Goal: Task Accomplishment & Management: Use online tool/utility

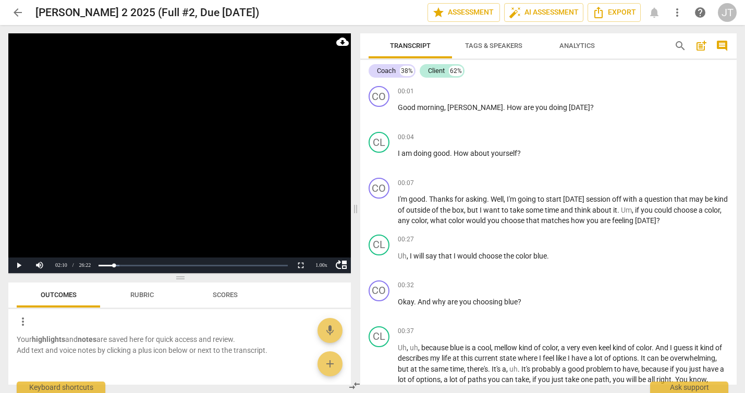
scroll to position [288, 0]
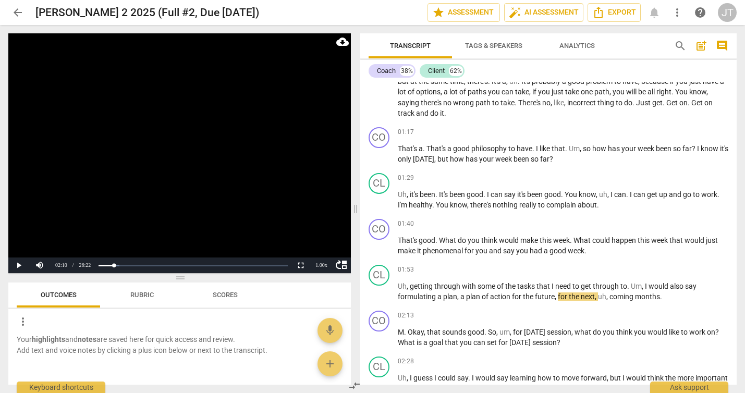
click at [95, 219] on video at bounding box center [179, 153] width 343 height 240
click at [321, 263] on div "1.00 x" at bounding box center [321, 266] width 21 height 16
click at [324, 238] on li "1.5x" at bounding box center [321, 240] width 21 height 11
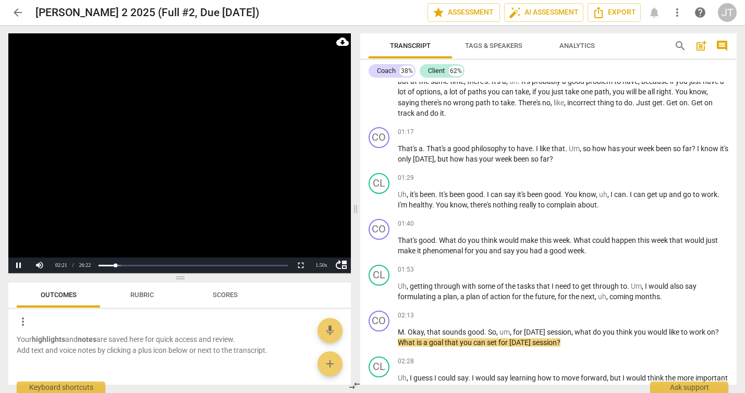
click at [180, 160] on video at bounding box center [179, 153] width 343 height 240
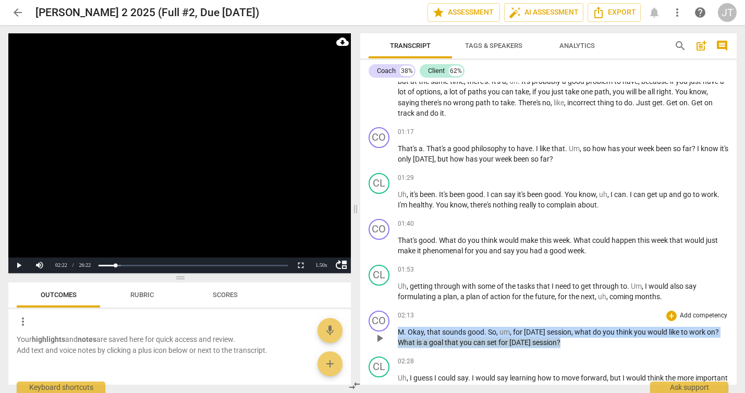
drag, startPoint x: 567, startPoint y: 341, endPoint x: 396, endPoint y: 336, distance: 170.6
click at [396, 336] on div "CO play_arrow pause 02:13 + Add competency keyboard_arrow_right M . Okay , that…" at bounding box center [548, 330] width 377 height 46
click at [679, 313] on p "Add competency" at bounding box center [704, 315] width 50 height 9
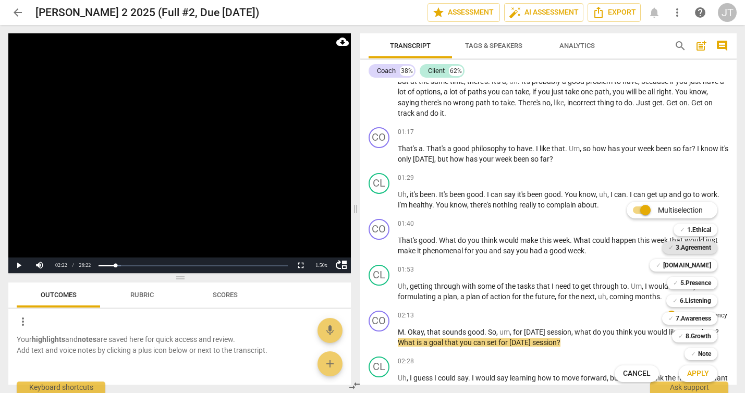
click at [694, 245] on b "3.Agreement" at bounding box center [693, 247] width 35 height 13
click at [704, 370] on span "Apply" at bounding box center [698, 374] width 22 height 10
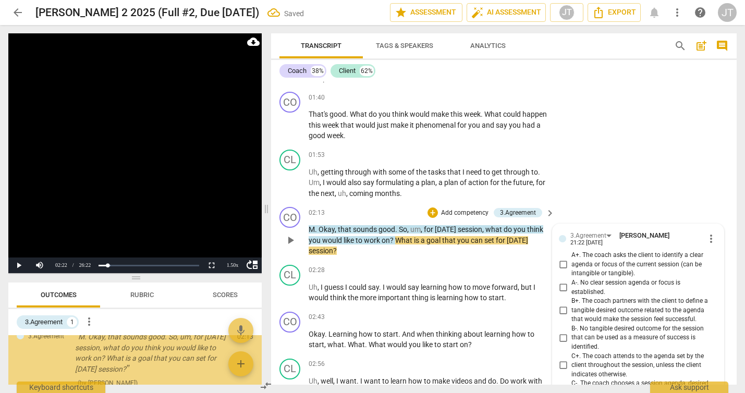
scroll to position [471, 0]
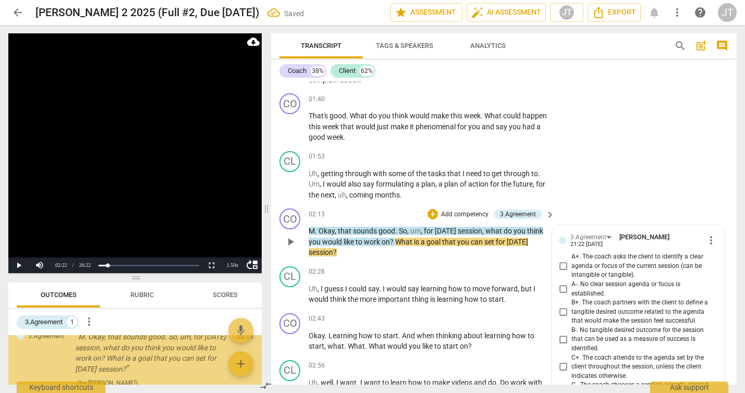
click at [619, 265] on span "A+. The coach asks the client to identify a clear agenda or focus of the curren…" at bounding box center [642, 266] width 142 height 28
click at [571, 265] on input "A+. The coach asks the client to identify a clear agenda or focus of the curren…" at bounding box center [563, 266] width 17 height 13
checkbox input "true"
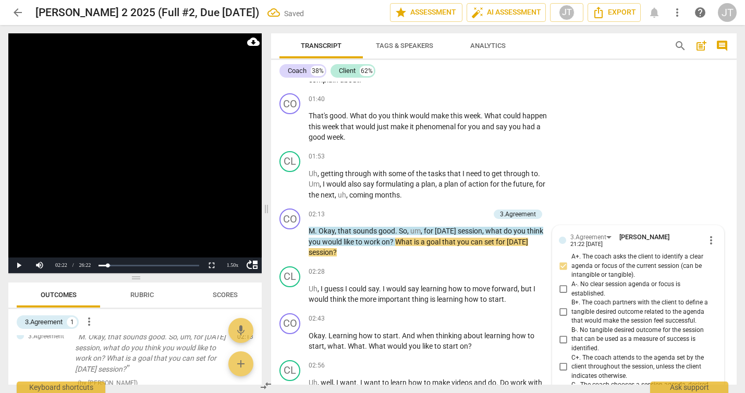
click at [114, 162] on video at bounding box center [134, 153] width 253 height 240
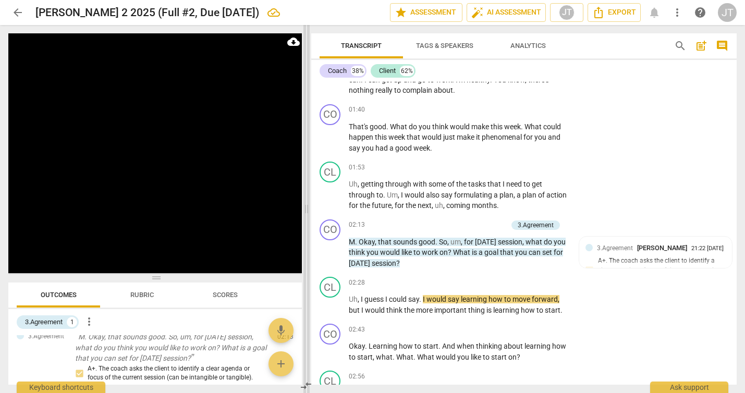
scroll to position [481, 0]
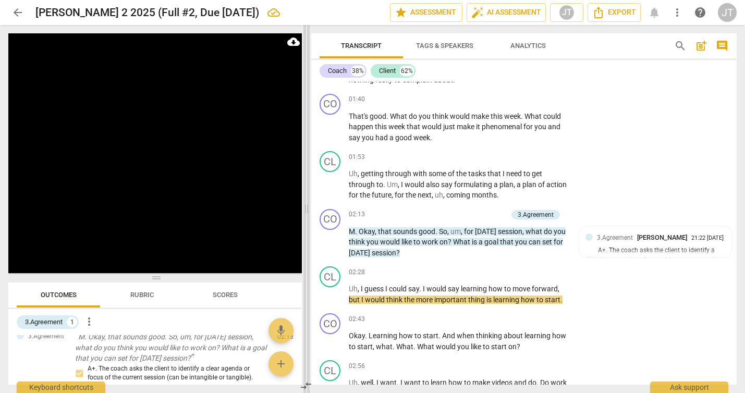
drag, startPoint x: 267, startPoint y: 207, endPoint x: 308, endPoint y: 207, distance: 40.1
click at [308, 207] on span at bounding box center [306, 209] width 6 height 368
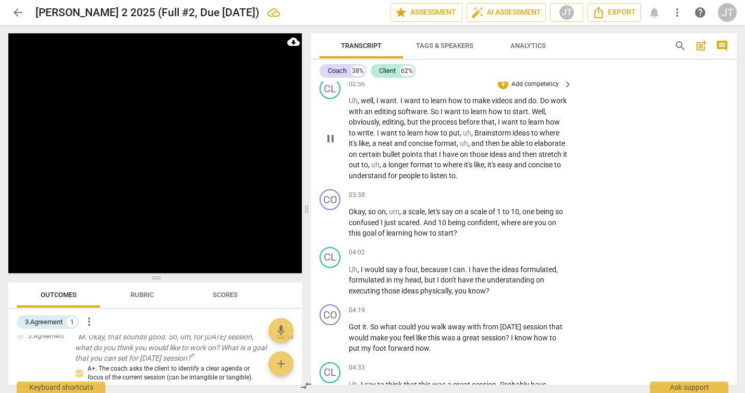
scroll to position [746, 0]
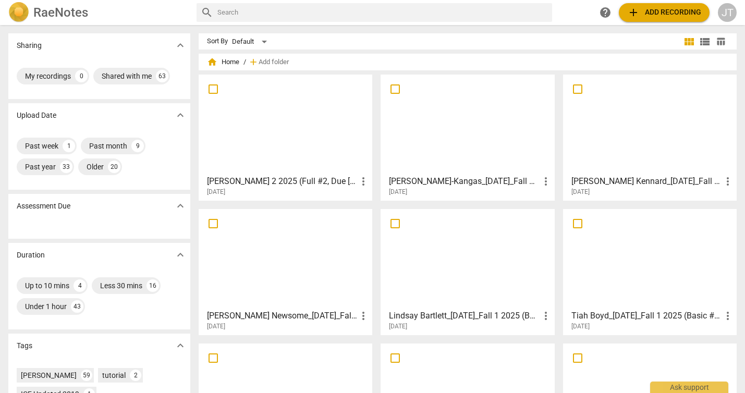
click at [290, 138] on div at bounding box center [285, 124] width 166 height 92
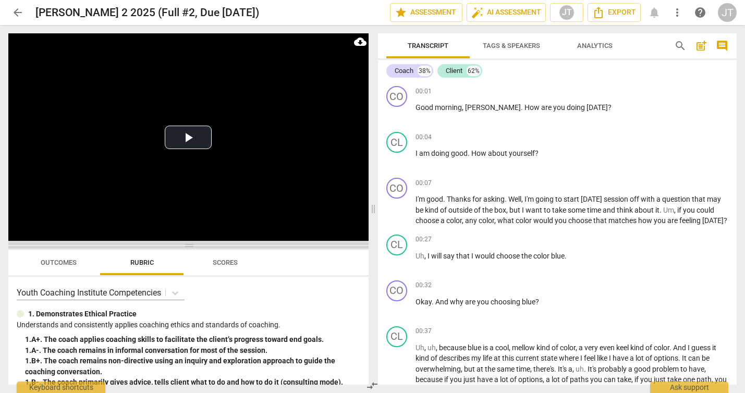
drag, startPoint x: 189, startPoint y: 141, endPoint x: 189, endPoint y: 247, distance: 106.3
click at [189, 247] on span at bounding box center [188, 245] width 360 height 6
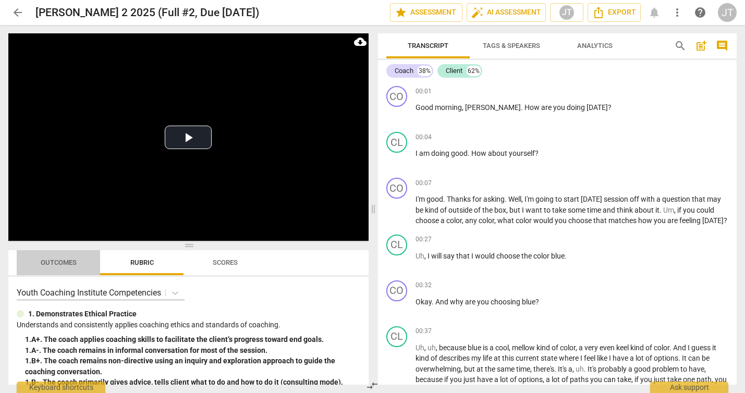
click at [58, 257] on span "Outcomes" at bounding box center [58, 263] width 61 height 14
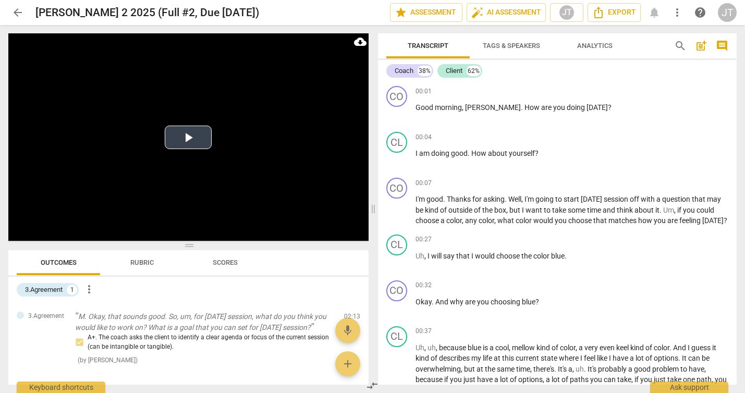
click at [101, 155] on video at bounding box center [188, 136] width 360 height 207
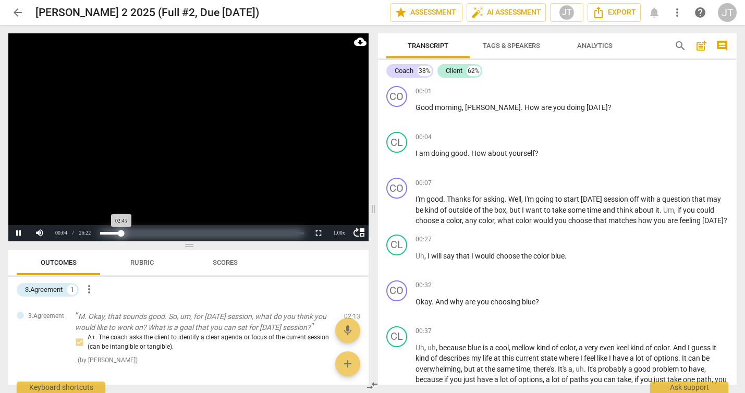
drag, startPoint x: 98, startPoint y: 231, endPoint x: 121, endPoint y: 232, distance: 23.5
click at [121, 232] on div "Progress : 10.49%" at bounding box center [110, 233] width 21 height 3
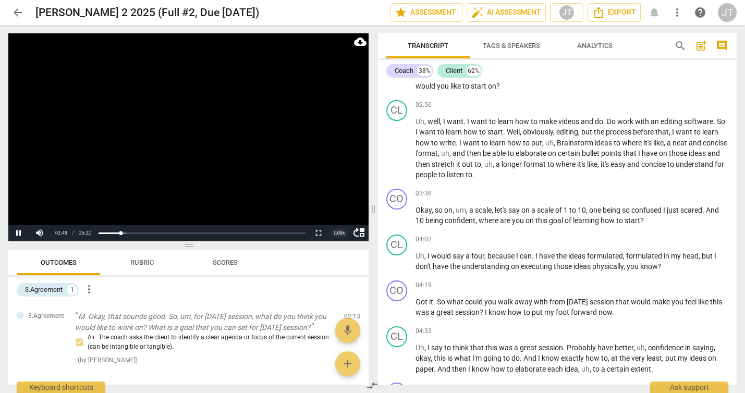
click at [337, 235] on div "1.00 x" at bounding box center [339, 233] width 21 height 16
click at [341, 210] on li "1.5x" at bounding box center [339, 208] width 21 height 11
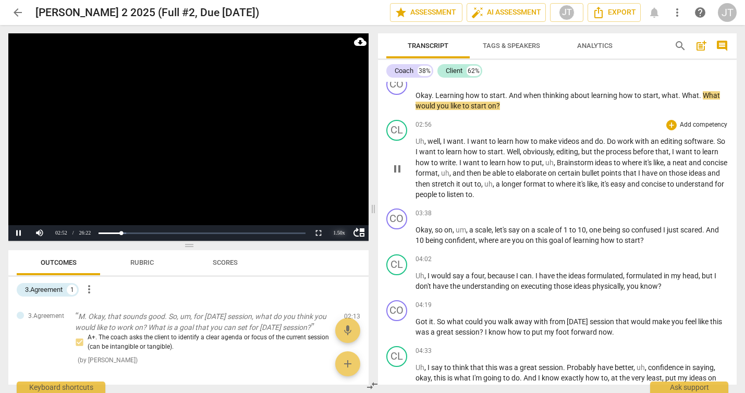
scroll to position [604, 0]
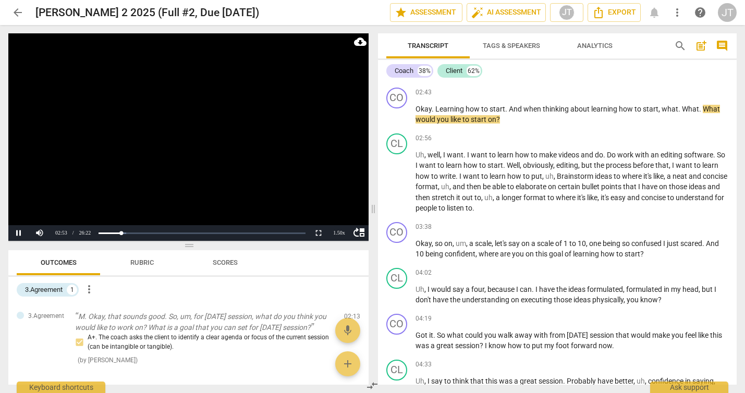
click at [234, 158] on video at bounding box center [188, 136] width 360 height 207
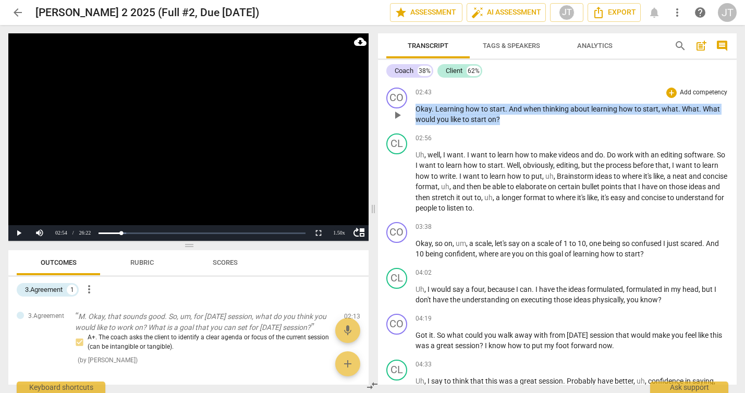
drag, startPoint x: 514, startPoint y: 128, endPoint x: 416, endPoint y: 124, distance: 97.6
click at [416, 124] on p "Okay . Learning how to start . And when thinking about learning how to start , …" at bounding box center [571, 114] width 313 height 21
click at [682, 97] on p "Add competency" at bounding box center [704, 92] width 50 height 9
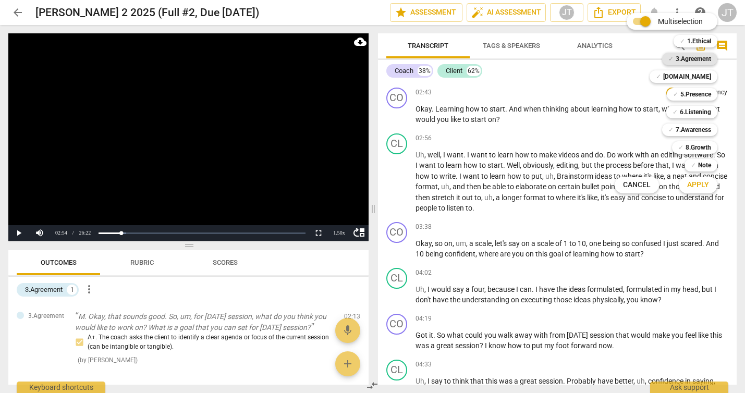
click at [690, 62] on b "3.Agreement" at bounding box center [693, 59] width 35 height 13
click at [711, 185] on button "Apply" at bounding box center [698, 185] width 39 height 19
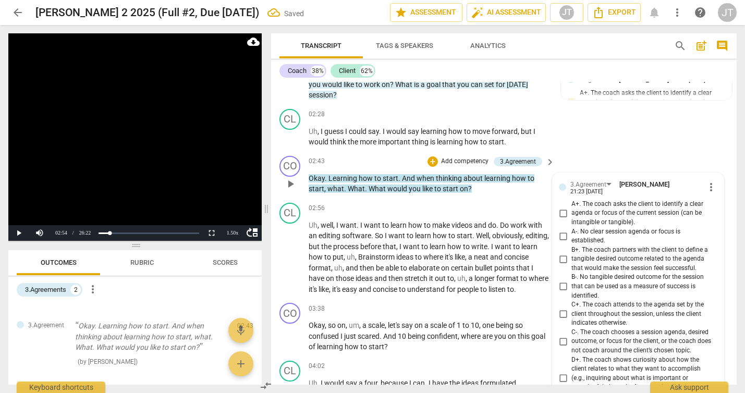
scroll to position [631, 0]
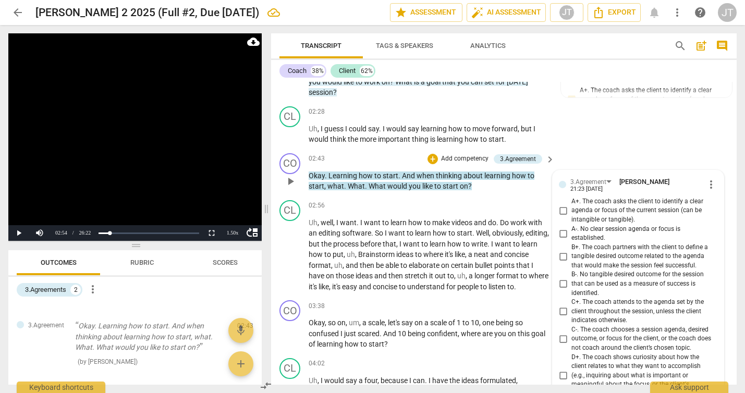
click at [641, 255] on span "B+. The coach partners with the client to define a tangible desired outcome rel…" at bounding box center [642, 257] width 142 height 28
click at [571, 255] on input "B+. The coach partners with the client to define a tangible desired outcome rel…" at bounding box center [563, 256] width 17 height 13
checkbox input "true"
click at [184, 164] on video at bounding box center [134, 136] width 253 height 207
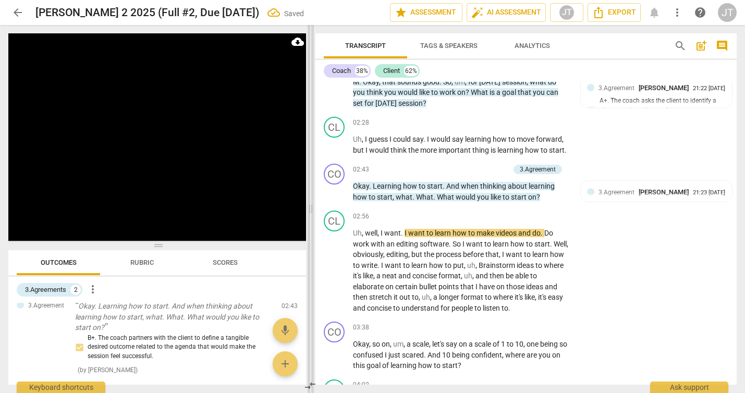
scroll to position [81, 0]
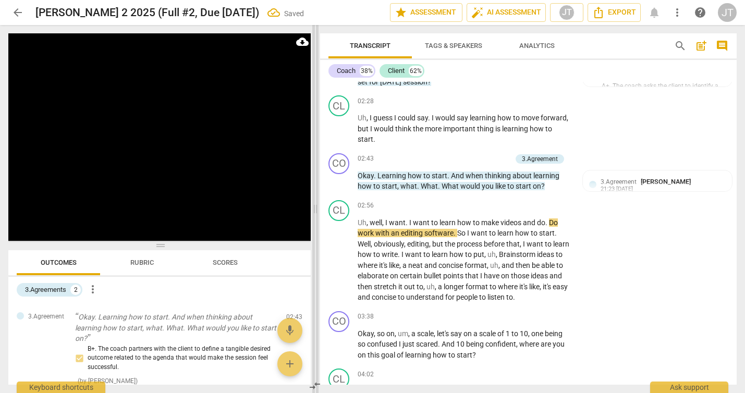
drag, startPoint x: 265, startPoint y: 206, endPoint x: 314, endPoint y: 215, distance: 49.7
click at [314, 215] on span at bounding box center [315, 209] width 6 height 368
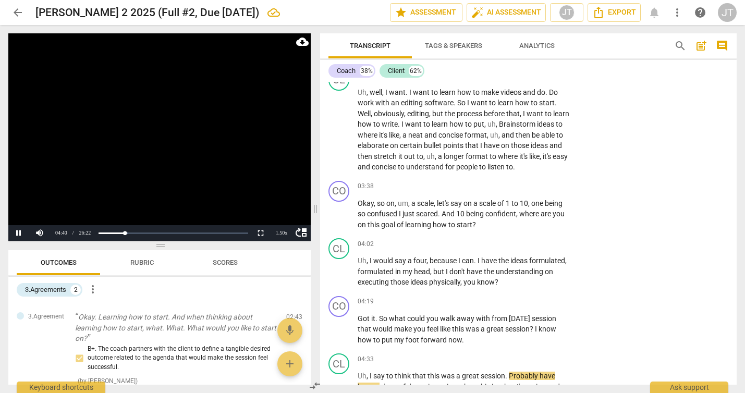
scroll to position [1094, 0]
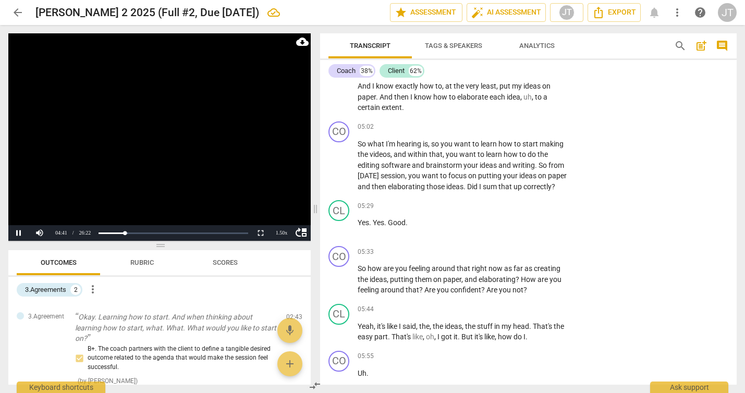
click at [163, 127] on video at bounding box center [159, 136] width 302 height 207
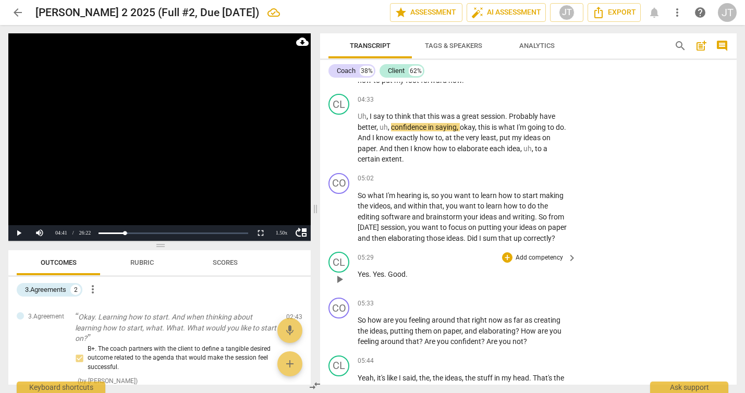
scroll to position [911, 0]
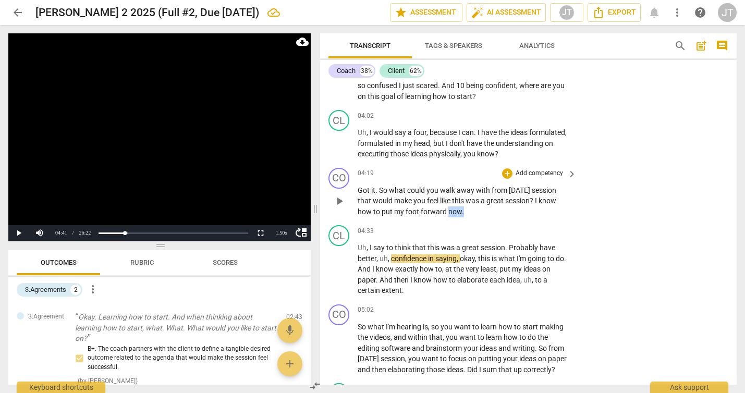
drag, startPoint x: 471, startPoint y: 221, endPoint x: 449, endPoint y: 217, distance: 22.1
click at [449, 217] on p "Got it . So what could you walk away with from today's session that would make …" at bounding box center [465, 201] width 214 height 32
click at [481, 217] on p "Got it . So what could you walk away with from today's session that would make …" at bounding box center [465, 201] width 214 height 32
click at [384, 194] on span "So" at bounding box center [384, 190] width 10 height 8
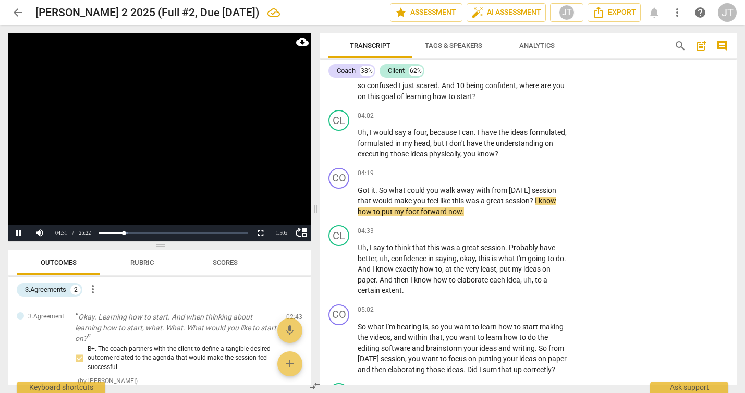
click at [160, 129] on video at bounding box center [159, 136] width 302 height 207
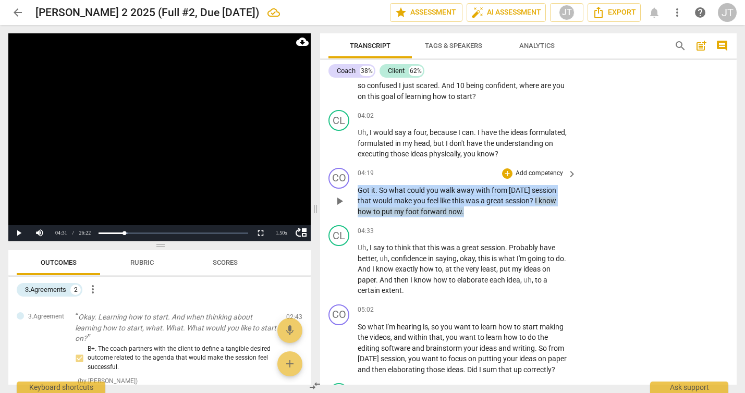
drag, startPoint x: 479, startPoint y: 219, endPoint x: 357, endPoint y: 201, distance: 123.3
click at [357, 201] on div "CO play_arrow pause 04:19 + Add competency keyboard_arrow_right Got it . So wha…" at bounding box center [528, 193] width 417 height 58
click at [543, 178] on p "Add competency" at bounding box center [540, 173] width 50 height 9
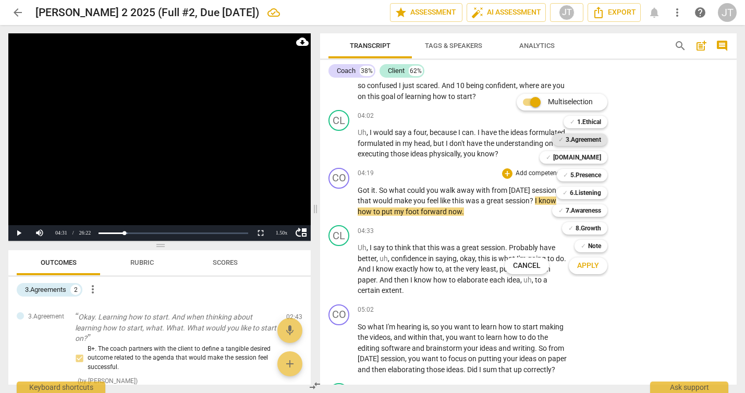
click at [588, 141] on b "3.Agreement" at bounding box center [583, 139] width 35 height 13
click at [596, 268] on span "Apply" at bounding box center [588, 266] width 22 height 10
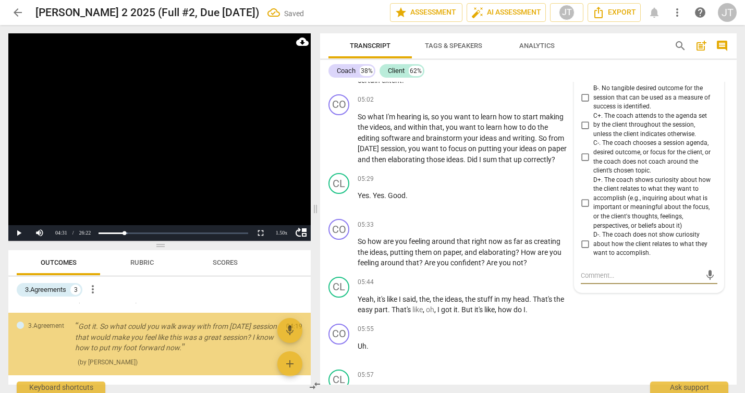
scroll to position [1077, 0]
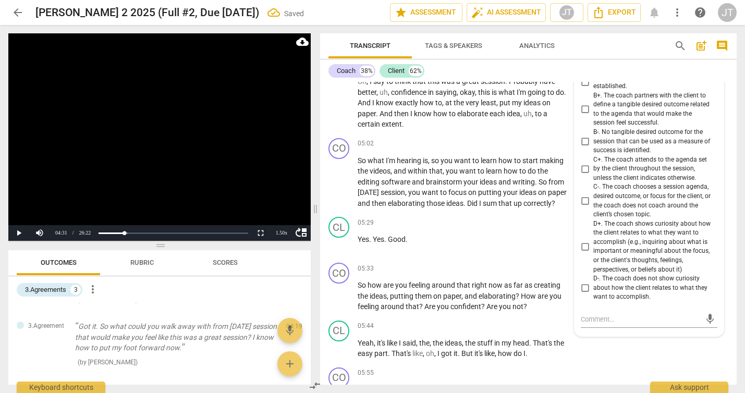
click at [608, 125] on span "B+. The coach partners with the client to define a tangible desired outcome rel…" at bounding box center [653, 109] width 120 height 36
click at [593, 116] on input "B+. The coach partners with the client to define a tangible desired outcome rel…" at bounding box center [585, 109] width 17 height 13
checkbox input "true"
click at [222, 145] on video at bounding box center [159, 136] width 302 height 207
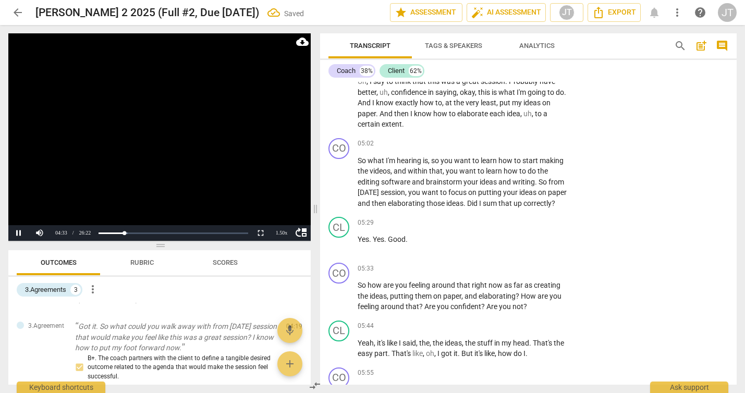
click at [163, 150] on video at bounding box center [159, 136] width 302 height 207
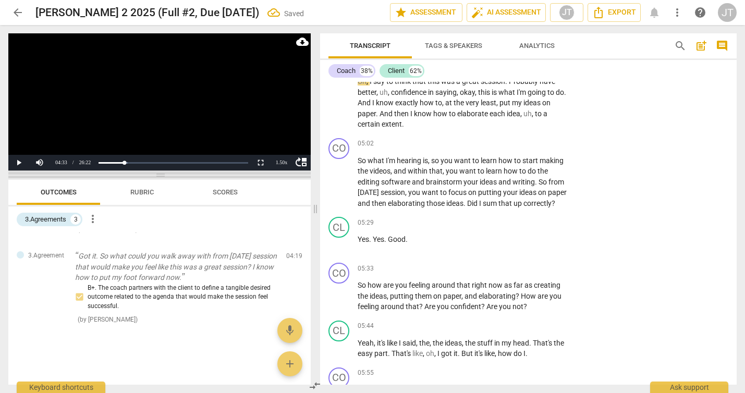
drag, startPoint x: 165, startPoint y: 245, endPoint x: 180, endPoint y: 175, distance: 72.1
click at [180, 175] on span at bounding box center [159, 175] width 302 height 6
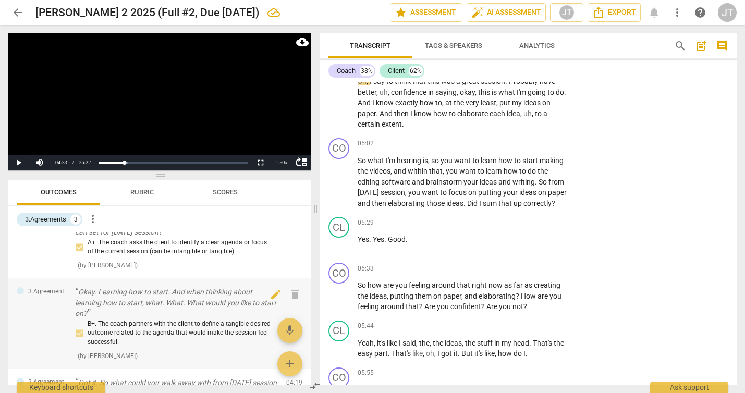
scroll to position [0, 0]
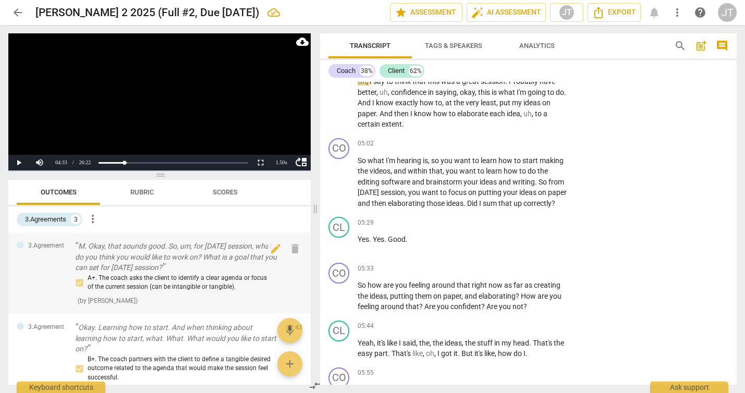
click at [123, 258] on p "M. Okay, that sounds good. So, um, for [DATE] session, what do you think you wo…" at bounding box center [176, 257] width 203 height 32
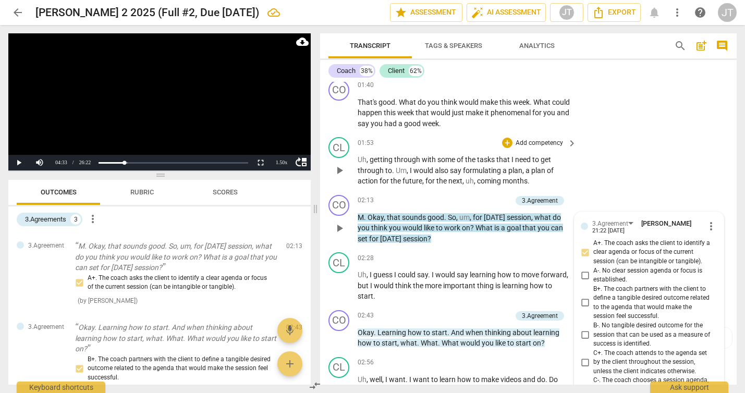
scroll to position [492, 0]
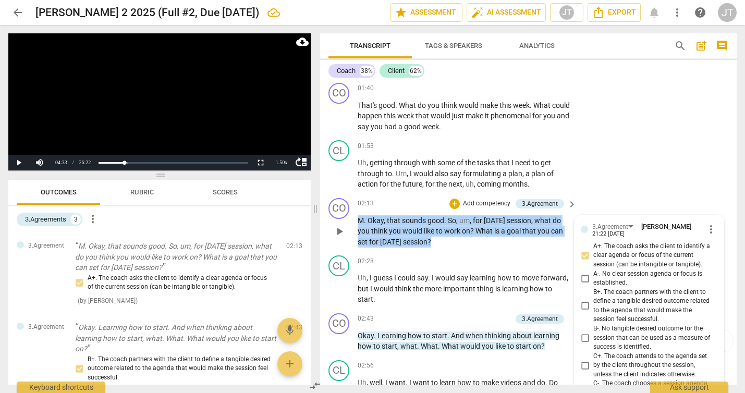
drag, startPoint x: 443, startPoint y: 251, endPoint x: 347, endPoint y: 234, distance: 97.5
click at [347, 234] on div "CO play_arrow pause 02:13 + Add competency 3.Agreement keyboard_arrow_right M .…" at bounding box center [528, 223] width 417 height 58
copy p "M . Okay , that sounds good . So , um , for [DATE] session , what do you think …"
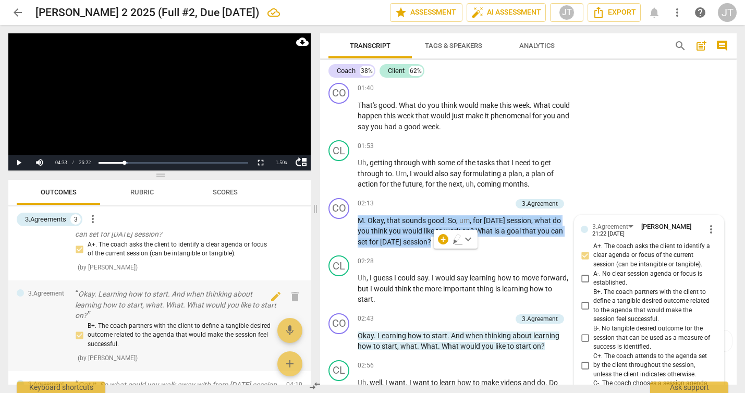
scroll to position [84, 0]
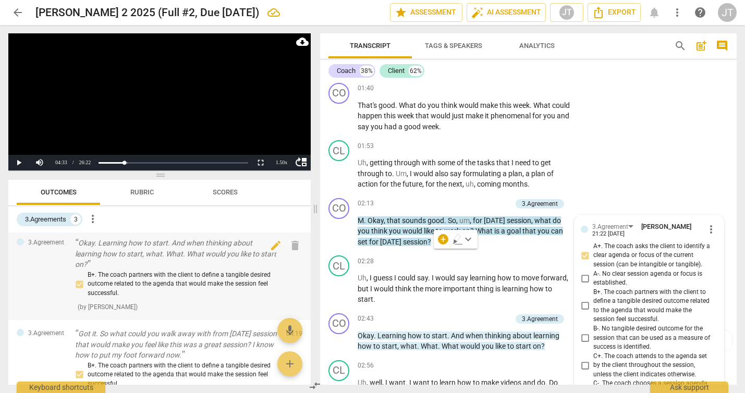
click at [162, 277] on div "B+. The coach partners with the client to define a tangible desired outcome rel…" at bounding box center [176, 285] width 203 height 28
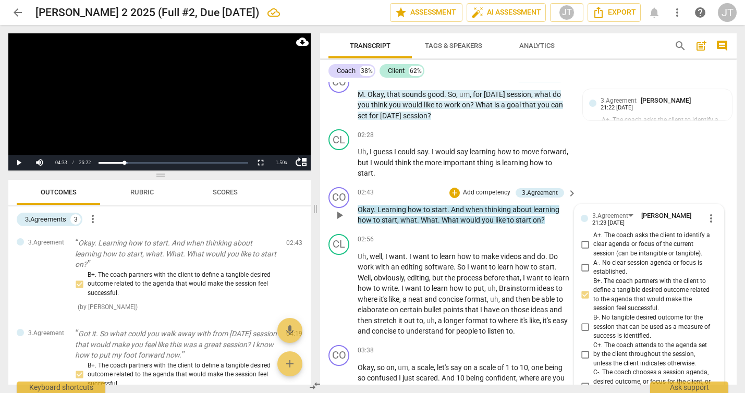
scroll to position [602, 0]
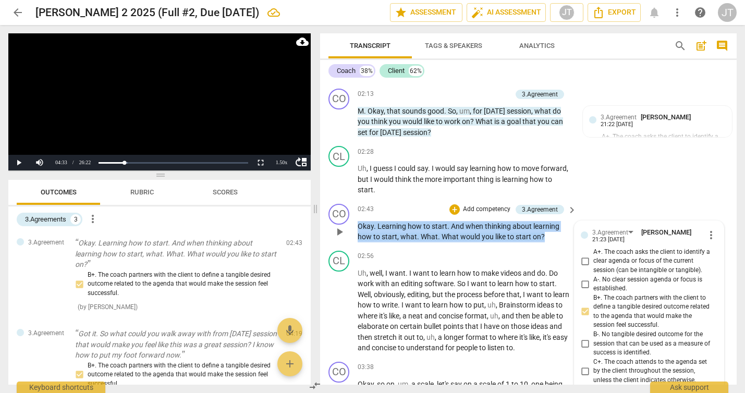
drag, startPoint x: 547, startPoint y: 246, endPoint x: 350, endPoint y: 234, distance: 197.5
click at [350, 234] on div "CO play_arrow pause 02:43 + Add competency 3.Agreement keyboard_arrow_right Oka…" at bounding box center [528, 223] width 417 height 47
copy p "Okay . Learning how to start . And when thinking about learning how to start , …"
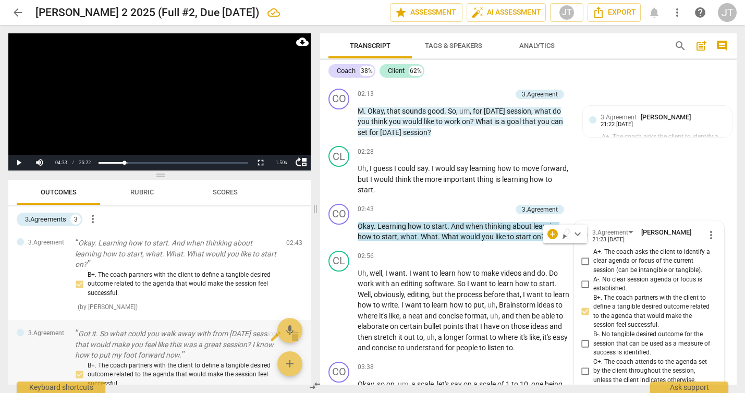
click at [160, 337] on p "Got it. So what could you walk away with from today's session that would make y…" at bounding box center [176, 344] width 203 height 32
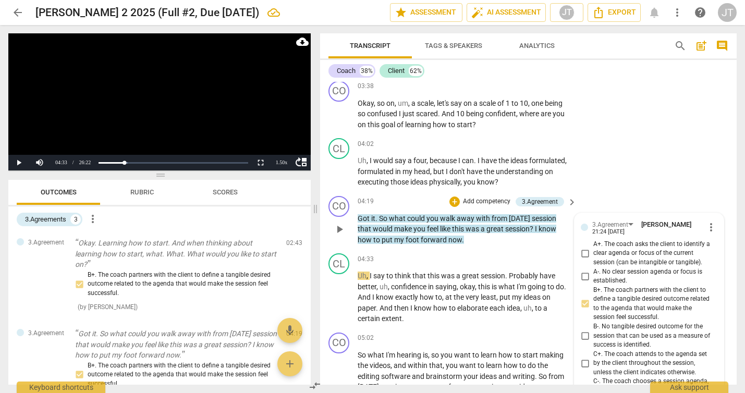
scroll to position [881, 0]
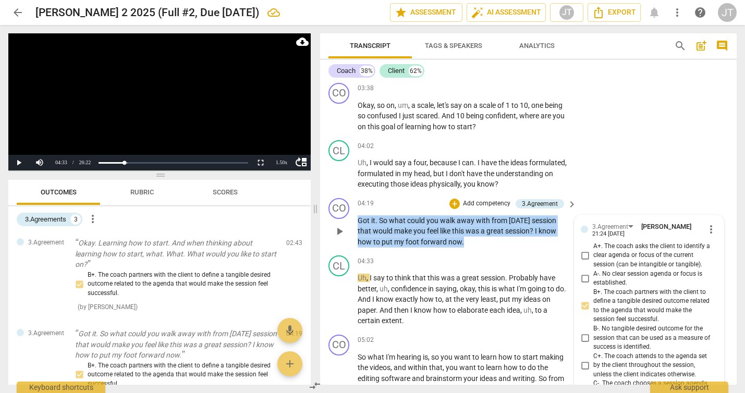
drag, startPoint x: 484, startPoint y: 250, endPoint x: 356, endPoint y: 232, distance: 129.5
click at [356, 232] on div "CO play_arrow pause 04:19 + Add competency 3.Agreement keyboard_arrow_right Got…" at bounding box center [528, 223] width 417 height 58
copy p "Got it . So what could you walk away with from today's session that would make …"
click at [202, 92] on video at bounding box center [159, 101] width 302 height 137
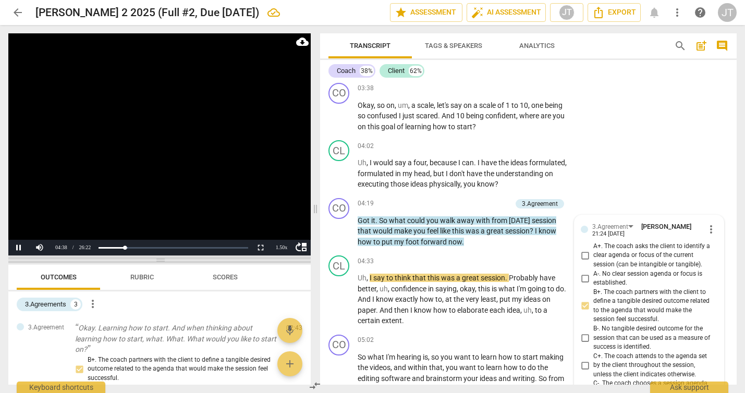
drag, startPoint x: 161, startPoint y: 176, endPoint x: 161, endPoint y: 261, distance: 85.0
click at [161, 261] on span at bounding box center [159, 260] width 302 height 6
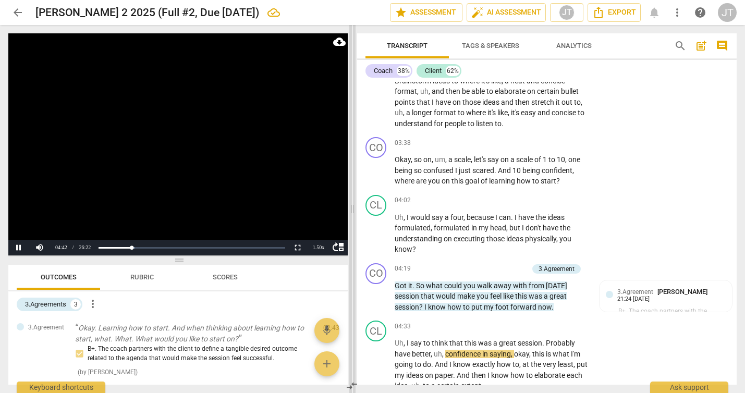
scroll to position [912, 0]
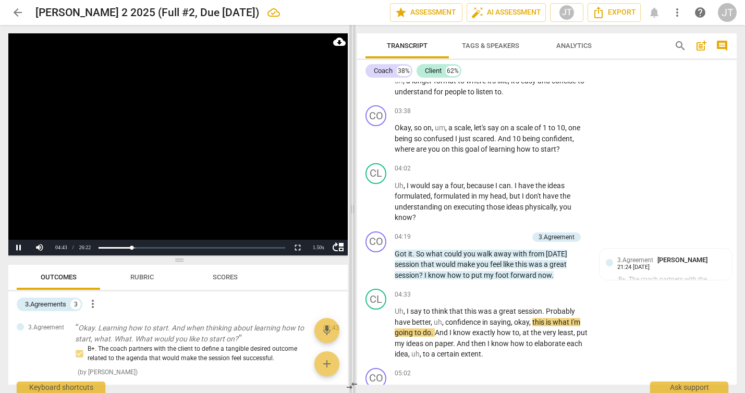
drag, startPoint x: 313, startPoint y: 211, endPoint x: 350, endPoint y: 209, distance: 37.1
click at [350, 209] on span at bounding box center [352, 209] width 6 height 368
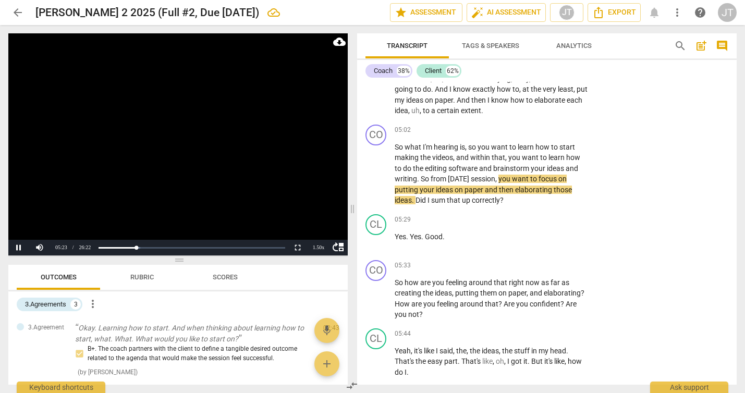
scroll to position [1149, 0]
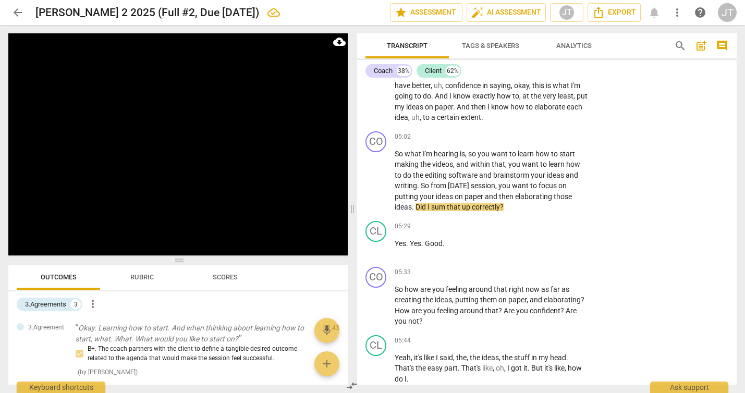
click at [186, 166] on video at bounding box center [177, 144] width 339 height 222
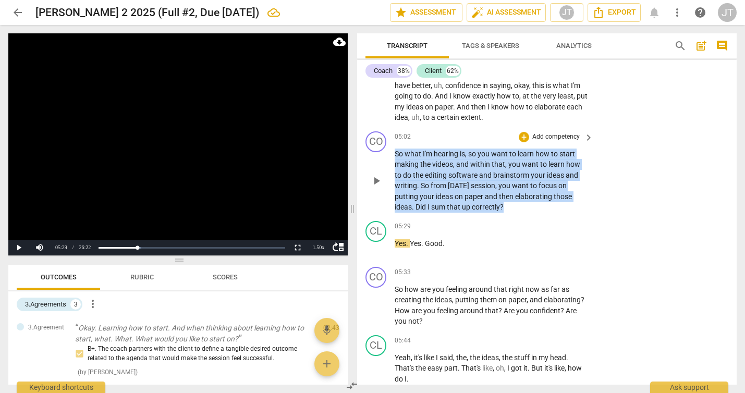
drag, startPoint x: 528, startPoint y: 208, endPoint x: 385, endPoint y: 153, distance: 153.2
click at [385, 153] on div "CO play_arrow pause 05:02 + Add competency keyboard_arrow_right So what I'm hea…" at bounding box center [547, 172] width 380 height 90
copy p "So what I'm hearing is , so you want to learn how to start making the videos , …"
click at [544, 136] on p "Add competency" at bounding box center [556, 136] width 50 height 9
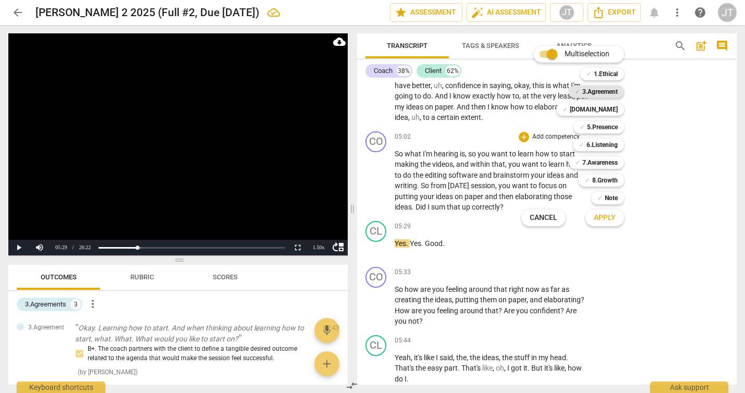
click at [607, 89] on b "3.Agreement" at bounding box center [599, 91] width 35 height 13
click at [604, 217] on span "Apply" at bounding box center [605, 218] width 22 height 10
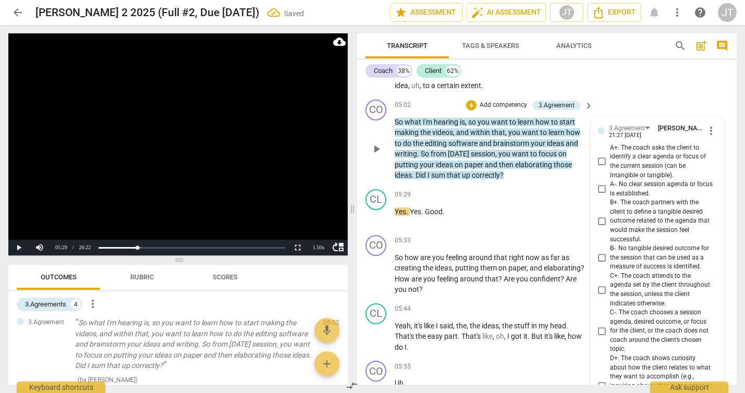
scroll to position [1127, 0]
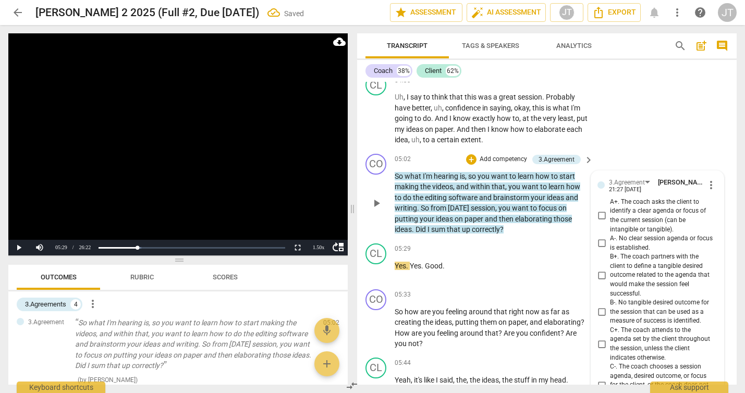
click at [630, 283] on span "B+. The coach partners with the client to define a tangible desired outcome rel…" at bounding box center [661, 275] width 103 height 46
click at [610, 282] on input "B+. The coach partners with the client to define a tangible desired outcome rel…" at bounding box center [601, 275] width 17 height 13
checkbox input "true"
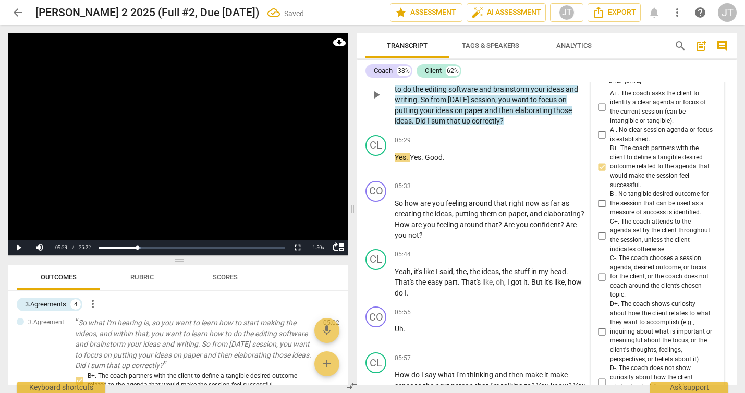
scroll to position [1235, 0]
click at [187, 142] on video at bounding box center [177, 144] width 339 height 222
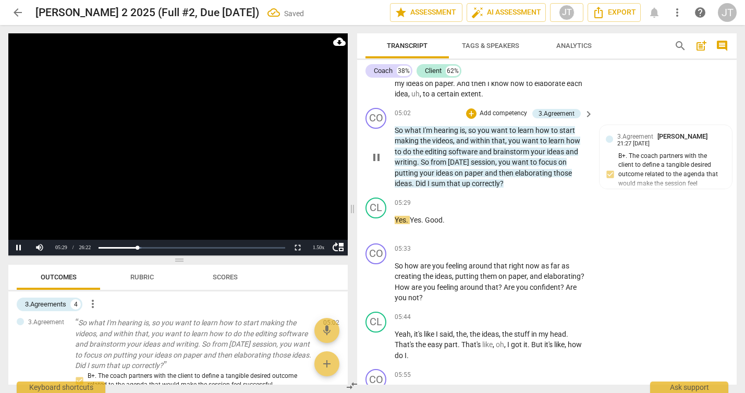
scroll to position [1147, 0]
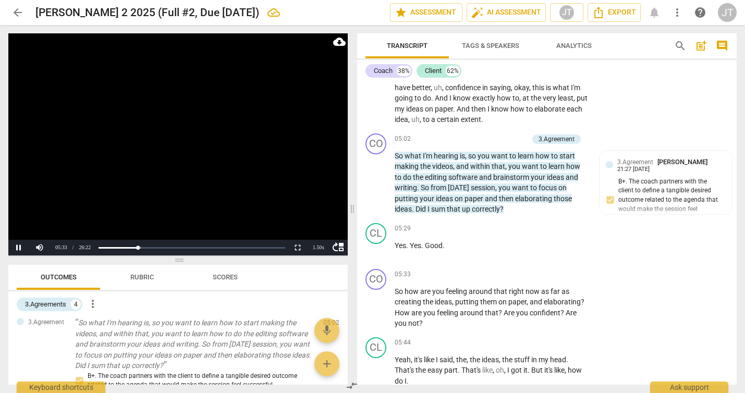
click at [189, 149] on video at bounding box center [177, 144] width 339 height 222
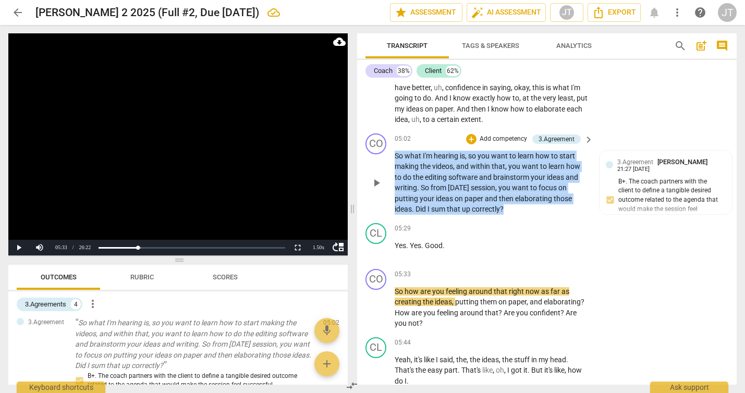
drag, startPoint x: 517, startPoint y: 206, endPoint x: 388, endPoint y: 152, distance: 139.0
click at [388, 152] on div "CO play_arrow pause 05:02 + Add competency 3.Agreement keyboard_arrow_right So …" at bounding box center [547, 174] width 380 height 90
copy p "So what I'm hearing is , so you want to learn how to start making the videos , …"
click at [149, 145] on video at bounding box center [177, 144] width 339 height 222
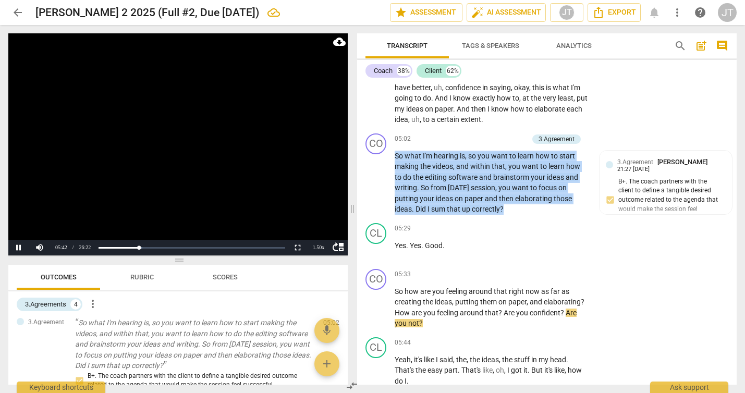
click at [178, 158] on video at bounding box center [177, 144] width 339 height 222
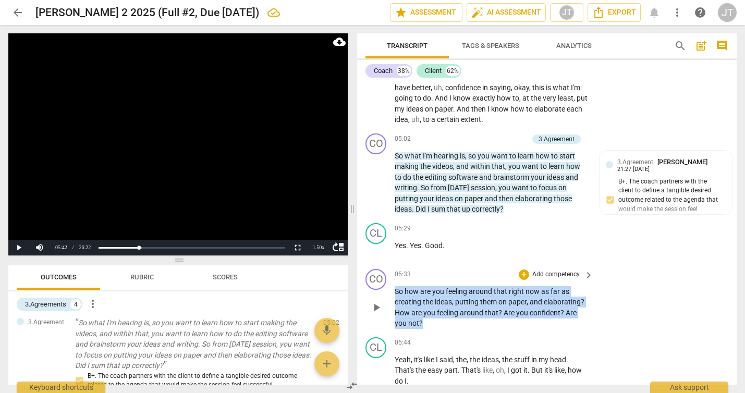
drag, startPoint x: 438, startPoint y: 320, endPoint x: 384, endPoint y: 292, distance: 60.4
click at [384, 292] on div "CO play_arrow pause 05:33 + Add competency keyboard_arrow_right So how are you …" at bounding box center [547, 299] width 380 height 68
click at [570, 274] on p "Add competency" at bounding box center [556, 274] width 50 height 9
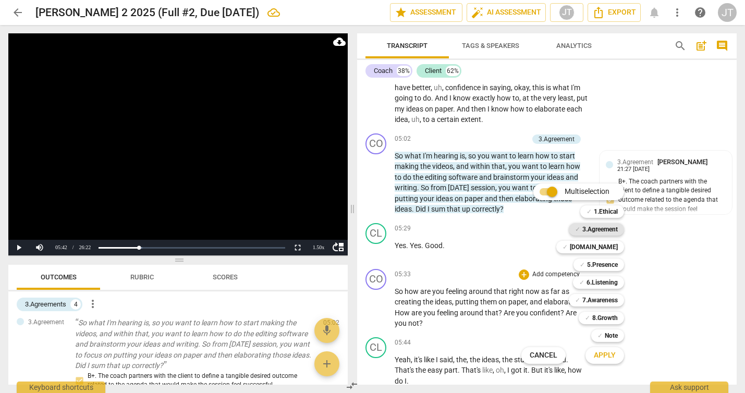
click at [597, 228] on b "3.Agreement" at bounding box center [599, 229] width 35 height 13
click at [609, 353] on span "Apply" at bounding box center [605, 355] width 22 height 10
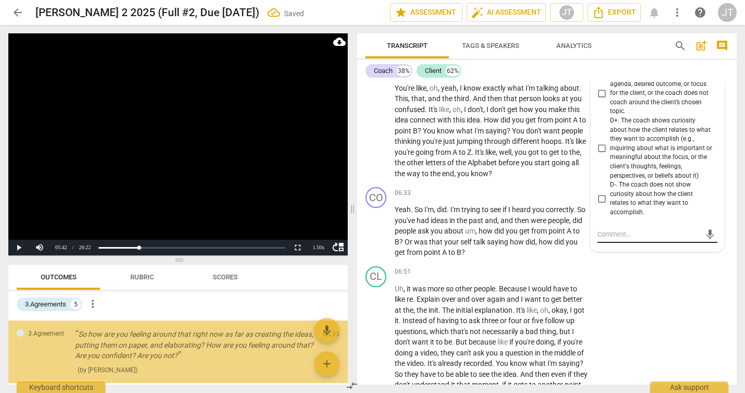
scroll to position [334, 0]
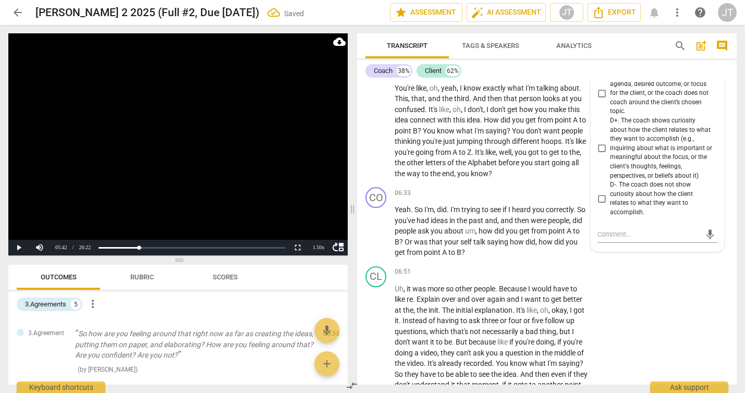
click at [613, 143] on span "D+. The coach shows curiosity about how the client relates to what they want to…" at bounding box center [661, 148] width 103 height 64
click at [610, 143] on input "D+. The coach shows curiosity about how the client relates to what they want to…" at bounding box center [601, 148] width 17 height 13
checkbox input "true"
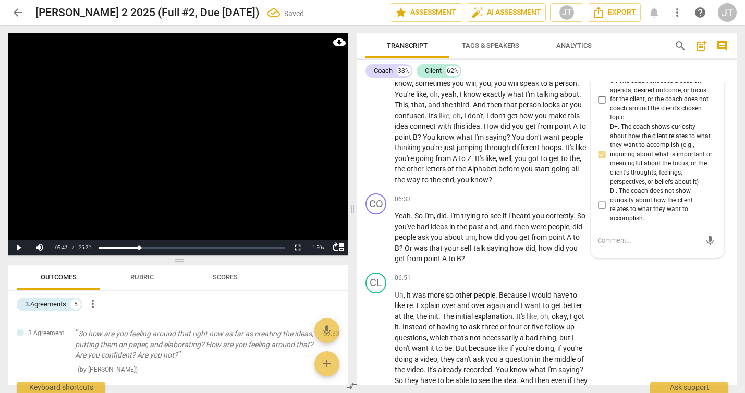
scroll to position [1499, 0]
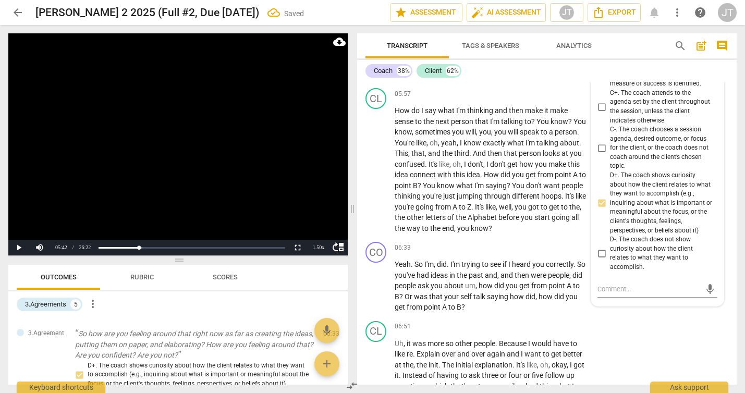
click at [201, 137] on video at bounding box center [177, 144] width 339 height 222
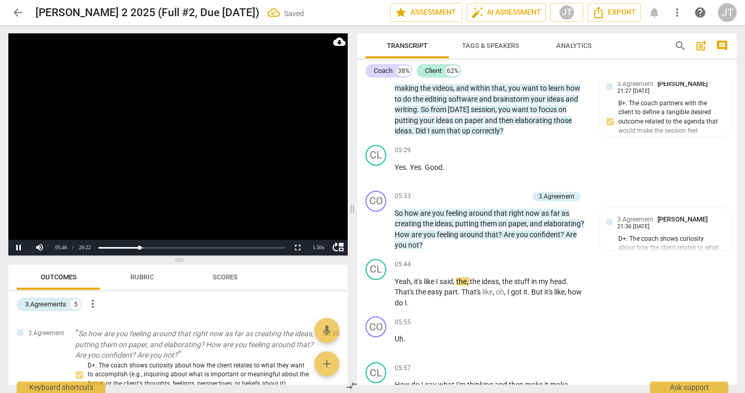
scroll to position [1214, 0]
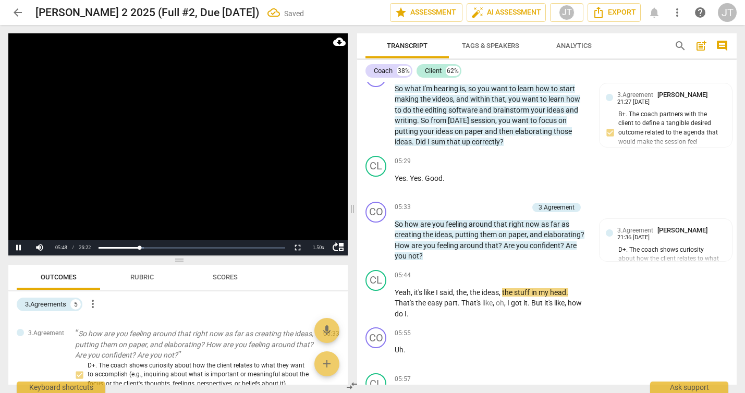
click at [213, 181] on video at bounding box center [177, 144] width 339 height 222
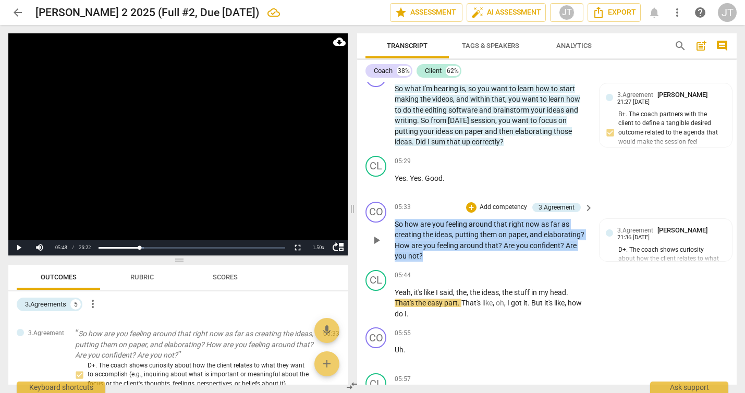
drag, startPoint x: 454, startPoint y: 258, endPoint x: 374, endPoint y: 225, distance: 86.3
click at [374, 225] on div "CO play_arrow pause 05:33 + Add competency 3.Agreement keyboard_arrow_right So …" at bounding box center [547, 232] width 380 height 68
copy p "So how are you feeling around that right now as far as creating the ideas , put…"
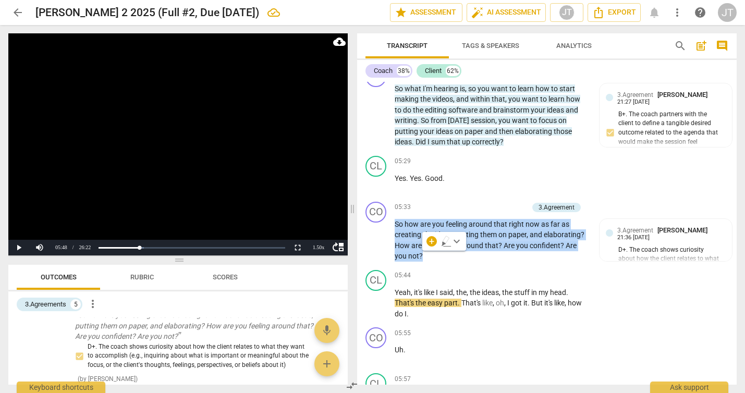
scroll to position [352, 0]
click at [166, 177] on video at bounding box center [177, 144] width 339 height 222
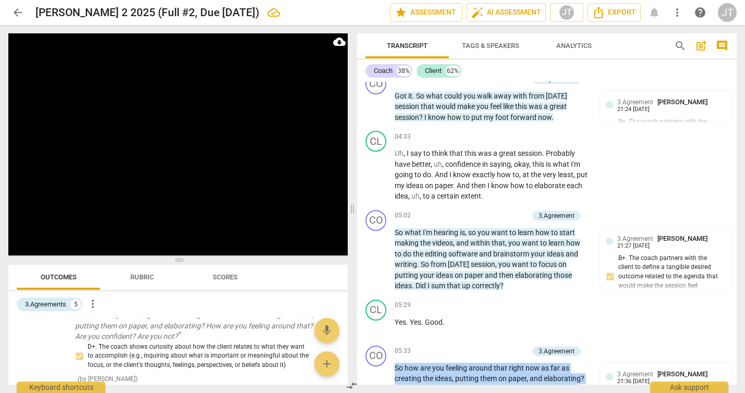
scroll to position [1087, 0]
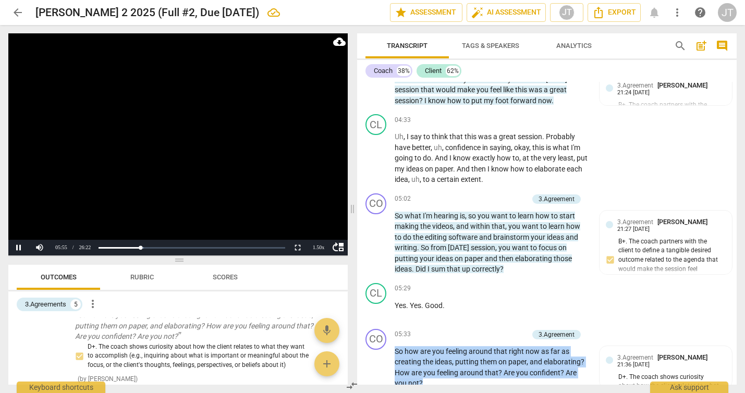
click at [214, 146] on video at bounding box center [177, 144] width 339 height 222
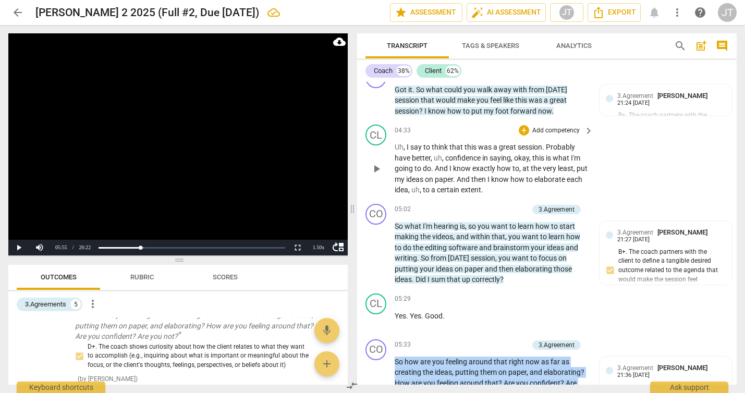
scroll to position [1008, 0]
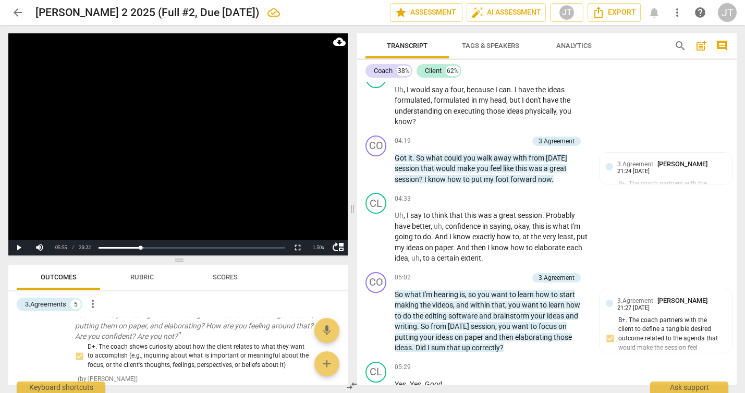
click at [202, 163] on video at bounding box center [177, 144] width 339 height 222
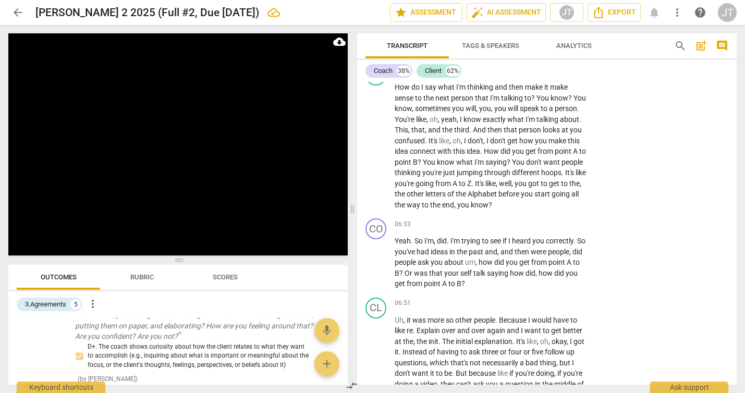
scroll to position [1830, 0]
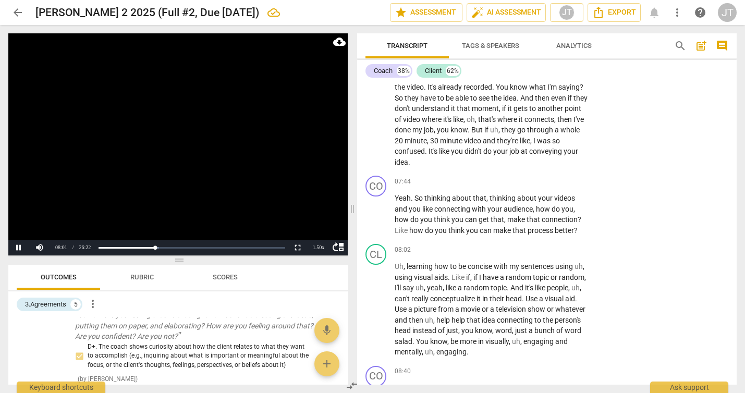
click at [168, 166] on video at bounding box center [177, 144] width 339 height 222
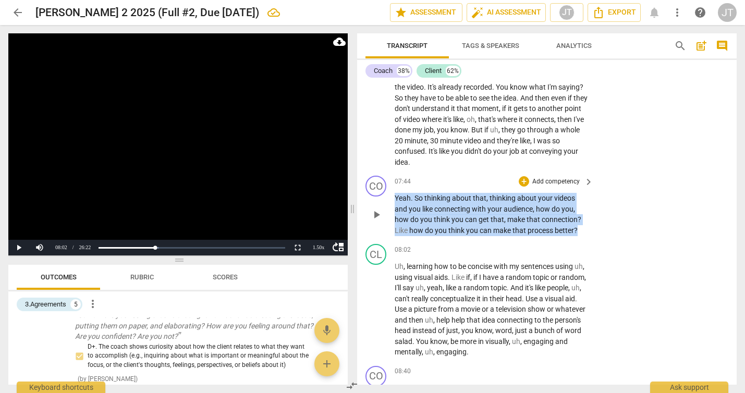
drag, startPoint x: 582, startPoint y: 227, endPoint x: 394, endPoint y: 201, distance: 190.1
click at [394, 201] on div "CO play_arrow pause 07:44 + Add competency keyboard_arrow_right Yeah . So think…" at bounding box center [547, 206] width 380 height 68
click at [531, 179] on p "Add competency" at bounding box center [556, 181] width 50 height 9
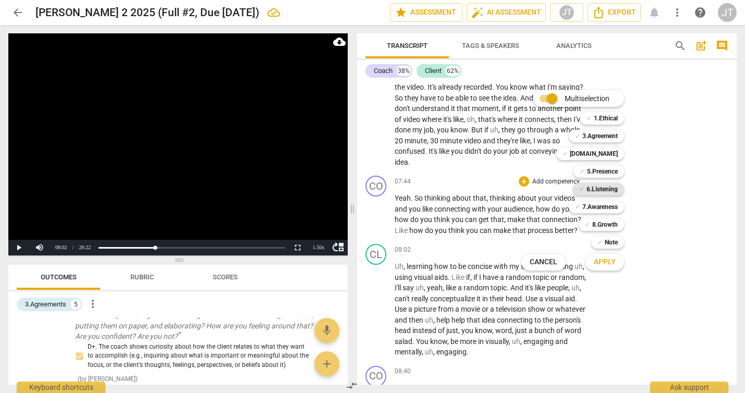
click at [606, 185] on b "6.Listening" at bounding box center [601, 189] width 31 height 13
click at [613, 194] on b "6.Listening" at bounding box center [601, 189] width 31 height 13
click at [613, 192] on b "6.Listening" at bounding box center [601, 189] width 31 height 13
click at [613, 205] on b "7.Awareness" at bounding box center [599, 207] width 35 height 13
click at [616, 264] on button "Apply" at bounding box center [604, 262] width 39 height 19
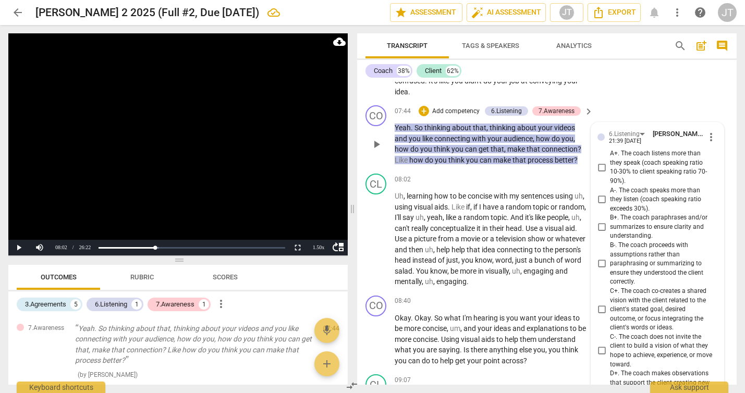
scroll to position [1912, 0]
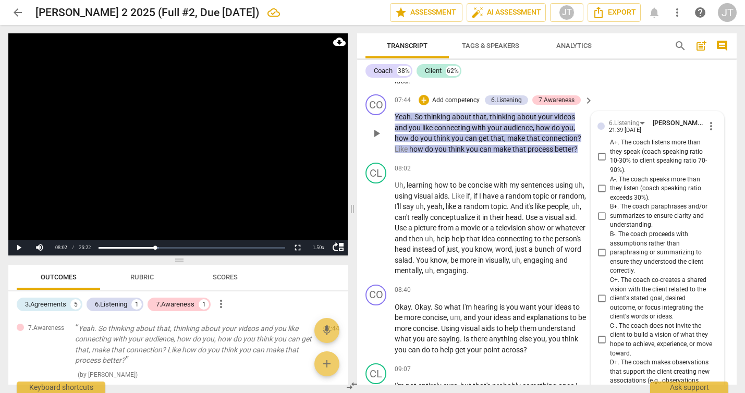
click at [641, 289] on span "C+. The coach co-creates a shared vision with the client related to the client'…" at bounding box center [661, 299] width 103 height 46
click at [610, 292] on input "C+. The coach co-creates a shared vision with the client related to the client'…" at bounding box center [601, 298] width 17 height 13
checkbox input "true"
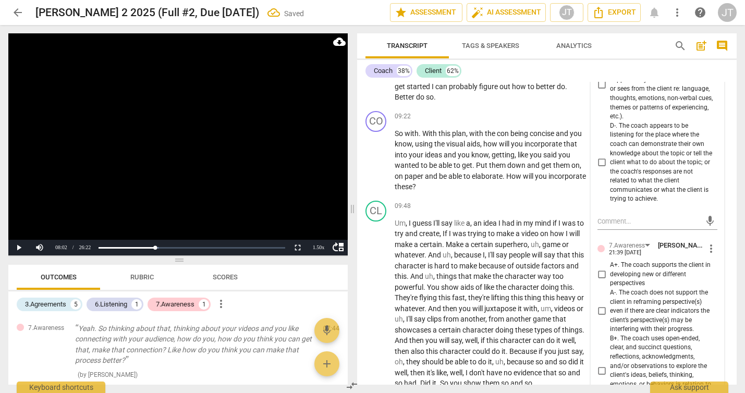
scroll to position [2222, 0]
click at [647, 274] on span "A+. The coach supports the client in developing new or different perspectives" at bounding box center [661, 274] width 103 height 28
click at [610, 274] on input "A+. The coach supports the client in developing new or different perspectives" at bounding box center [601, 274] width 17 height 13
checkbox input "true"
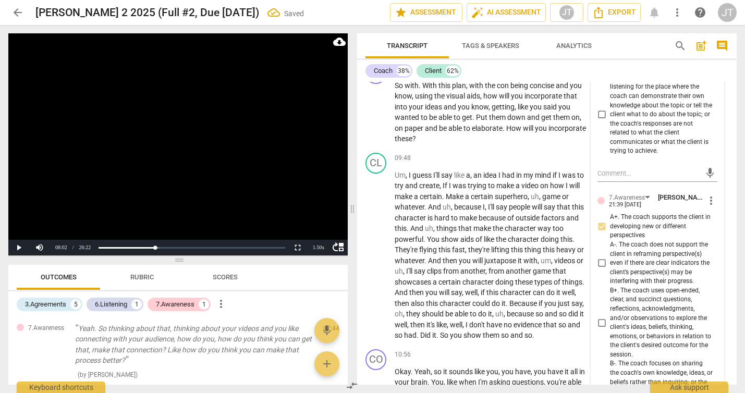
scroll to position [2395, 0]
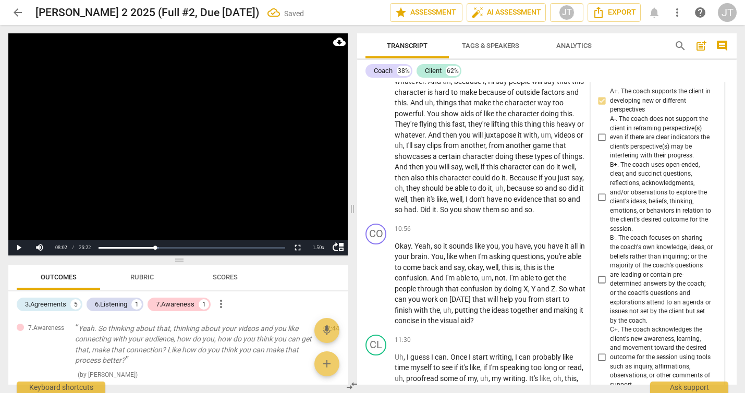
click at [653, 205] on span "B+. The coach uses open-ended, clear, and succinct questions, reflections, ackn…" at bounding box center [661, 198] width 103 height 74
click at [610, 203] on input "B+. The coach uses open-ended, clear, and succinct questions, reflections, ackn…" at bounding box center [601, 197] width 17 height 13
checkbox input "true"
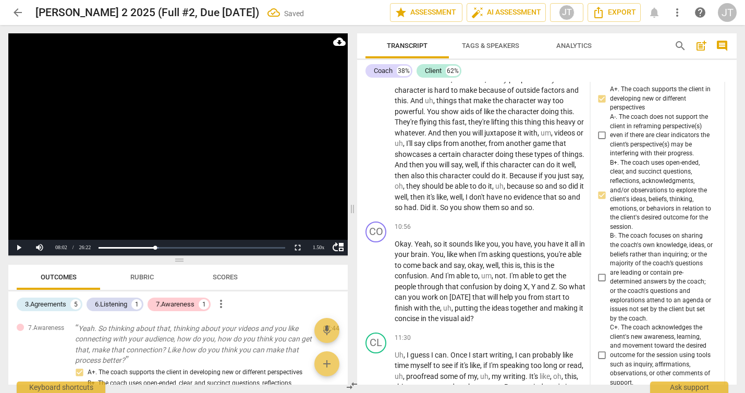
click at [213, 166] on video at bounding box center [177, 144] width 339 height 222
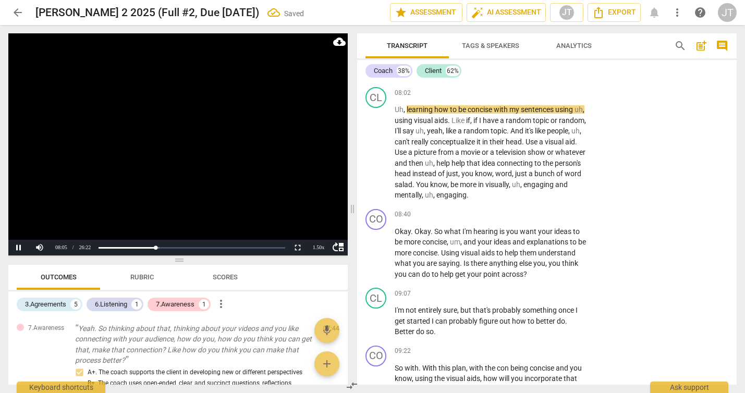
scroll to position [1875, 0]
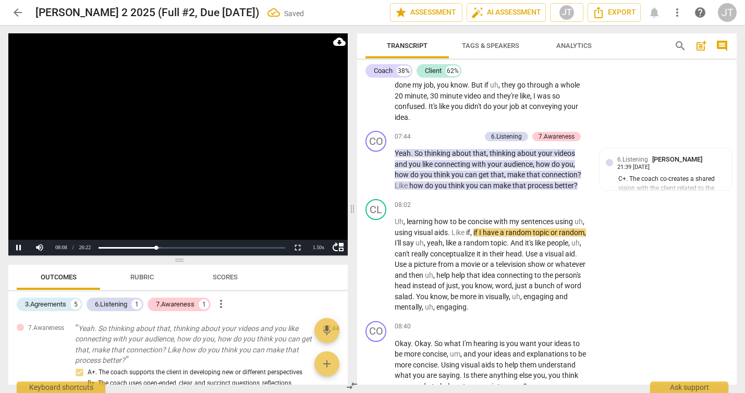
click at [175, 173] on video at bounding box center [177, 144] width 339 height 222
click at [145, 145] on video at bounding box center [177, 144] width 339 height 222
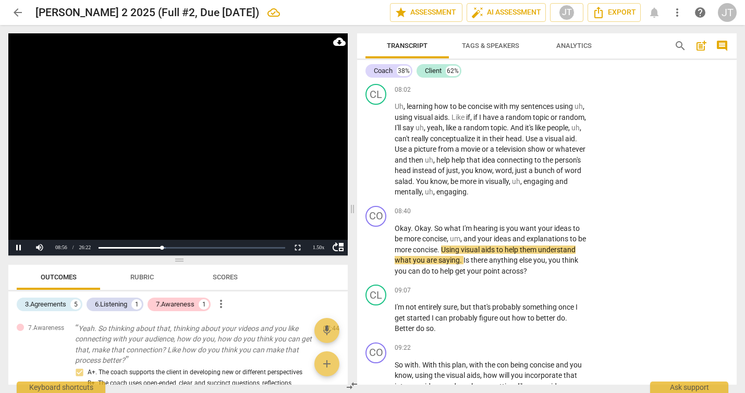
scroll to position [1993, 0]
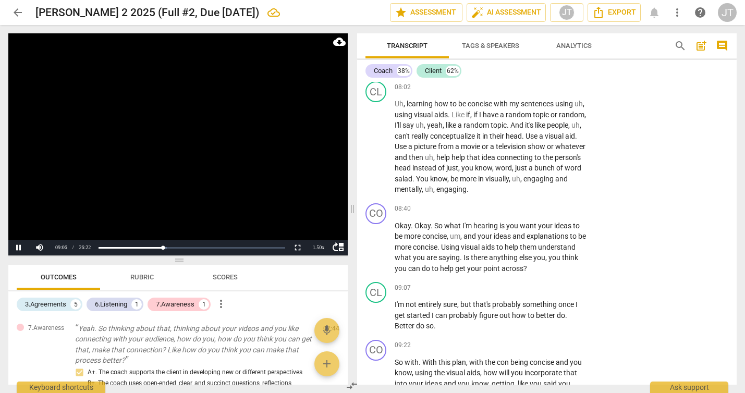
click at [214, 144] on video at bounding box center [177, 144] width 339 height 222
click at [176, 161] on video at bounding box center [177, 144] width 339 height 222
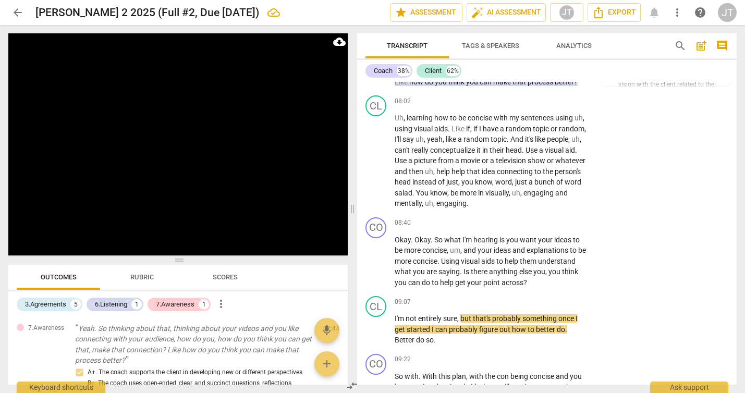
scroll to position [2060, 0]
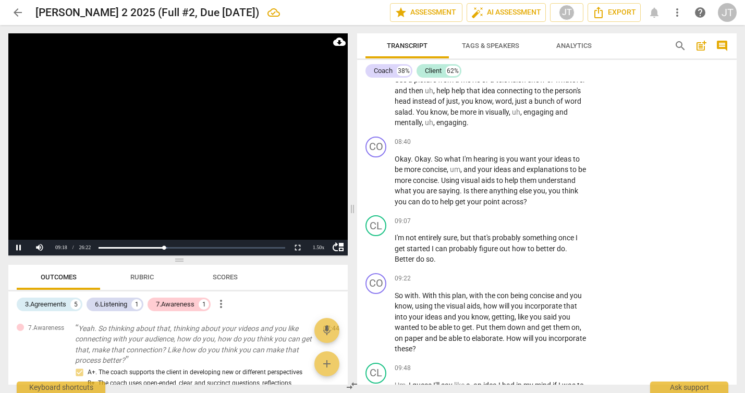
click at [191, 157] on video at bounding box center [177, 144] width 339 height 222
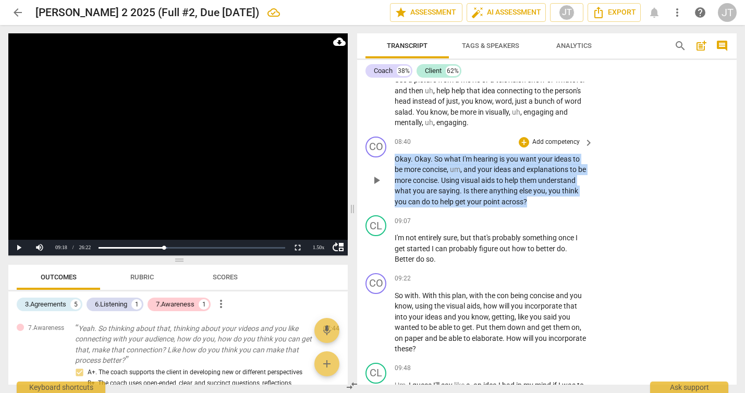
drag, startPoint x: 566, startPoint y: 200, endPoint x: 362, endPoint y: 157, distance: 208.4
click at [362, 157] on div "CO play_arrow pause 08:40 + Add competency keyboard_arrow_right Okay . Okay . S…" at bounding box center [547, 171] width 380 height 79
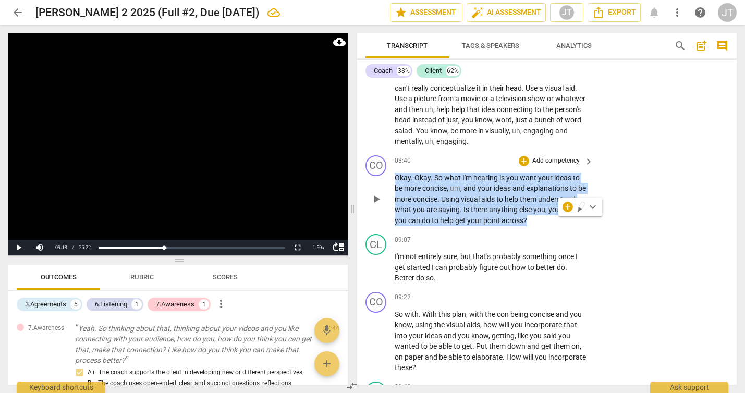
scroll to position [2040, 0]
click at [546, 161] on p "Add competency" at bounding box center [556, 161] width 50 height 9
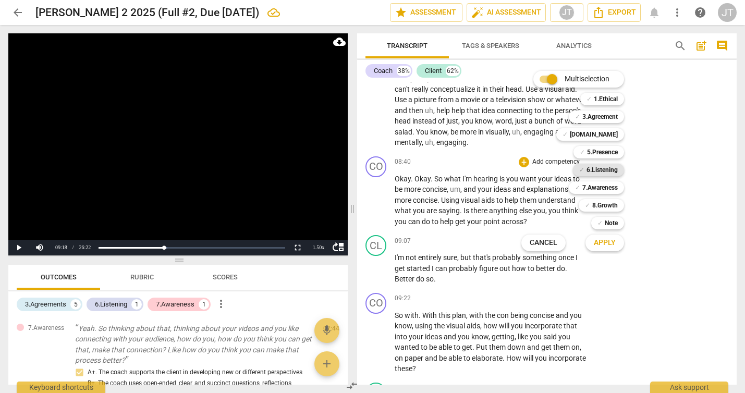
click at [593, 169] on b "6.Listening" at bounding box center [601, 170] width 31 height 13
click at [598, 239] on span "Apply" at bounding box center [605, 243] width 22 height 10
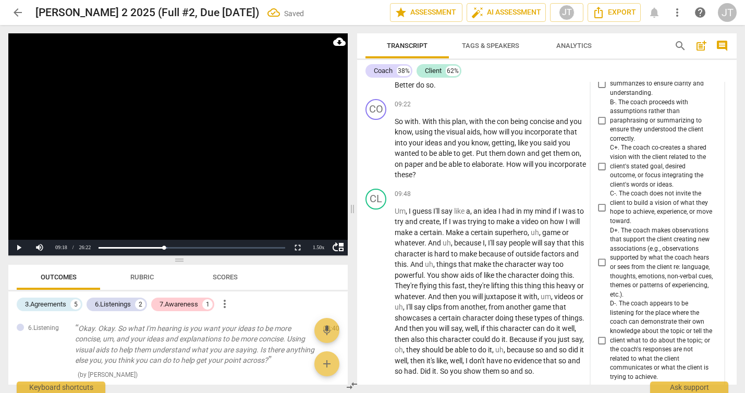
scroll to position [2179, 0]
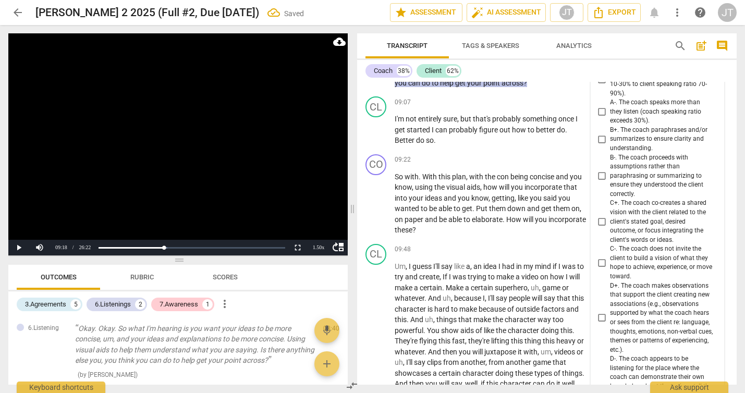
click at [642, 138] on span "B+. The coach paraphrases and/or summarizes to ensure clarity and understanding." at bounding box center [661, 140] width 103 height 28
click at [610, 138] on input "B+. The coach paraphrases and/or summarizes to ensure clarity and understanding." at bounding box center [601, 139] width 17 height 13
checkbox input "true"
click at [123, 152] on video at bounding box center [177, 144] width 339 height 222
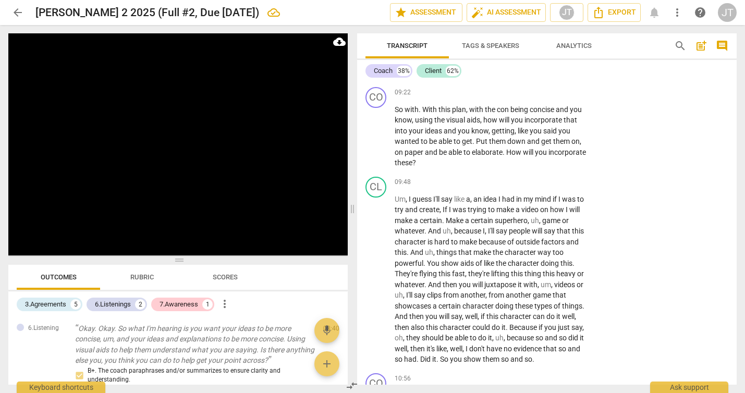
scroll to position [2554, 0]
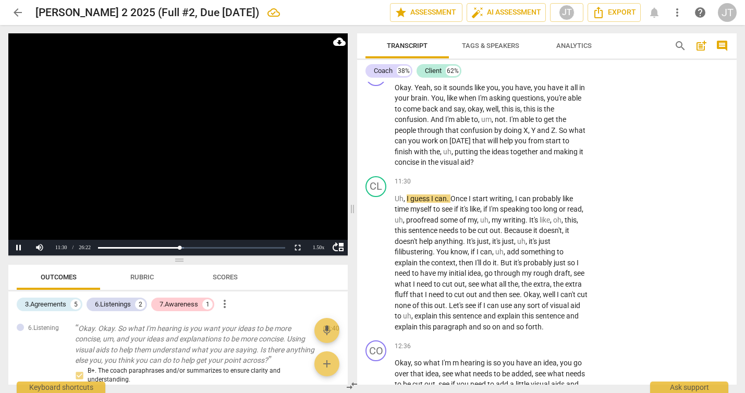
click at [273, 149] on video at bounding box center [177, 144] width 339 height 222
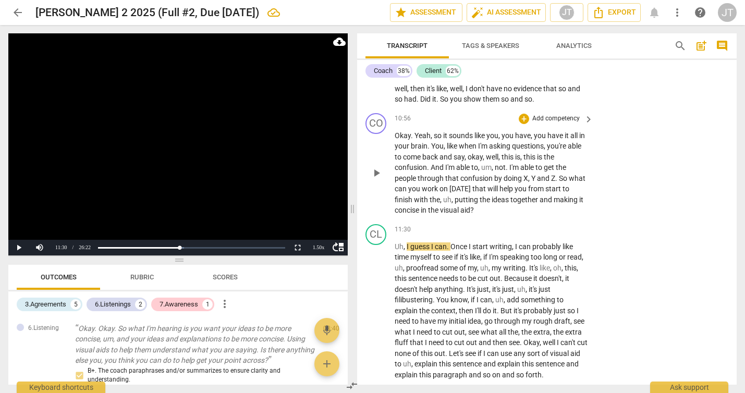
scroll to position [2502, 0]
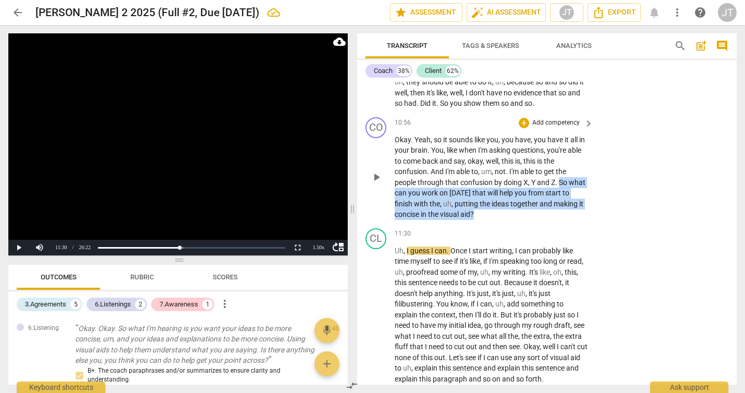
drag, startPoint x: 505, startPoint y: 214, endPoint x: 560, endPoint y: 184, distance: 63.7
click at [560, 184] on p "Okay . Yeah , so it sounds like you , you have , you have it all in your brain …" at bounding box center [491, 177] width 193 height 85
click at [174, 143] on video at bounding box center [177, 144] width 339 height 222
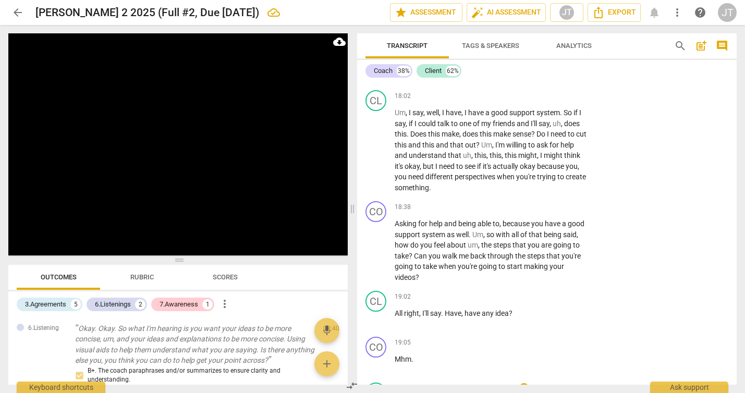
scroll to position [3844, 0]
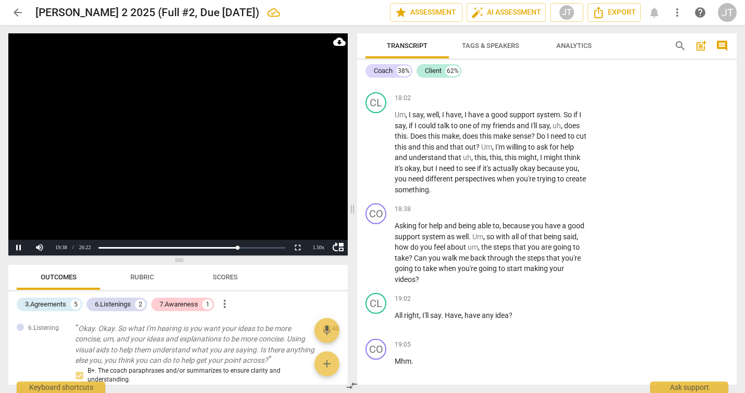
click at [162, 142] on video at bounding box center [177, 144] width 339 height 222
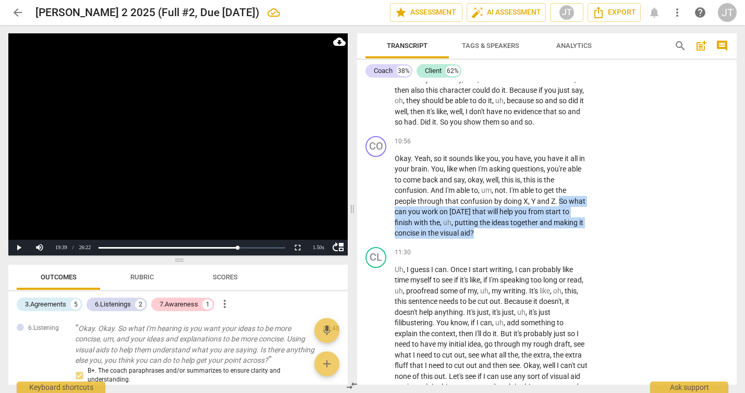
scroll to position [2481, 0]
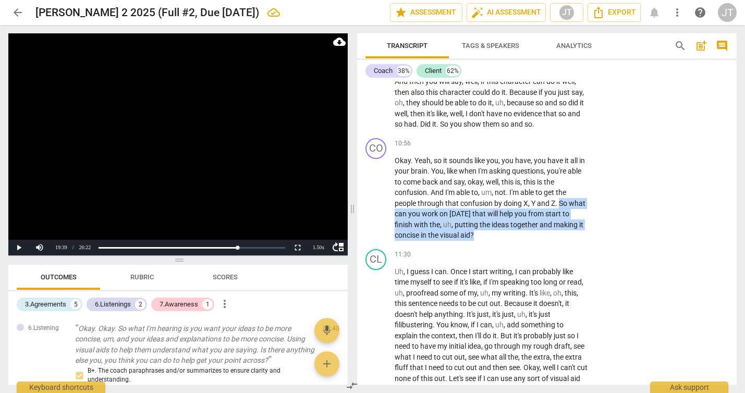
click at [218, 118] on video at bounding box center [177, 144] width 339 height 222
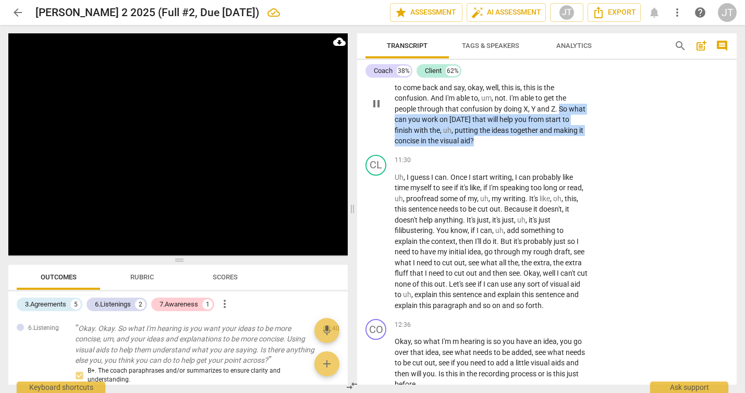
scroll to position [2476, 0]
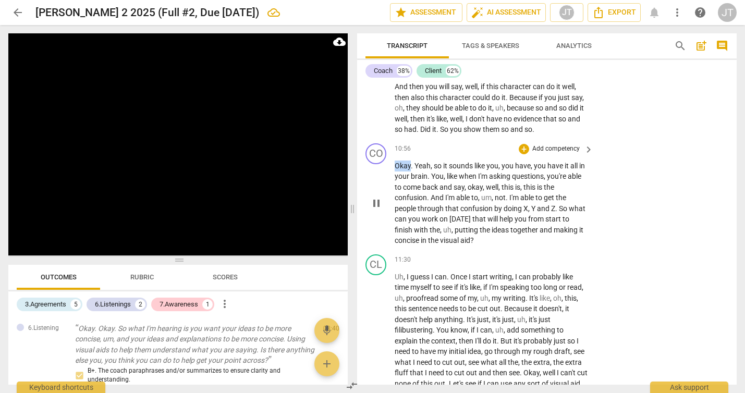
click at [406, 166] on span "Okay" at bounding box center [403, 166] width 16 height 8
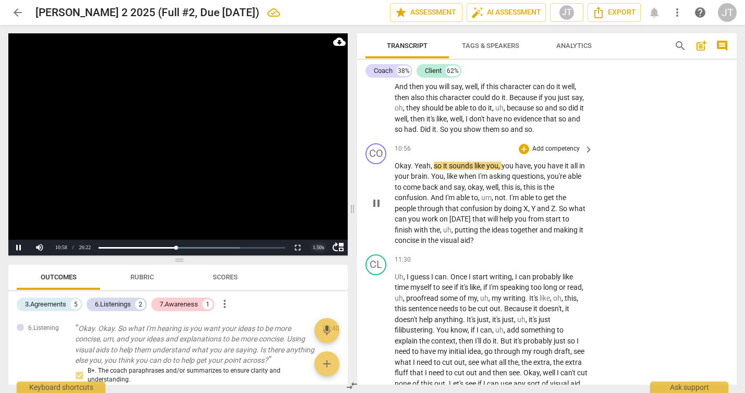
click at [319, 250] on div "1.50 x" at bounding box center [318, 248] width 21 height 16
click at [319, 236] on li "2x" at bounding box center [318, 234] width 21 height 11
click at [158, 166] on video at bounding box center [177, 144] width 339 height 222
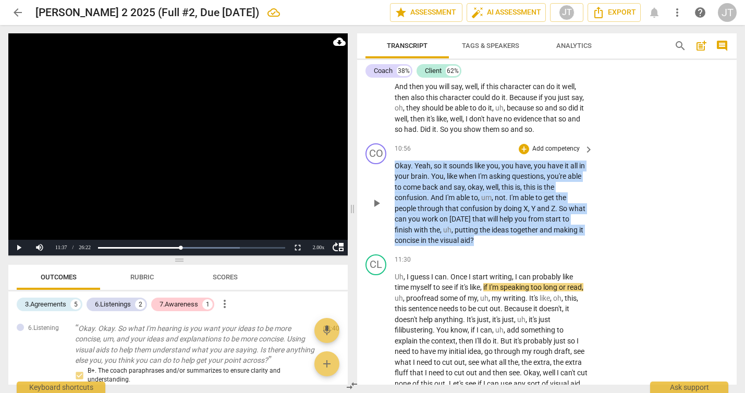
drag, startPoint x: 491, startPoint y: 241, endPoint x: 383, endPoint y: 165, distance: 132.5
click at [383, 165] on div "CO play_arrow pause 10:56 + Add competency keyboard_arrow_right Okay . Yeah , s…" at bounding box center [547, 194] width 380 height 111
click at [548, 144] on p "Add competency" at bounding box center [556, 148] width 50 height 9
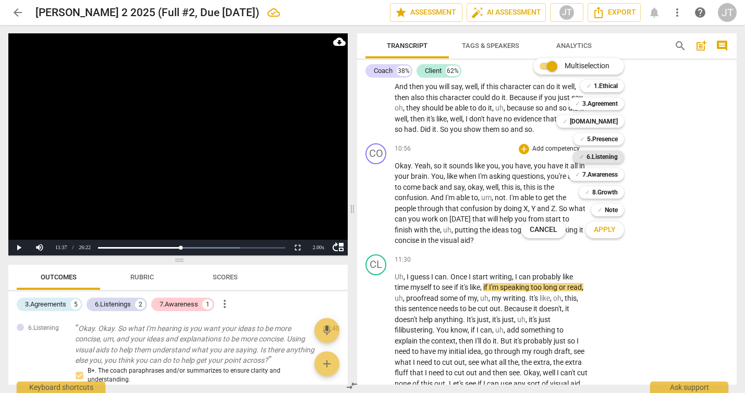
click at [607, 158] on b "6.Listening" at bounding box center [601, 157] width 31 height 13
click at [606, 138] on b "5.Presence" at bounding box center [602, 139] width 31 height 13
click at [607, 234] on span "Apply" at bounding box center [605, 230] width 22 height 10
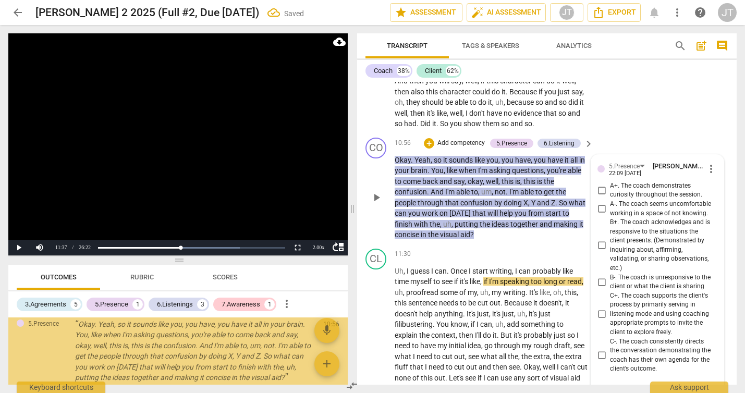
scroll to position [842, 0]
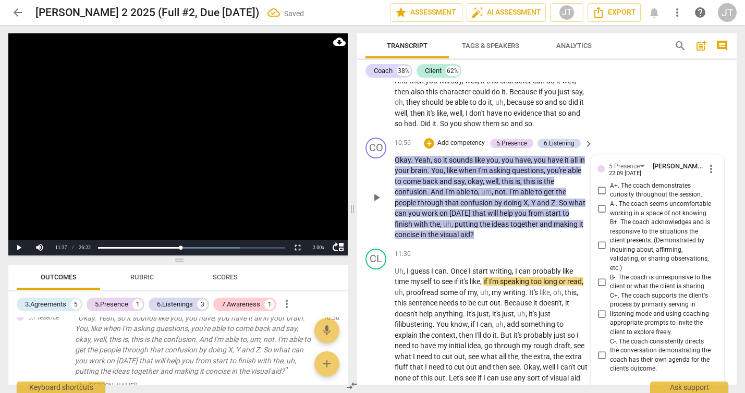
click at [648, 187] on span "A+. The coach demonstrates curiosity throughout the session." at bounding box center [661, 190] width 103 height 18
click at [610, 187] on input "A+. The coach demonstrates curiosity throughout the session." at bounding box center [601, 190] width 17 height 13
checkbox input "true"
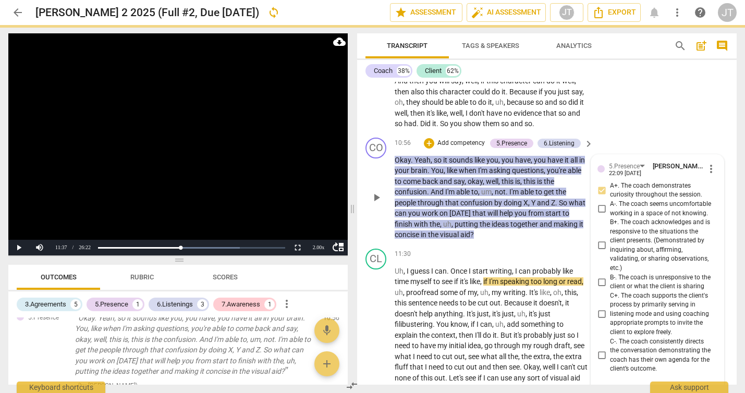
click at [645, 239] on span "B+. The coach acknowledges and is responsive to the situations the client prese…" at bounding box center [661, 245] width 103 height 55
click at [610, 239] on input "B+. The coach acknowledges and is responsive to the situations the client prese…" at bounding box center [601, 245] width 17 height 13
checkbox input "true"
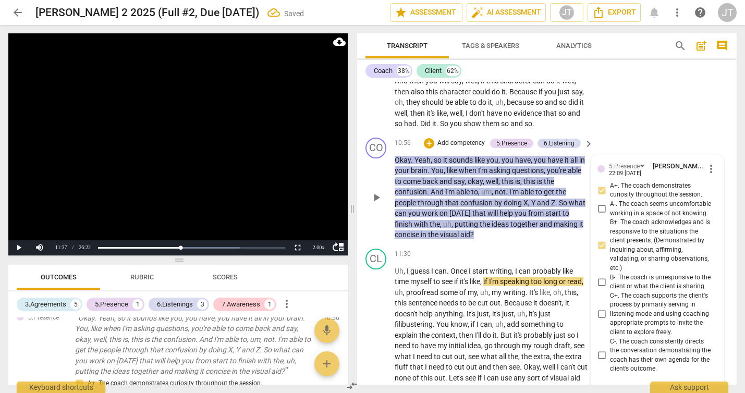
scroll to position [2501, 0]
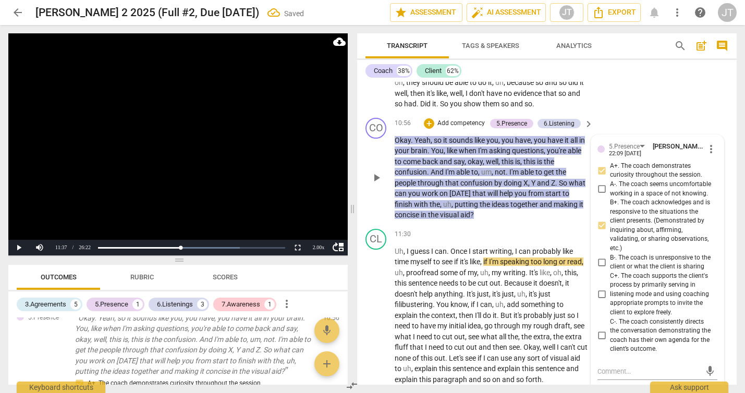
click at [633, 285] on span "C+. The coach supports the client's process by primarily serving in listening m…" at bounding box center [661, 295] width 103 height 46
click at [610, 288] on input "C+. The coach supports the client's process by primarily serving in listening m…" at bounding box center [601, 294] width 17 height 13
checkbox input "true"
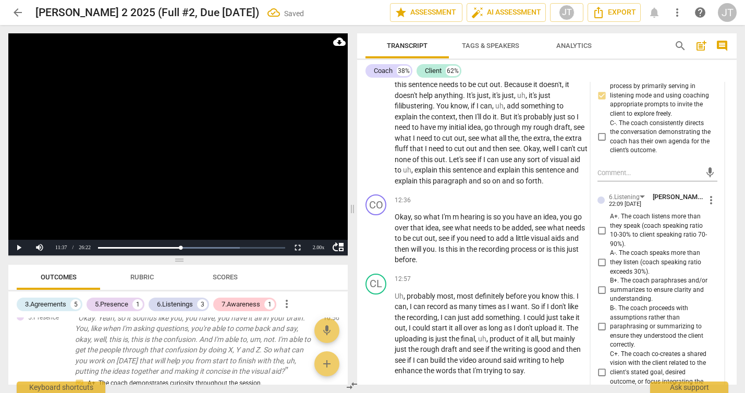
scroll to position [2778, 0]
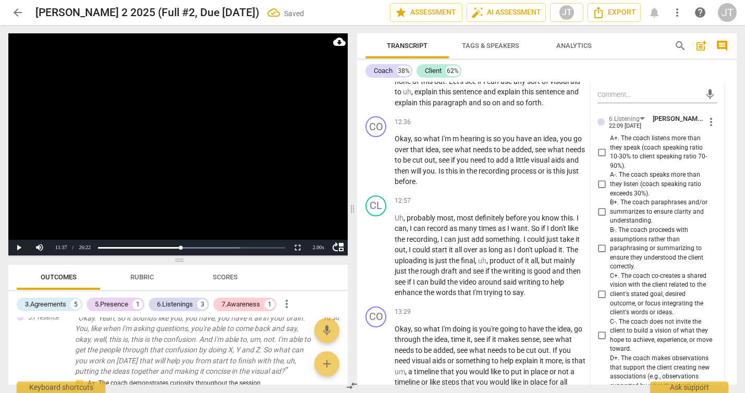
click at [649, 289] on span "C+. The coach co-creates a shared vision with the client related to the client'…" at bounding box center [661, 295] width 103 height 46
click at [610, 289] on input "C+. The coach co-creates a shared vision with the client related to the client'…" at bounding box center [601, 294] width 17 height 13
checkbox input "true"
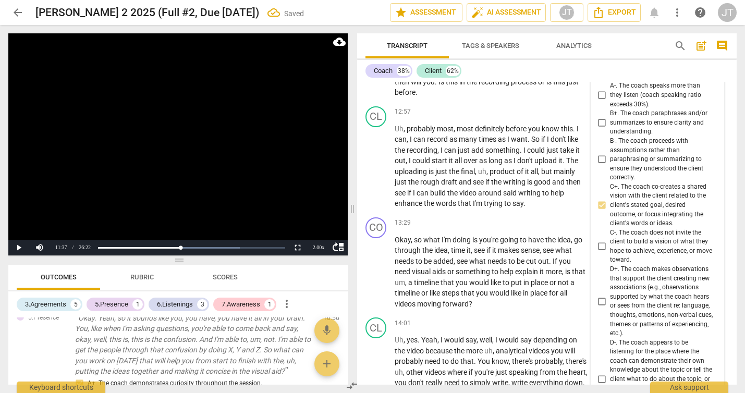
scroll to position [2956, 0]
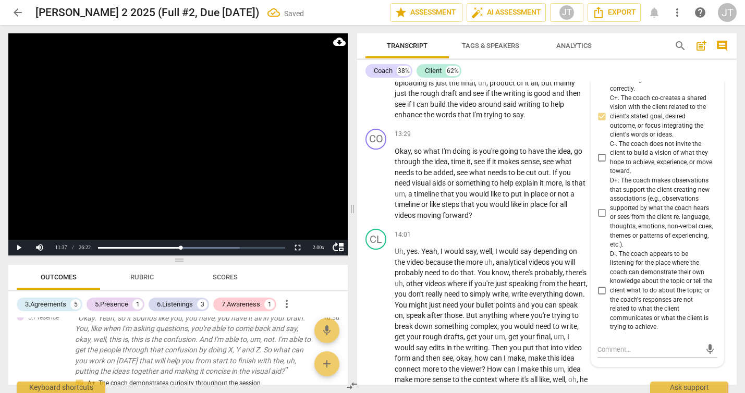
click at [241, 154] on video at bounding box center [177, 144] width 339 height 222
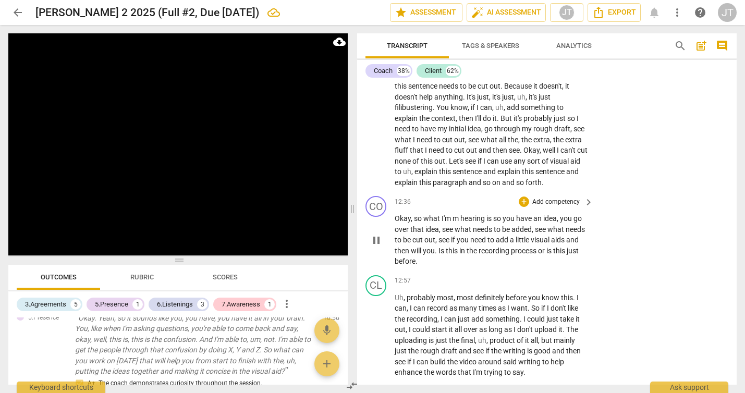
scroll to position [2761, 0]
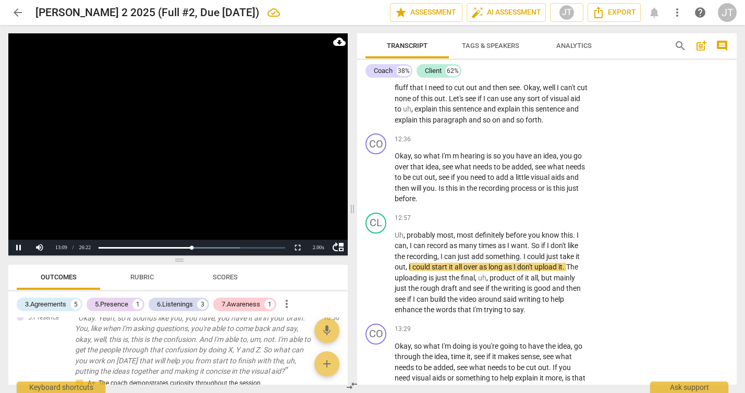
click at [208, 155] on video at bounding box center [177, 144] width 339 height 222
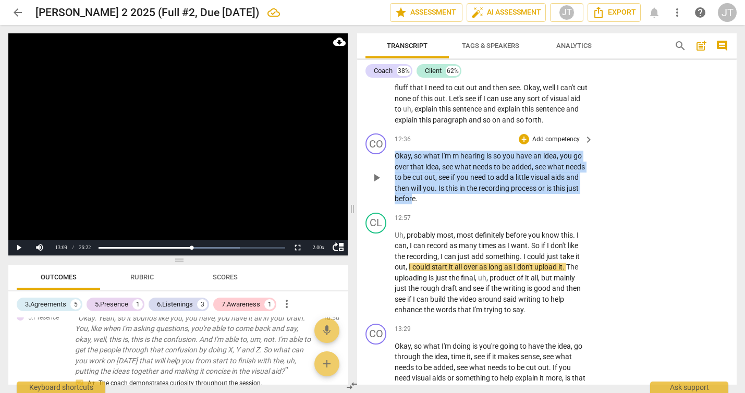
drag, startPoint x: 395, startPoint y: 156, endPoint x: 439, endPoint y: 199, distance: 61.9
click at [439, 199] on p "Okay , so what I'm m hearing is so you have an idea , you go over that idea , s…" at bounding box center [491, 178] width 193 height 54
click at [415, 199] on span "before" at bounding box center [405, 198] width 21 height 8
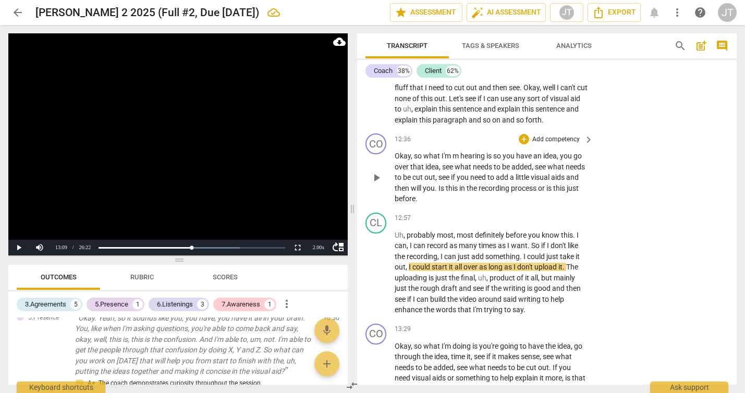
drag, startPoint x: 467, startPoint y: 188, endPoint x: 467, endPoint y: 201, distance: 13.6
click at [467, 201] on p "Okay , so what I'm m hearing is so you have an idea , you go over that idea , s…" at bounding box center [491, 178] width 193 height 54
drag, startPoint x: 467, startPoint y: 188, endPoint x: 468, endPoint y: 196, distance: 8.4
click at [468, 196] on p "Okay , so what I'm m hearing is so you have an idea , you go over that idea , s…" at bounding box center [491, 178] width 193 height 54
click at [532, 139] on p "Add competency" at bounding box center [556, 139] width 50 height 9
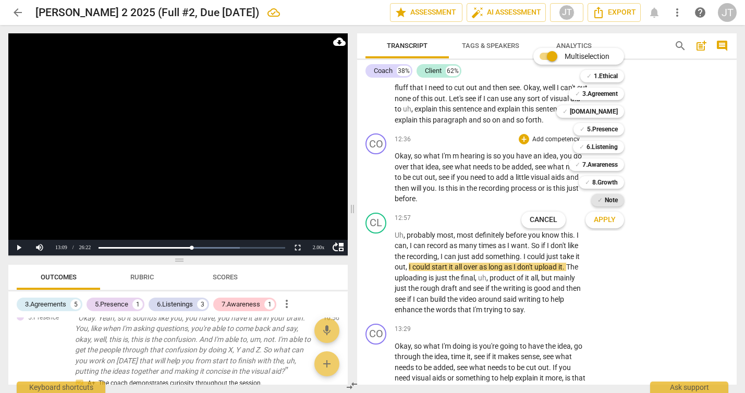
click at [601, 199] on span "✓" at bounding box center [599, 200] width 5 height 13
click at [602, 223] on span "Apply" at bounding box center [605, 220] width 22 height 10
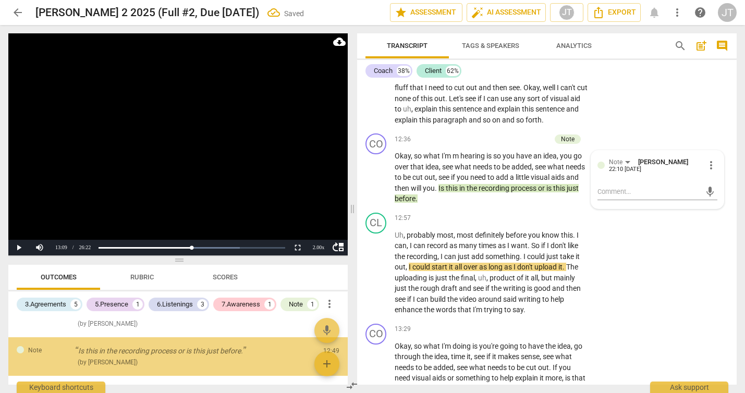
scroll to position [996, 0]
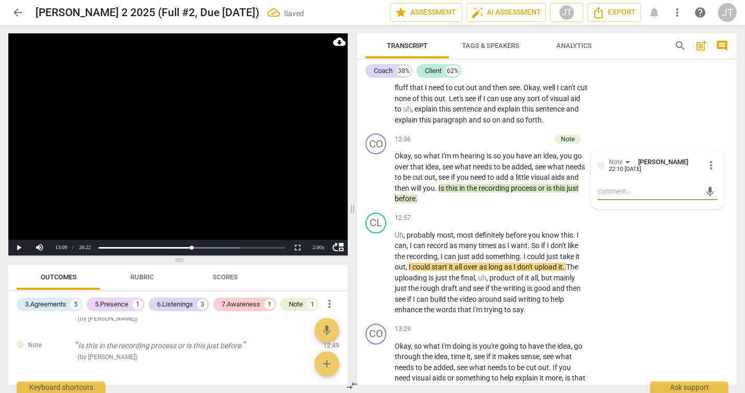
type textarea "T"
type textarea "Th"
type textarea "Thi"
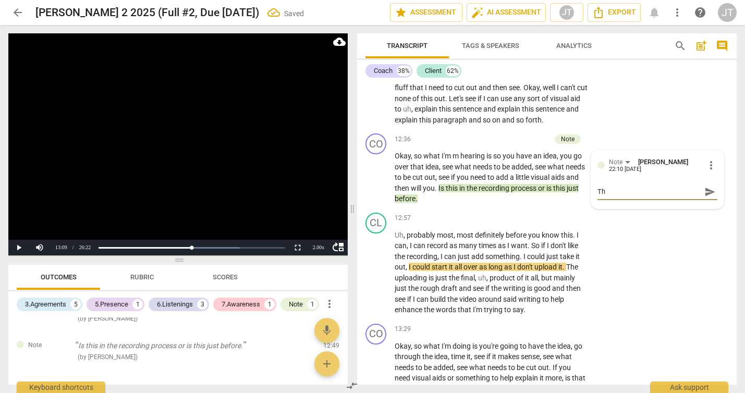
type textarea "Thi"
type textarea "This"
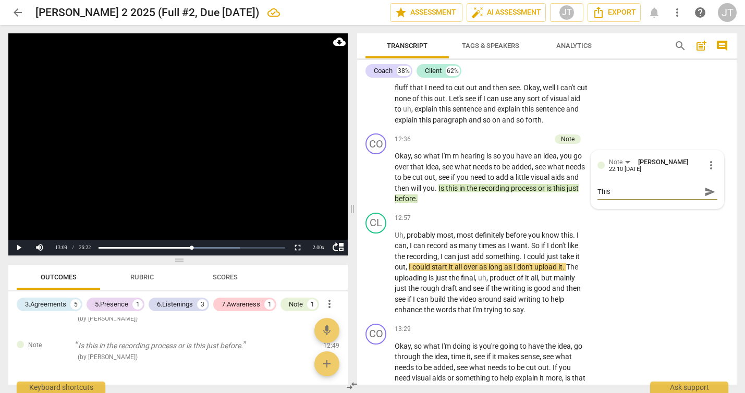
type textarea "This q"
type textarea "This qu"
type textarea "This que"
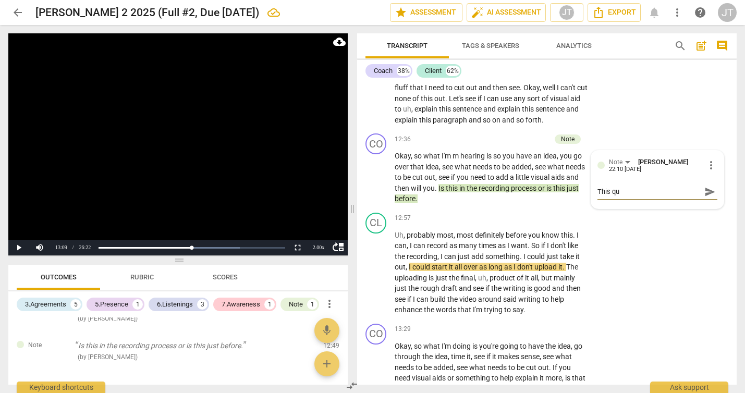
type textarea "This que"
type textarea "This ques"
type textarea "This quest"
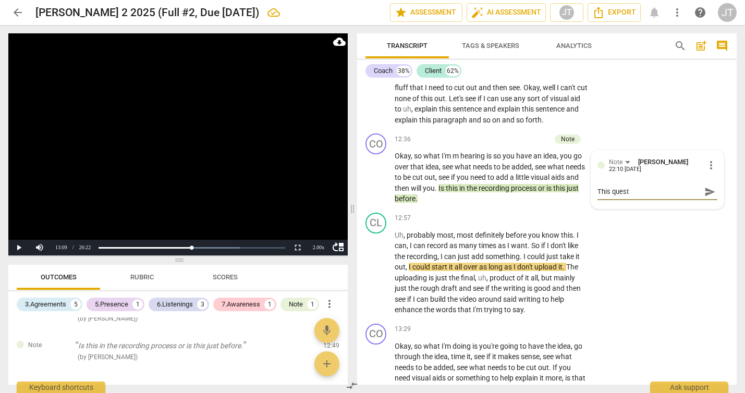
type textarea "This questi"
type textarea "This questio"
type textarea "This question"
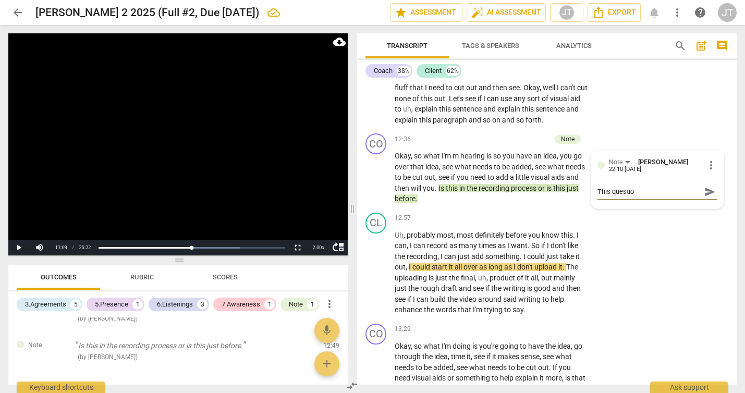
type textarea "This question"
type textarea "This questio"
type textarea "This questi"
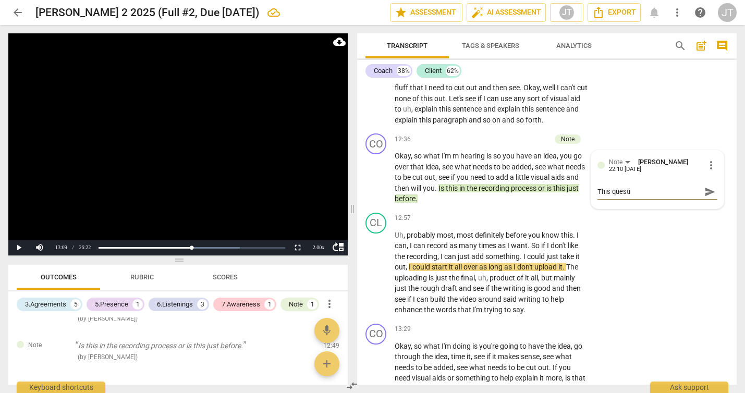
type textarea "This quest"
type textarea "This ques"
type textarea "This que"
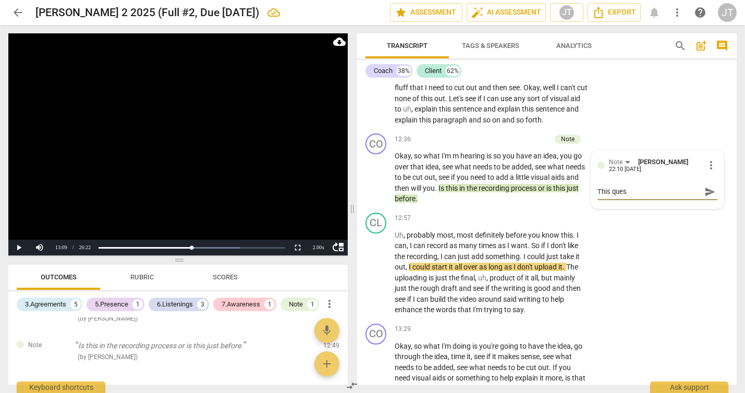
type textarea "This que"
type textarea "This qu"
type textarea "This q"
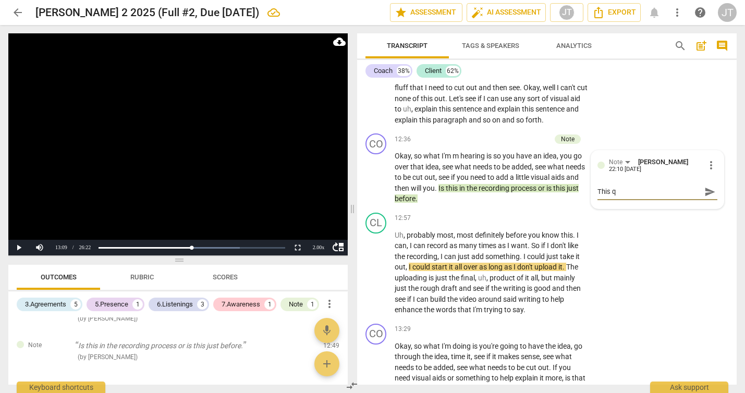
type textarea "This"
type textarea "Thi"
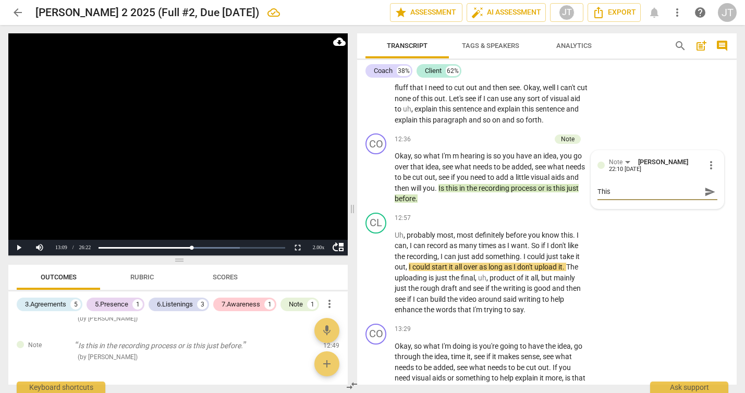
type textarea "Thi"
type textarea "Th"
type textarea "T"
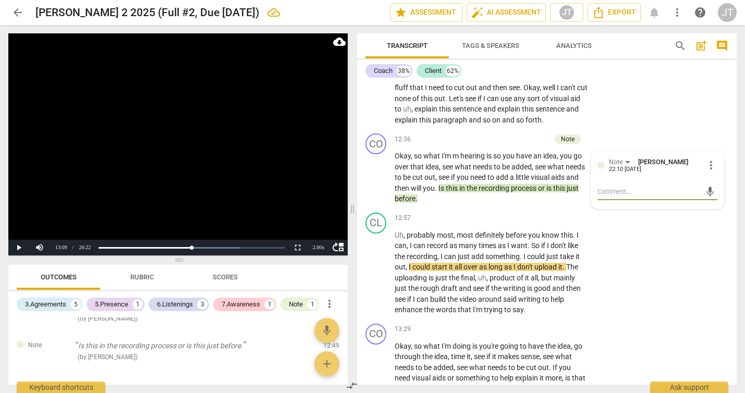
type textarea "T"
type textarea "Th"
type textarea "Thi"
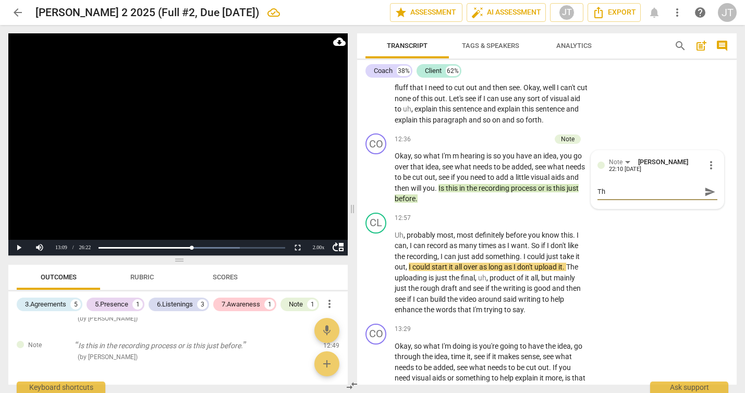
type textarea "Thi"
type textarea "This"
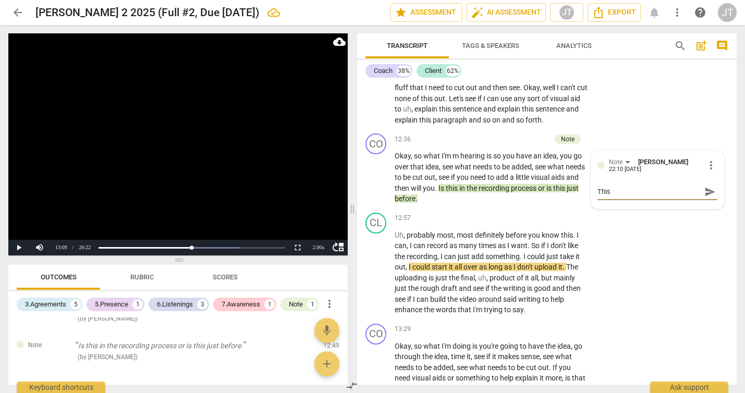
type textarea "This i"
type textarea "This is"
type textarea "This is a"
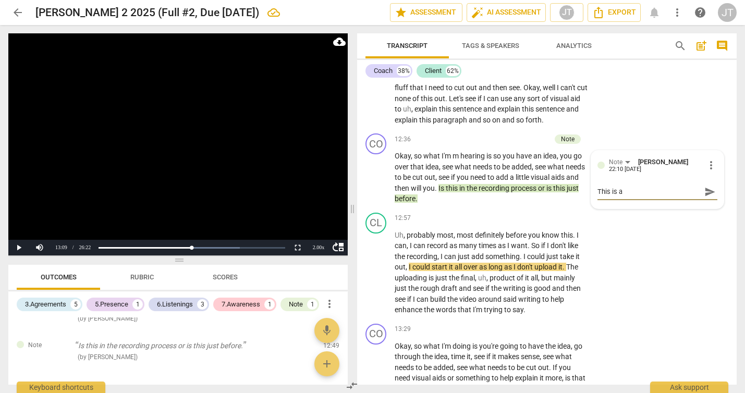
type textarea "This is an"
type textarea "This is an e"
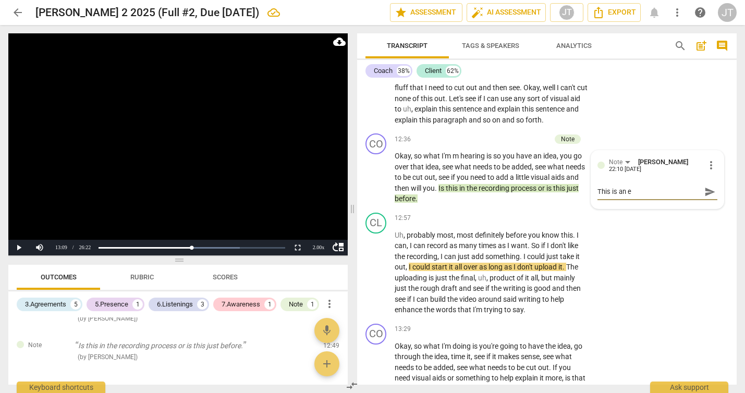
type textarea "This is an ex"
type textarea "This is an exa"
type textarea "This is an exam"
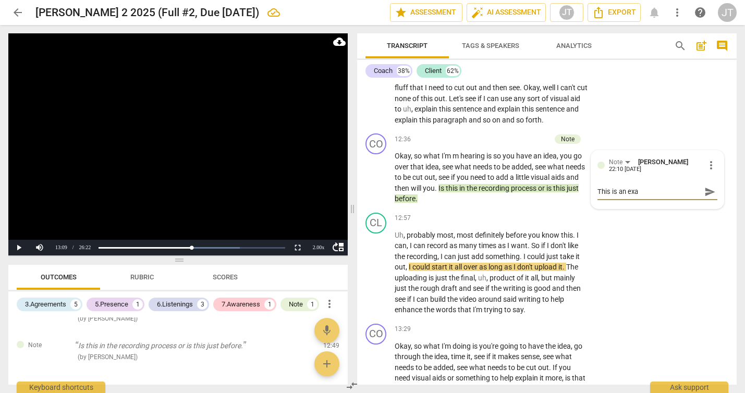
type textarea "This is an exam"
type textarea "This is an examp"
type textarea "This is an exampl"
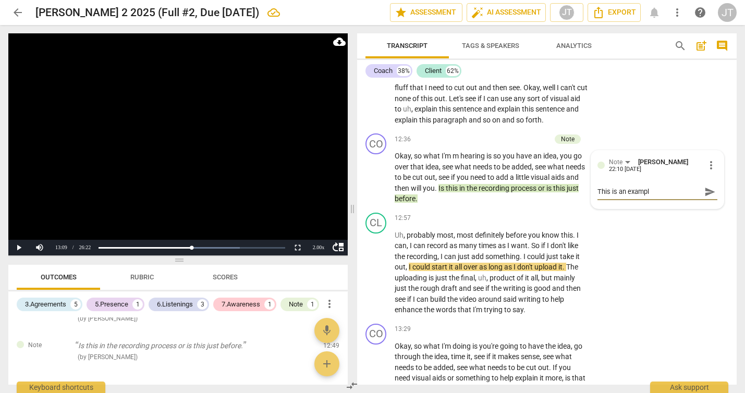
type textarea "This is an example"
type textarea "This is an example o"
type textarea "This is an example of"
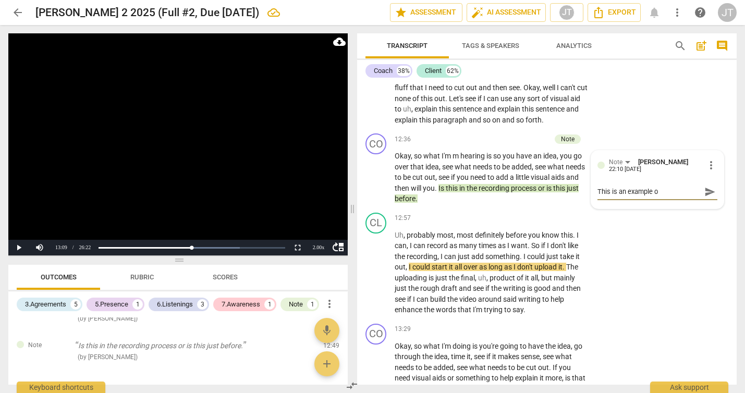
type textarea "This is an example of"
type textarea "This is an example of a"
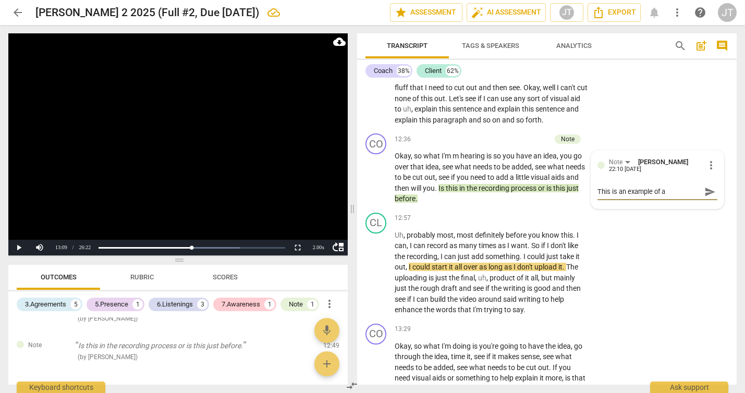
type textarea "This is an example of a q"
type textarea "This is an example of a qu"
type textarea "This is an example of a que"
type textarea "This is an example of a ques"
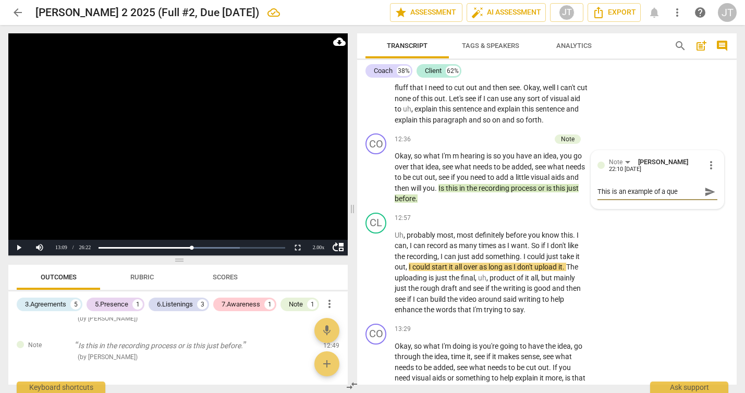
type textarea "This is an example of a ques"
type textarea "This is an example of a quest"
type textarea "This is an example of a questi"
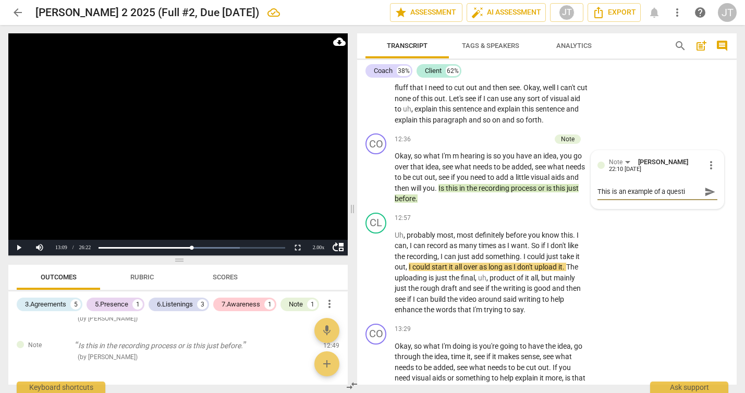
type textarea "This is an example of a questio"
type textarea "This is an example of a question"
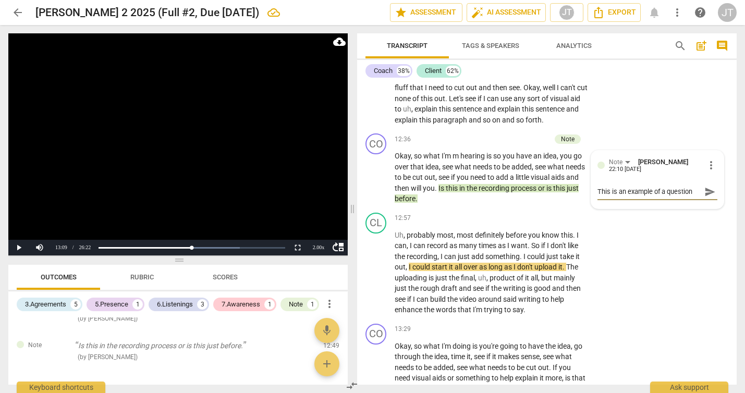
type textarea "This is an example of a question"
type textarea "This is an example of a question t"
type textarea "This is an example of a question th"
type textarea "This is an example of a question tha"
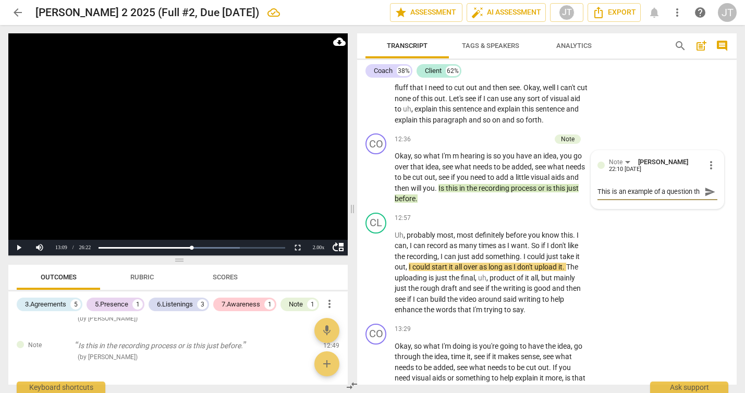
type textarea "This is an example of a question tha"
type textarea "This is an example of a question that"
type textarea "This is an example of a question that c"
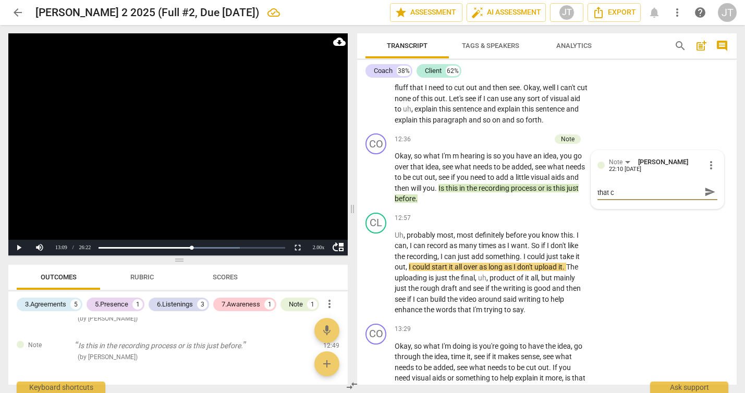
type textarea "This is an example of a question that cl"
type textarea "This is an example of a question that cla"
type textarea "This is an example of a question that clar"
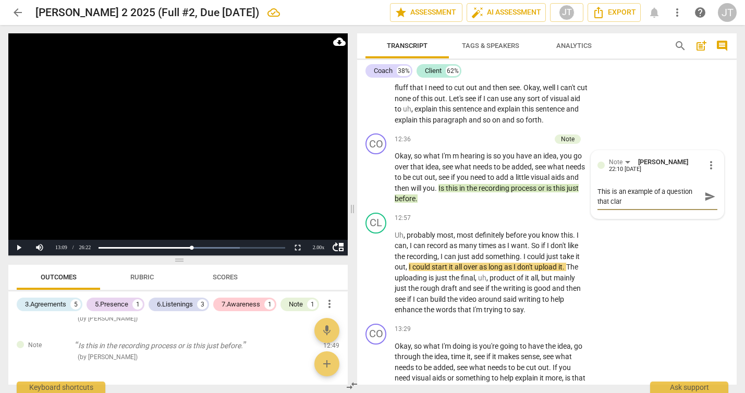
scroll to position [0, 0]
type textarea "This is an example of a question that clari"
type textarea "This is an example of a question that clarif"
type textarea "This is an example of a question that clarifi"
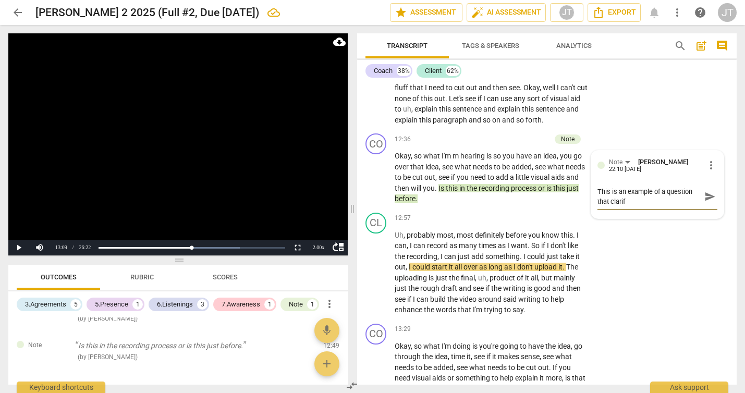
type textarea "This is an example of a question that clarifi"
type textarea "This is an example of a question that clarifie"
type textarea "This is an example of a question that clarifies"
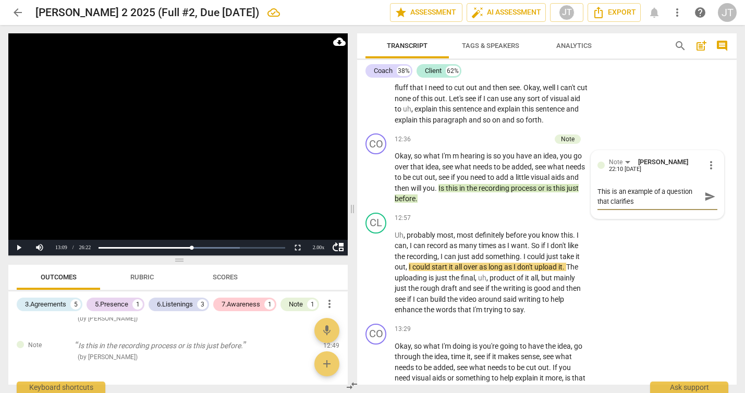
type textarea "This is an example of a question that clarifies"
type textarea "This is an example of a question that clarifies t"
type textarea "This is an example of a question that clarifies th"
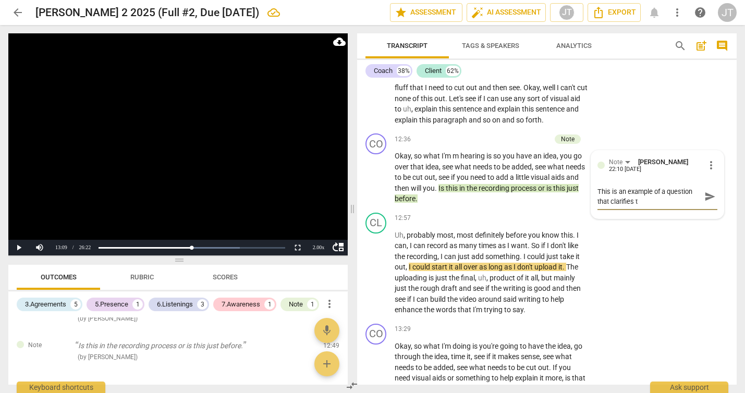
type textarea "This is an example of a question that clarifies th"
type textarea "This is an example of a question that clarifies the"
type textarea "This is an example of a question that clarifies the c"
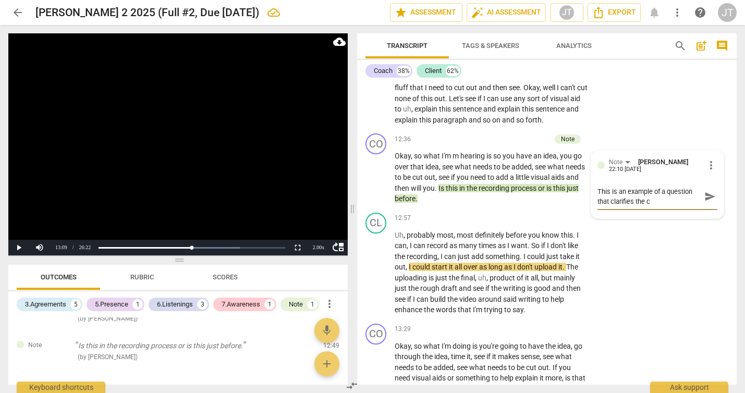
type textarea "This is an example of a question that clarifies the co"
type textarea "This is an example of a question that clarifies the coa"
type textarea "This is an example of a question that clarifies the coac"
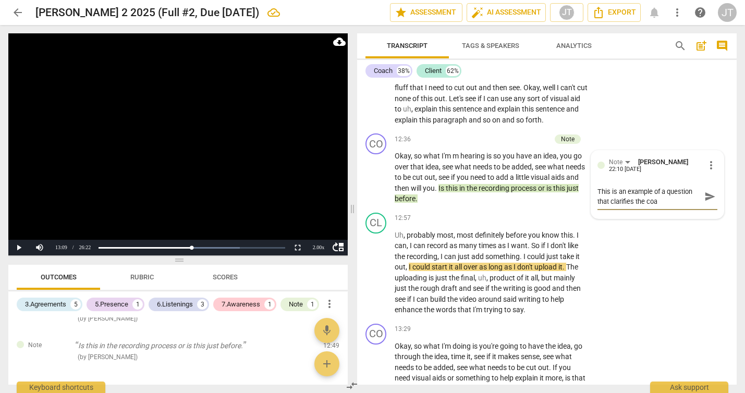
type textarea "This is an example of a question that clarifies the coac"
type textarea "This is an example of a question that clarifies the coach"
type textarea "This is an example of a question that clarifies the coach'"
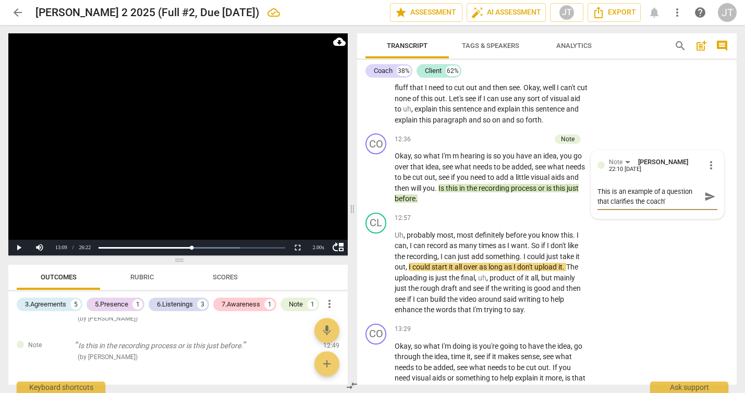
type textarea "This is an example of a question that clarifies the coach's"
type textarea "This is an example of a question that clarifies the coach's u"
type textarea "This is an example of a question that clarifies the coach's un"
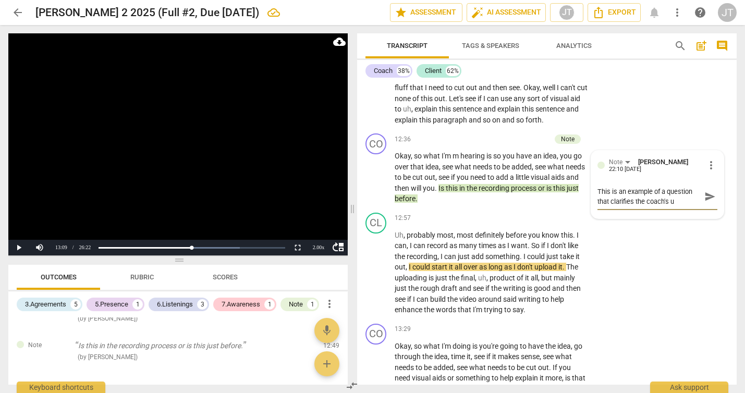
type textarea "This is an example of a question that clarifies the coach's un"
type textarea "This is an example of a question that clarifies the coach's und"
type textarea "This is an example of a question that clarifies the coach's unde"
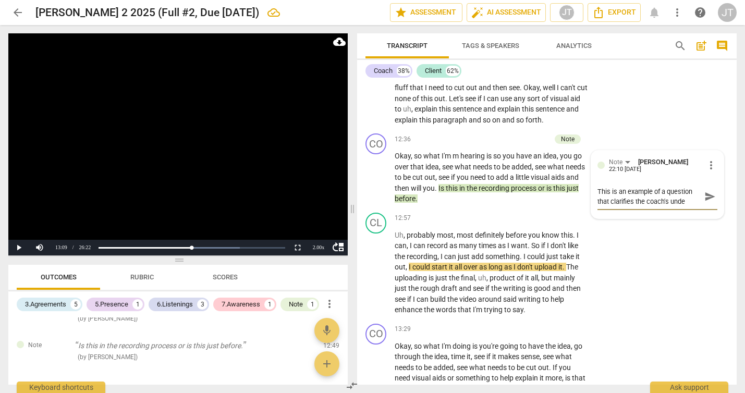
type textarea "This is an example of a question that clarifies the coach's under"
type textarea "This is an example of a question that clarifies the coach's unders"
type textarea "This is an example of a question that clarifies the coach's underst"
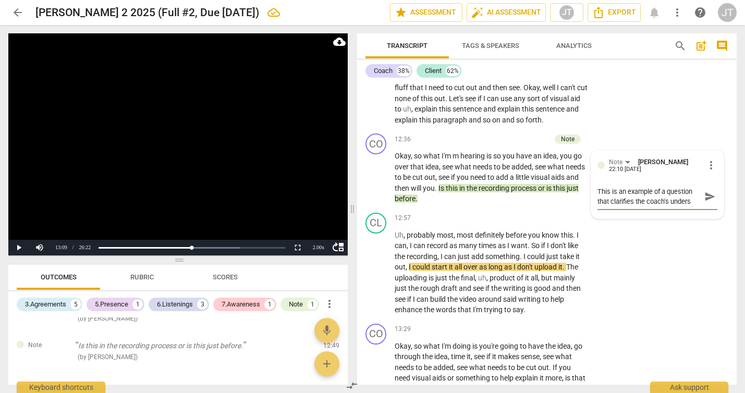
type textarea "This is an example of a question that clarifies the coach's underst"
type textarea "This is an example of a question that clarifies the coach's understa"
type textarea "This is an example of a question that clarifies the coach's understan"
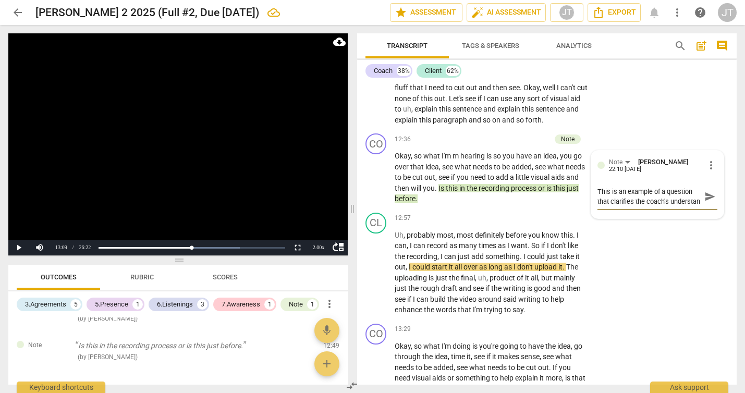
scroll to position [9, 0]
type textarea "This is an example of a question that clarifies the coach's understand"
type textarea "This is an example of a question that clarifies the coach's understandi"
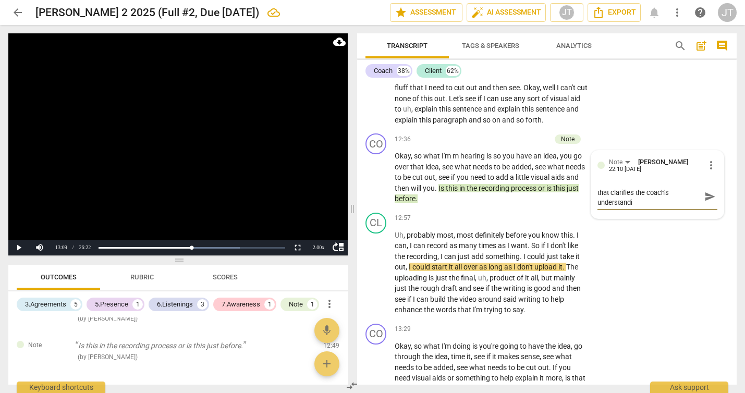
type textarea "This is an example of a question that clarifies the coach's understandin"
type textarea "This is an example of a question that clarifies the coach's understanding"
type textarea "This is an example of a question that clarifies the coach's understanding,"
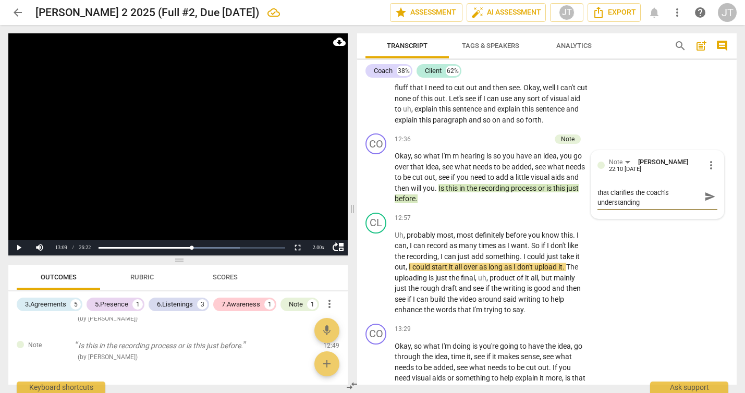
type textarea "This is an example of a question that clarifies the coach's understanding,"
type textarea "This is an example of a question that clarifies the coach's understanding, b"
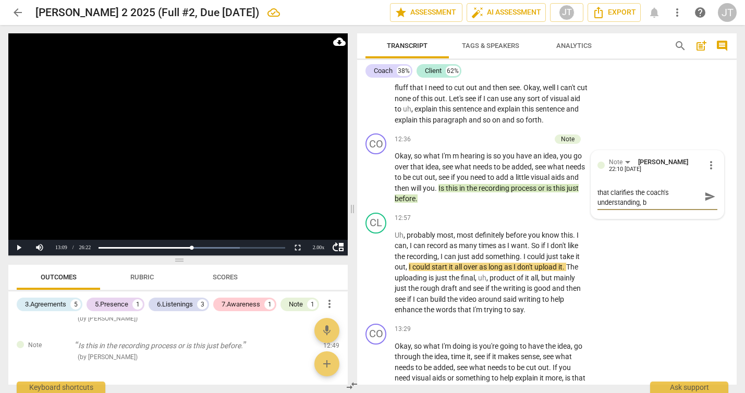
type textarea "This is an example of a question that clarifies the coach's understanding, bu"
type textarea "This is an example of a question that clarifies the coach's understanding, but"
click at [709, 203] on span "send" at bounding box center [709, 206] width 11 height 11
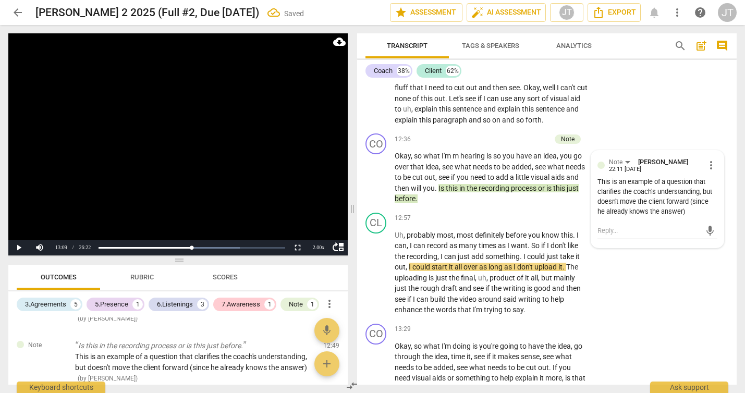
scroll to position [0, 0]
click at [174, 149] on video at bounding box center [177, 144] width 339 height 222
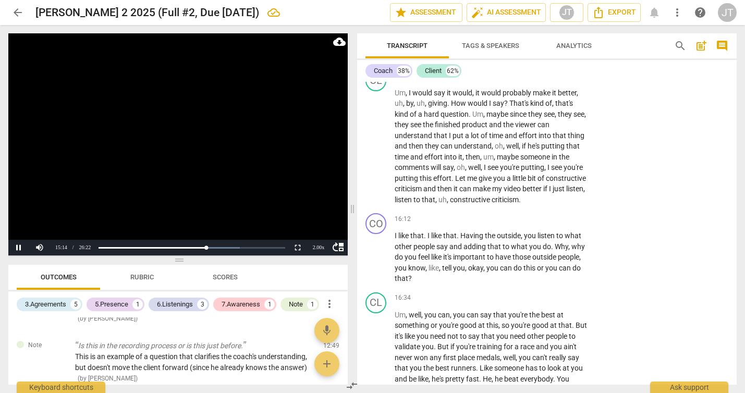
scroll to position [3375, 0]
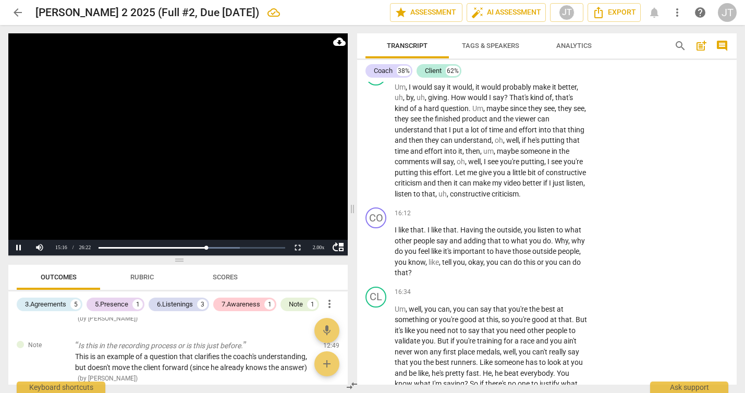
click at [192, 148] on video at bounding box center [177, 144] width 339 height 222
click at [231, 137] on video at bounding box center [177, 144] width 339 height 222
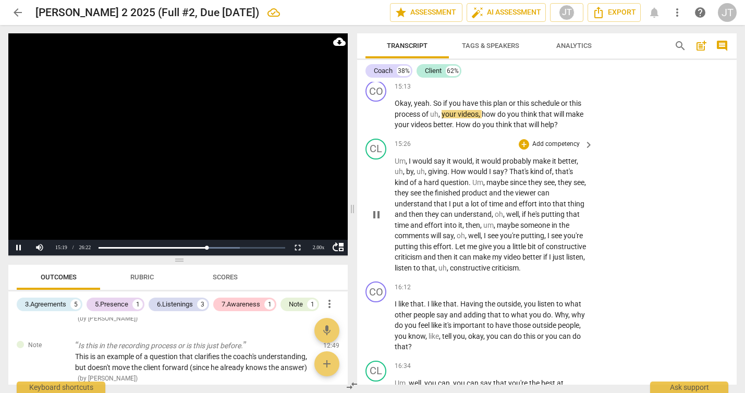
scroll to position [3294, 0]
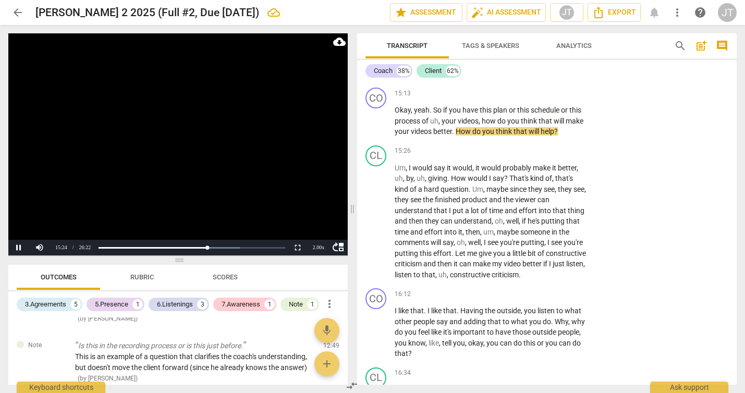
click at [188, 180] on video at bounding box center [177, 144] width 339 height 222
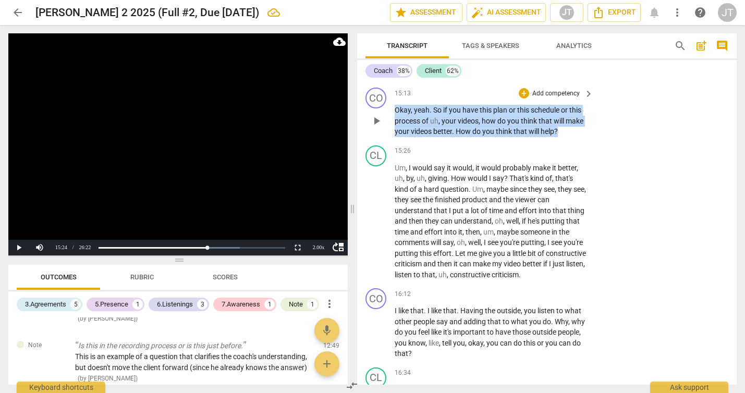
drag, startPoint x: 563, startPoint y: 139, endPoint x: 381, endPoint y: 123, distance: 182.2
click at [381, 123] on div "CO play_arrow pause 15:13 + Add competency keyboard_arrow_right Okay , yeah . S…" at bounding box center [547, 112] width 380 height 58
click at [533, 99] on p "Add competency" at bounding box center [556, 93] width 50 height 9
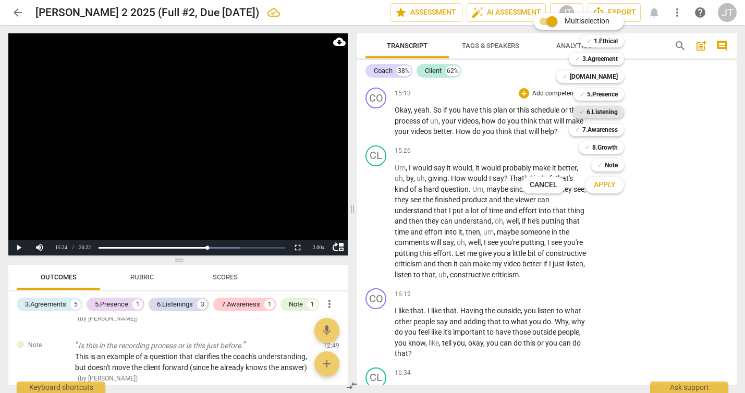
click at [595, 111] on b "6.Listening" at bounding box center [601, 112] width 31 height 13
click at [613, 187] on span "Apply" at bounding box center [605, 185] width 22 height 10
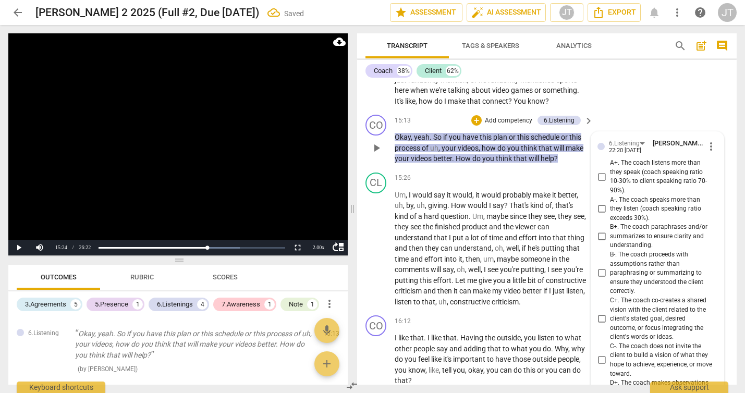
scroll to position [3207, 0]
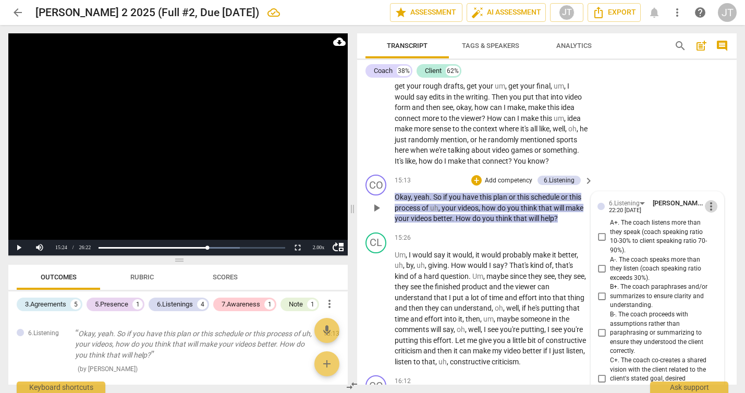
click at [707, 213] on span "more_vert" at bounding box center [711, 206] width 13 height 13
click at [714, 231] on li "Delete" at bounding box center [718, 235] width 36 height 20
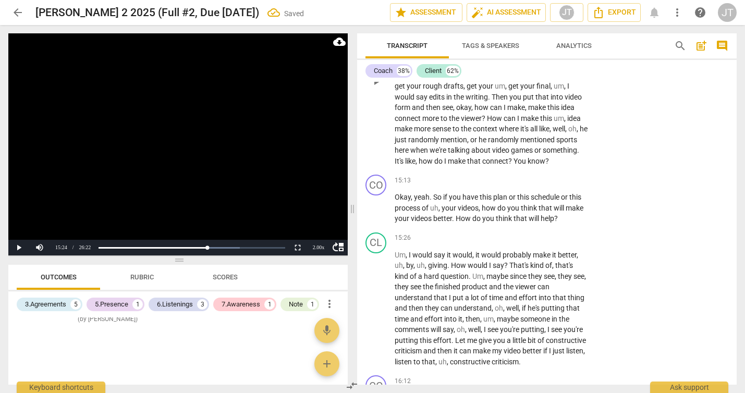
scroll to position [1055, 0]
click at [542, 186] on p "Add competency" at bounding box center [556, 180] width 50 height 9
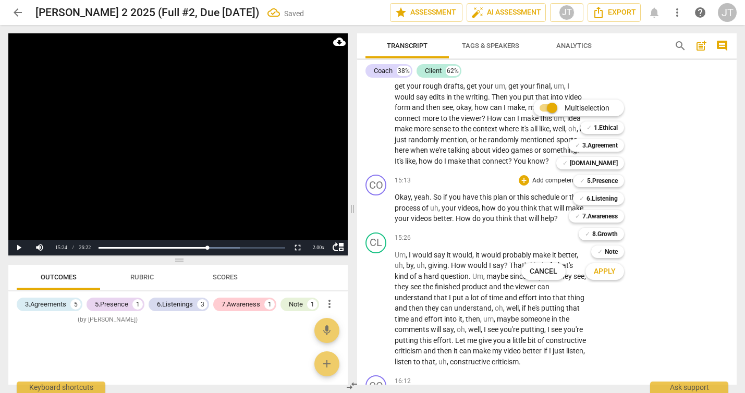
click at [534, 222] on div "Multiselection m ✓ 1.Ethical 1 ✓ 3.Agreement 2 ✓ [DOMAIN_NAME] 3 ✓ 5.Presence 4…" at bounding box center [580, 190] width 127 height 186
click at [559, 226] on div "Multiselection m ✓ 1.Ethical 1 ✓ 3.Agreement 2 ✓ [DOMAIN_NAME] 3 ✓ 5.Presence 4…" at bounding box center [580, 190] width 127 height 186
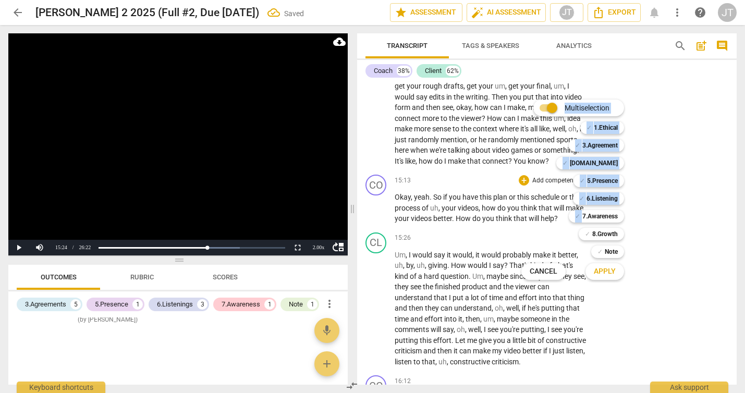
drag, startPoint x: 559, startPoint y: 226, endPoint x: 424, endPoint y: 206, distance: 136.5
click at [424, 206] on div "Multiselection m ✓ 1.Ethical 1 ✓ 3.Agreement 2 ✓ [DOMAIN_NAME] 3 ✓ 5.Presence 4…" at bounding box center [372, 196] width 745 height 393
click at [396, 206] on div at bounding box center [372, 196] width 745 height 393
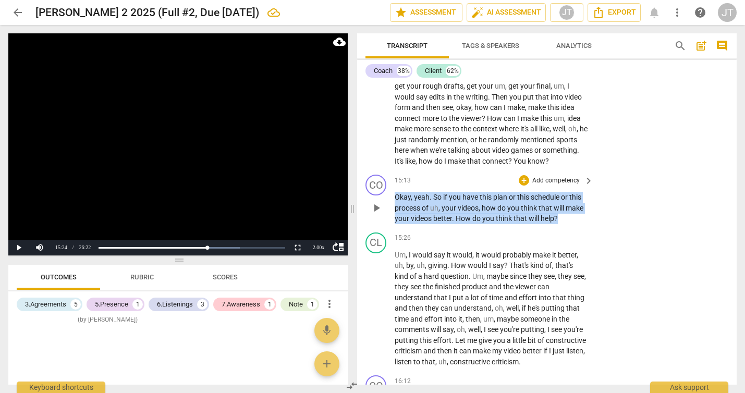
drag, startPoint x: 396, startPoint y: 206, endPoint x: 559, endPoint y: 226, distance: 164.4
click at [559, 224] on p "Okay , yeah . So if you have this plan or this schedule or this process of uh ,…" at bounding box center [491, 208] width 193 height 32
click at [552, 186] on p "Add competency" at bounding box center [556, 180] width 50 height 9
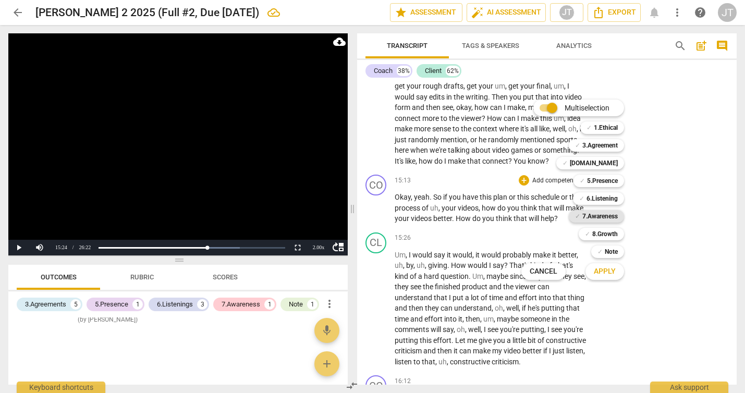
click at [619, 216] on div "✓ 7.Awareness" at bounding box center [596, 216] width 55 height 13
click at [603, 276] on span "Apply" at bounding box center [605, 271] width 22 height 10
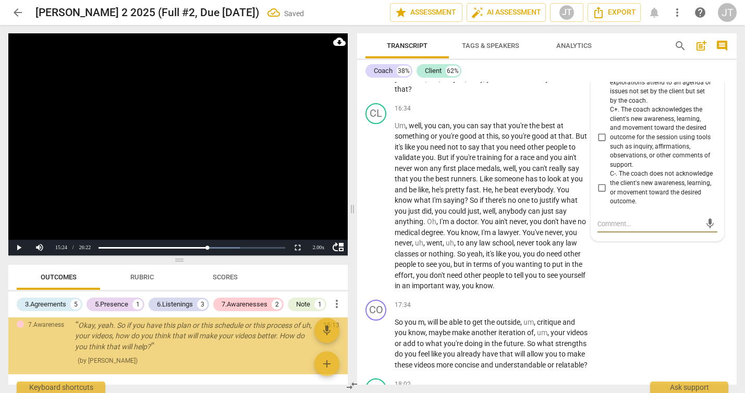
scroll to position [3368, 0]
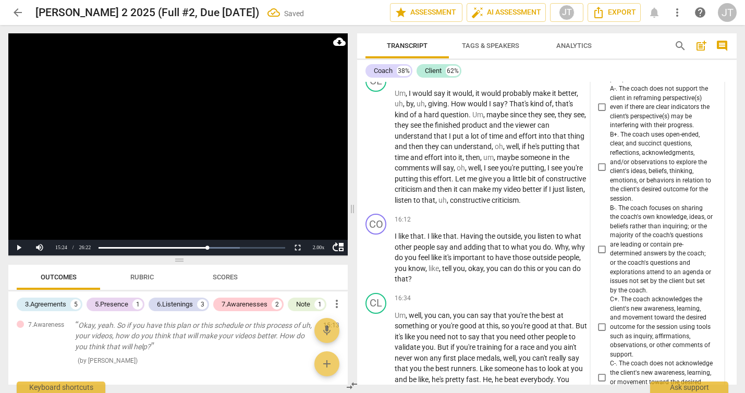
click at [631, 162] on span "B+. The coach uses open-ended, clear, and succinct questions, reflections, ackn…" at bounding box center [661, 167] width 103 height 74
click at [610, 162] on input "B+. The coach uses open-ended, clear, and succinct questions, reflections, ackn…" at bounding box center [601, 167] width 17 height 13
click at [253, 184] on video at bounding box center [177, 144] width 339 height 222
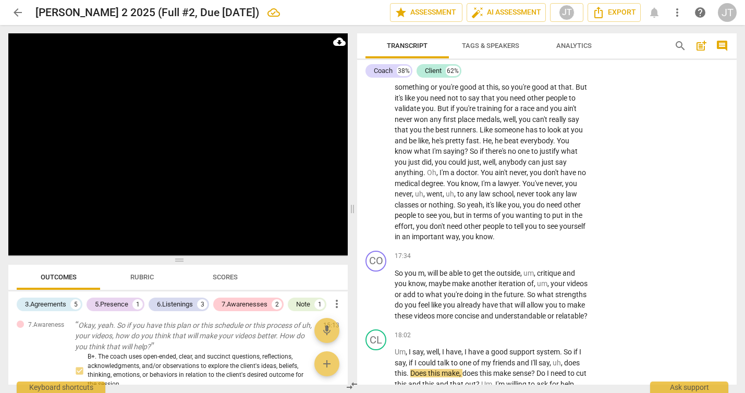
scroll to position [3915, 0]
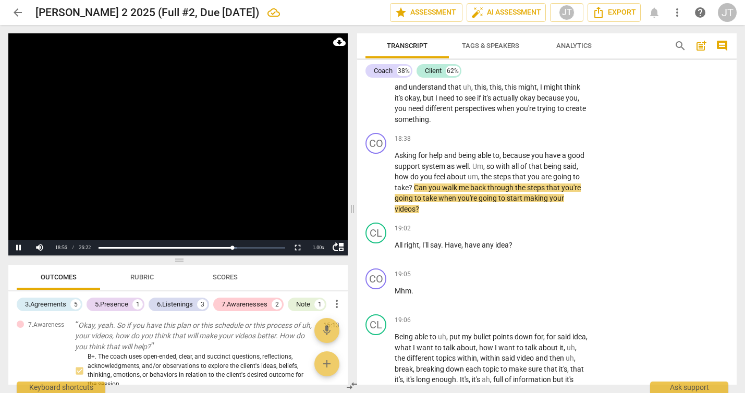
click at [178, 180] on video at bounding box center [177, 144] width 339 height 222
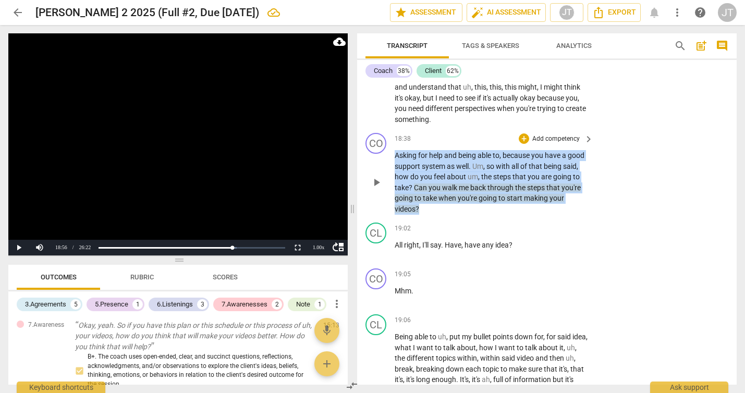
drag, startPoint x: 459, startPoint y: 229, endPoint x: 381, endPoint y: 179, distance: 92.1
click at [381, 179] on div "CO play_arrow pause 18:38 + Add competency keyboard_arrow_right Asking for help…" at bounding box center [547, 174] width 380 height 90
click at [566, 144] on p "Add competency" at bounding box center [556, 139] width 50 height 9
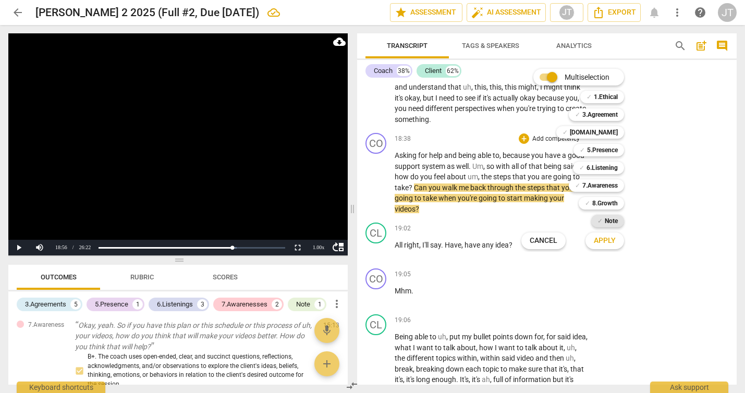
click at [608, 217] on b "Note" at bounding box center [611, 221] width 13 height 13
click at [609, 245] on span "Apply" at bounding box center [605, 241] width 22 height 10
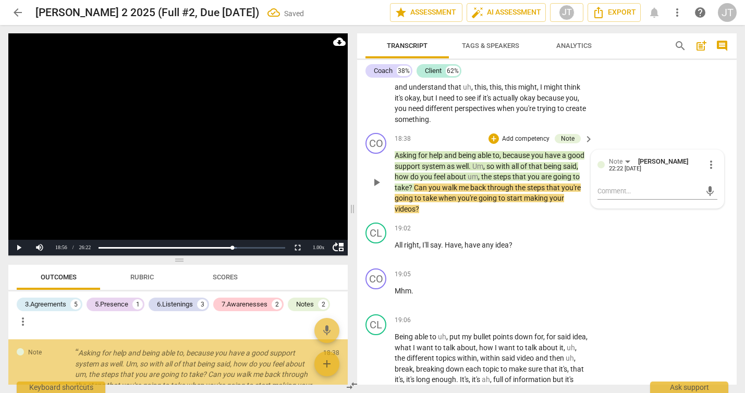
scroll to position [1185, 0]
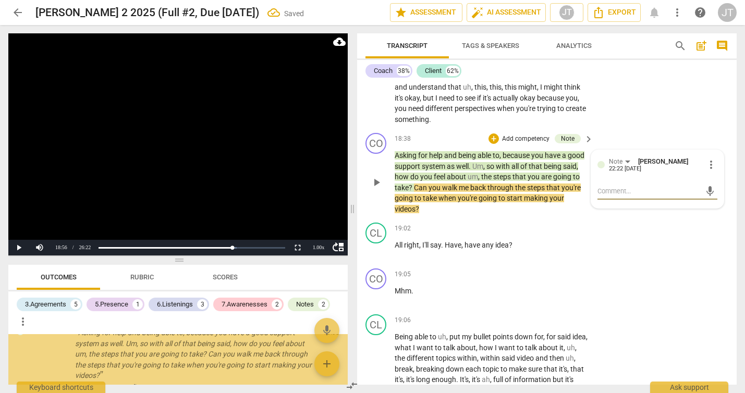
click at [616, 196] on textarea at bounding box center [648, 191] width 103 height 10
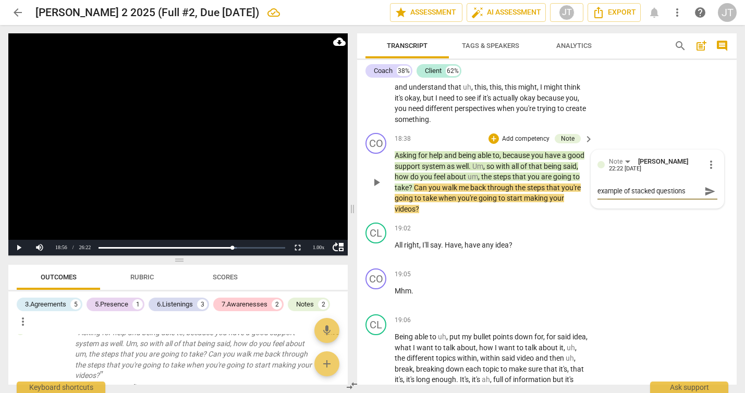
click at [704, 197] on span "send" at bounding box center [709, 191] width 11 height 11
click at [153, 164] on video at bounding box center [177, 144] width 339 height 222
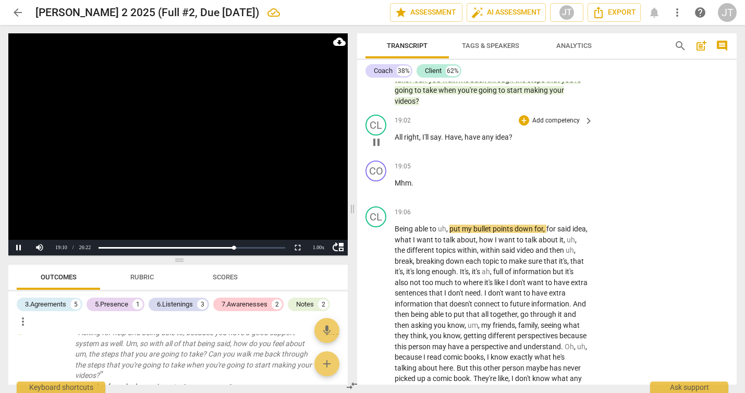
scroll to position [4023, 0]
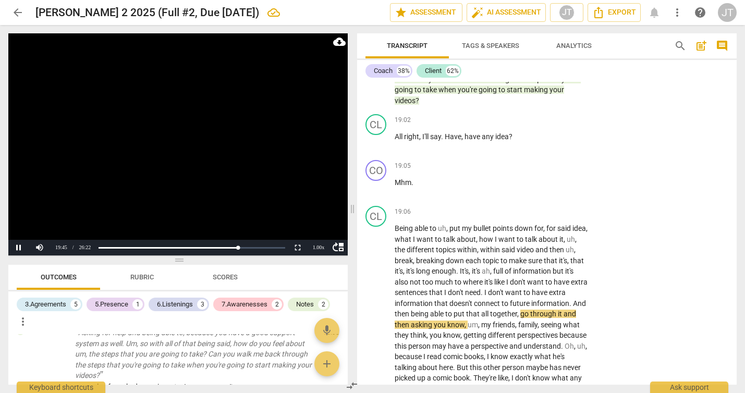
click at [188, 186] on video at bounding box center [177, 144] width 339 height 222
click at [204, 178] on video at bounding box center [177, 144] width 339 height 222
click at [316, 247] on div "1.00 x" at bounding box center [318, 248] width 21 height 16
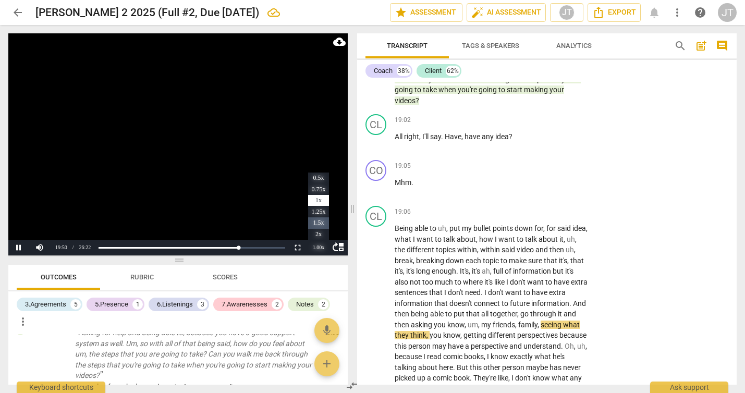
click at [322, 224] on li "1.5x" at bounding box center [318, 222] width 21 height 11
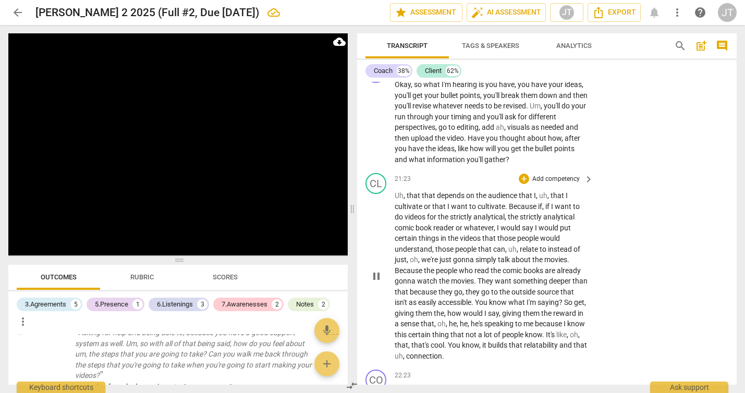
scroll to position [4775, 0]
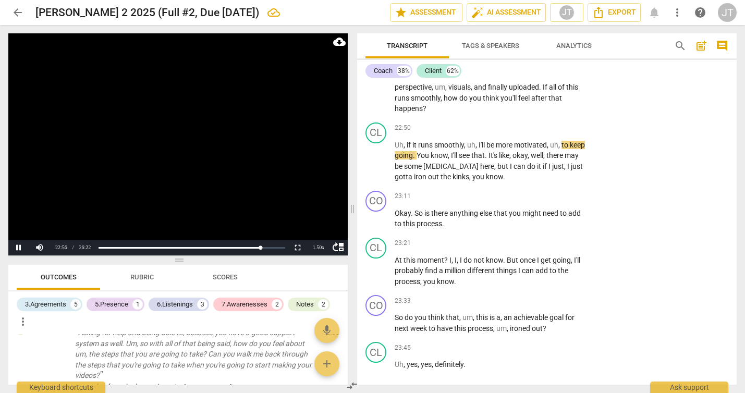
click at [201, 150] on video at bounding box center [177, 144] width 339 height 222
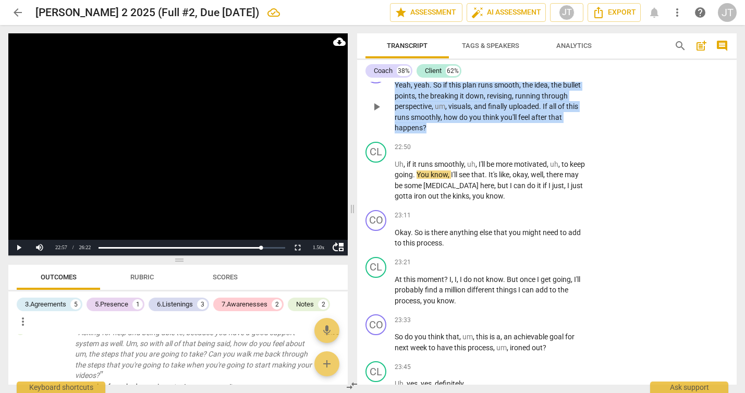
scroll to position [4737, 0]
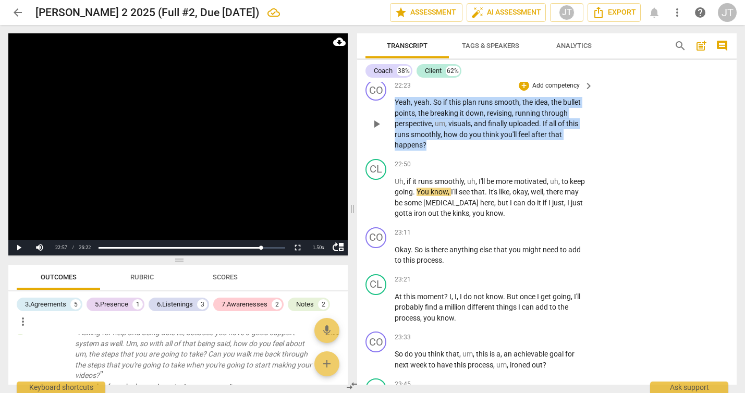
drag, startPoint x: 472, startPoint y: 129, endPoint x: 388, endPoint y: 85, distance: 95.4
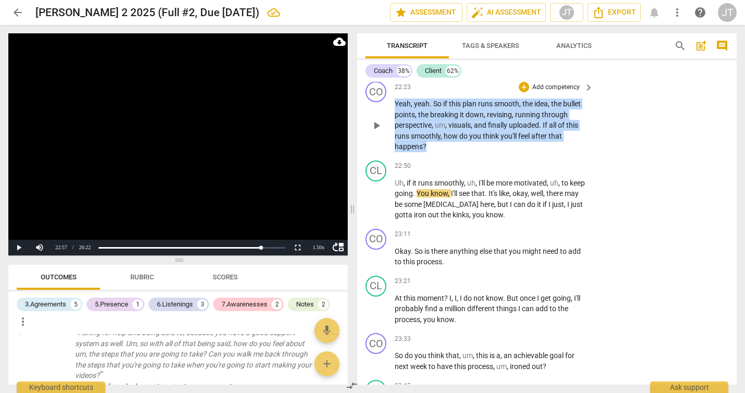
click at [388, 85] on div "CO play_arrow pause 00:01 + Add competency keyboard_arrow_right Good morning , …" at bounding box center [547, 233] width 380 height 303
click at [547, 92] on p "Add competency" at bounding box center [556, 87] width 50 height 9
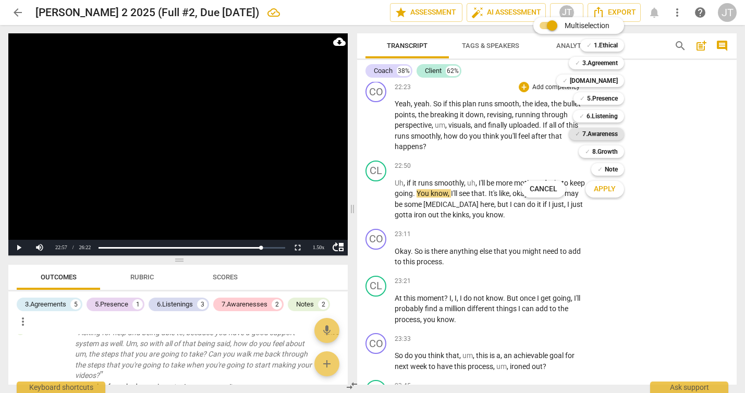
click at [610, 139] on b "7.Awareness" at bounding box center [599, 134] width 35 height 13
click at [612, 197] on button "Apply" at bounding box center [604, 189] width 39 height 19
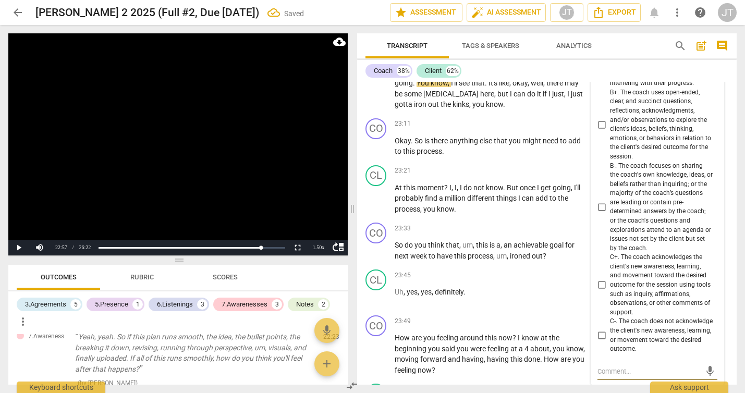
scroll to position [4843, 0]
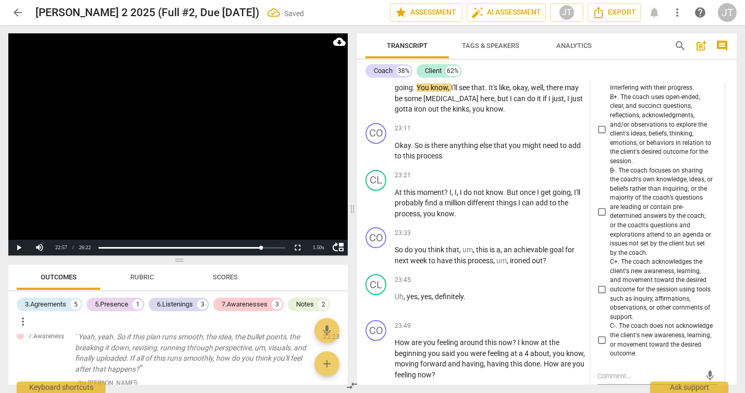
click at [638, 155] on span "B+. The coach uses open-ended, clear, and succinct questions, reflections, ackn…" at bounding box center [661, 130] width 103 height 74
click at [610, 136] on input "B+. The coach uses open-ended, clear, and succinct questions, reflections, ackn…" at bounding box center [601, 129] width 17 height 13
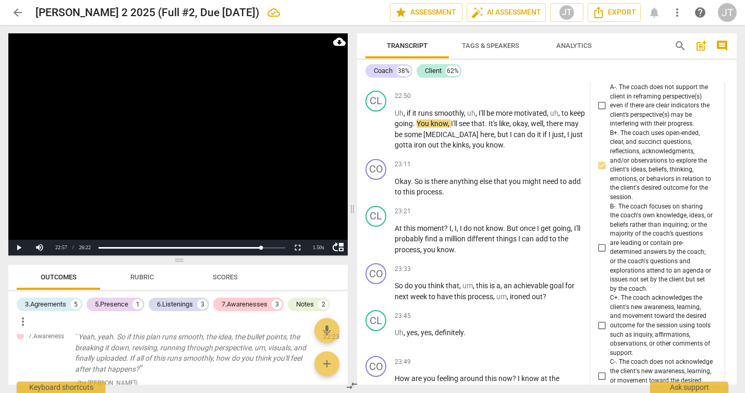
scroll to position [4754, 0]
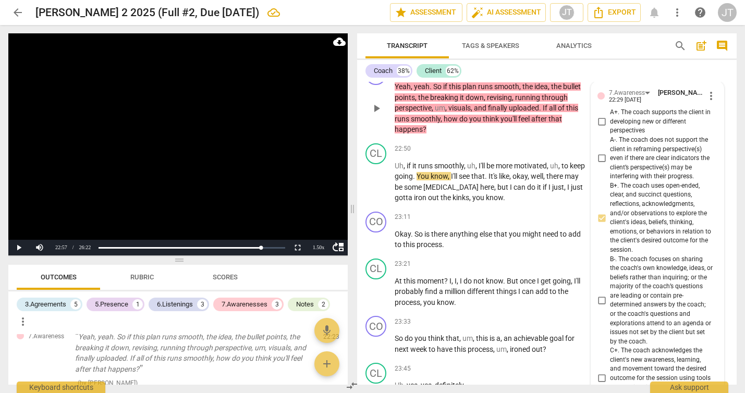
click at [625, 136] on span "A+. The coach supports the client in developing new or different perspectives" at bounding box center [661, 122] width 103 height 28
click at [610, 128] on input "A+. The coach supports the client in developing new or different perspectives" at bounding box center [601, 122] width 17 height 13
click at [214, 133] on video at bounding box center [177, 144] width 339 height 222
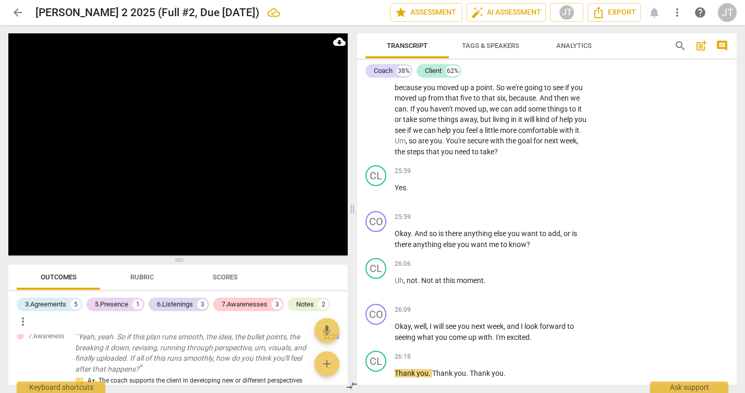
scroll to position [5631, 0]
